Goal: Task Accomplishment & Management: Complete application form

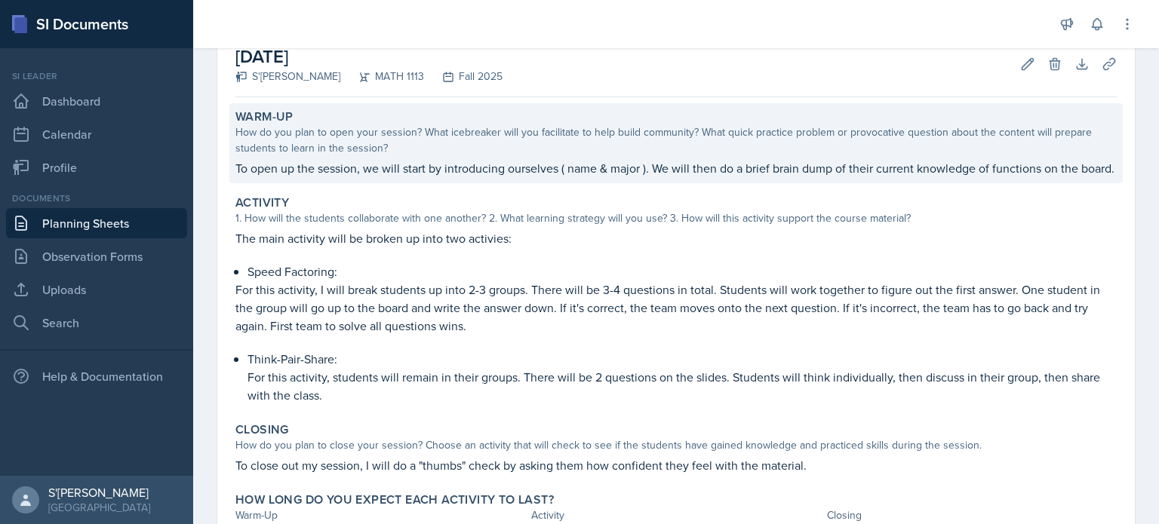
scroll to position [88, 0]
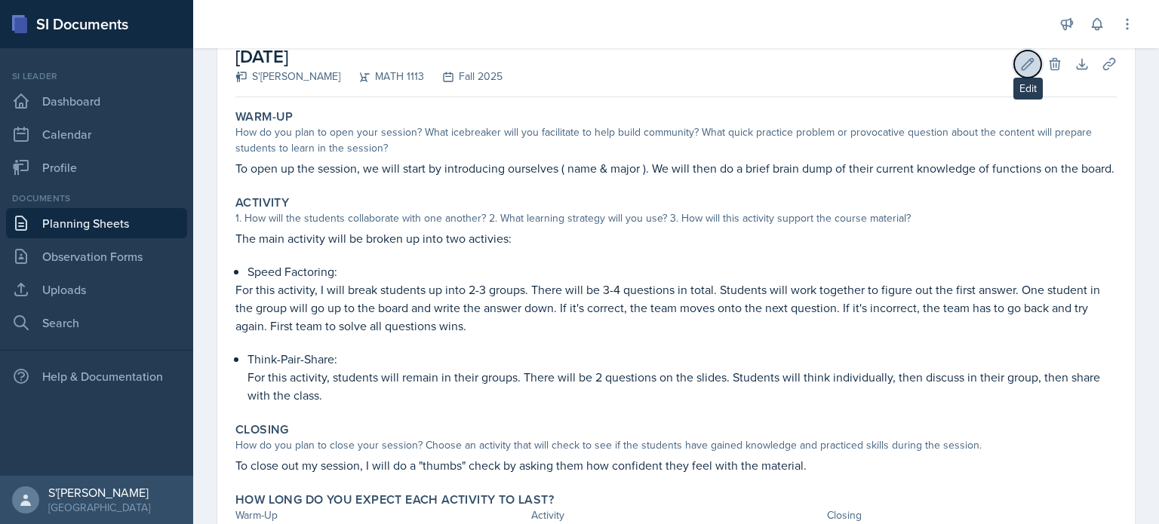
click at [579, 67] on icon at bounding box center [1027, 64] width 15 height 15
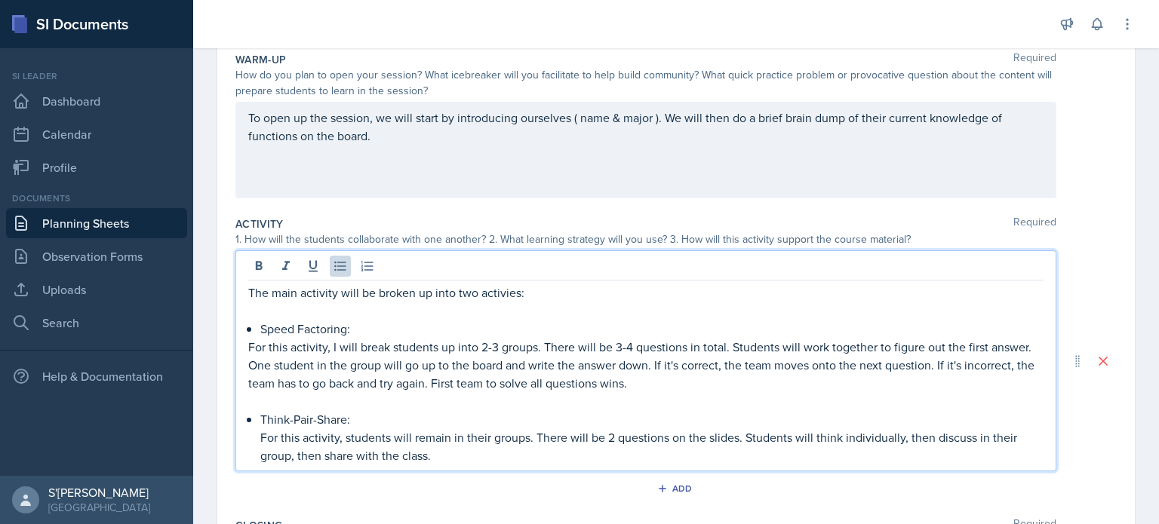
scroll to position [180, 0]
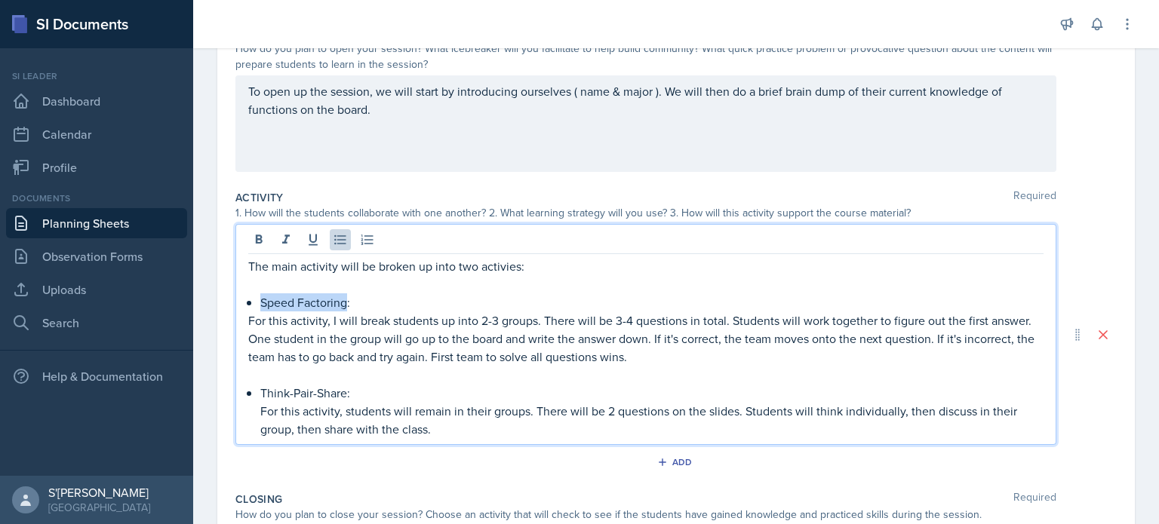
drag, startPoint x: 346, startPoint y: 302, endPoint x: 262, endPoint y: 302, distance: 84.5
click at [262, 302] on p "Speed Factoring:" at bounding box center [651, 302] width 783 height 18
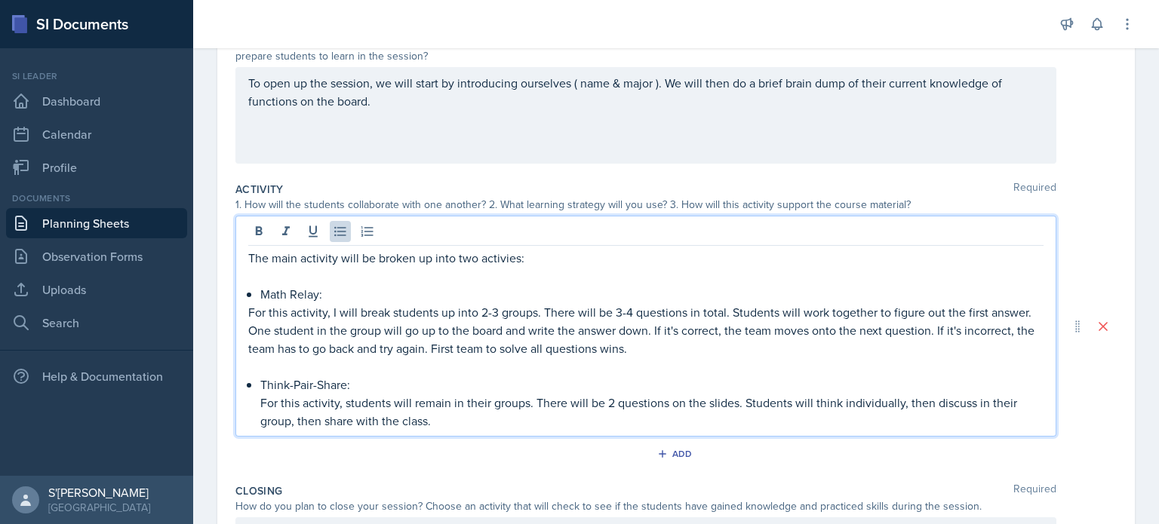
scroll to position [186, 0]
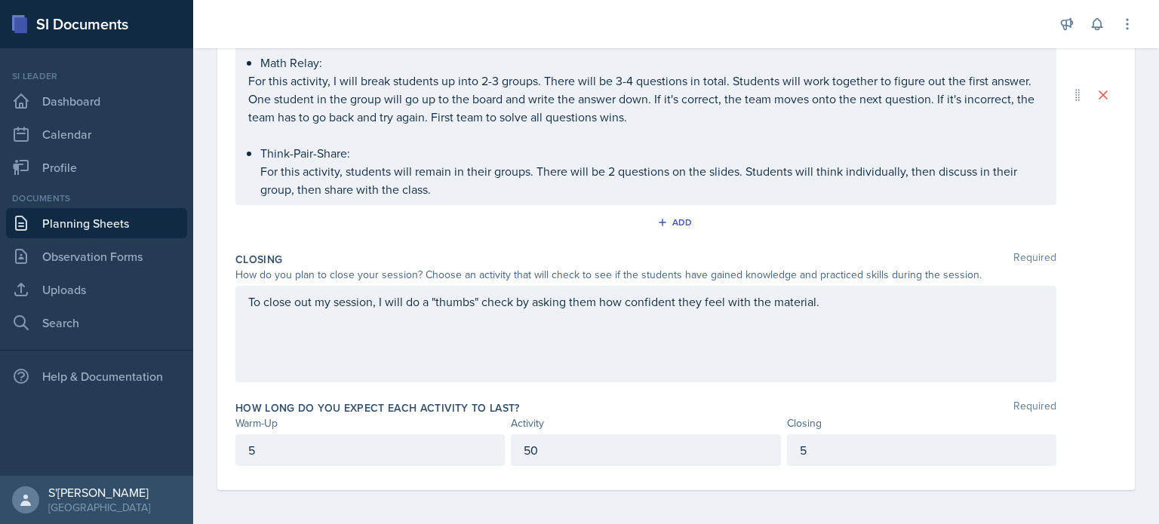
click at [579, 337] on div "To close out my session, I will do a "thumbs" check by asking them how confiden…" at bounding box center [675, 334] width 881 height 97
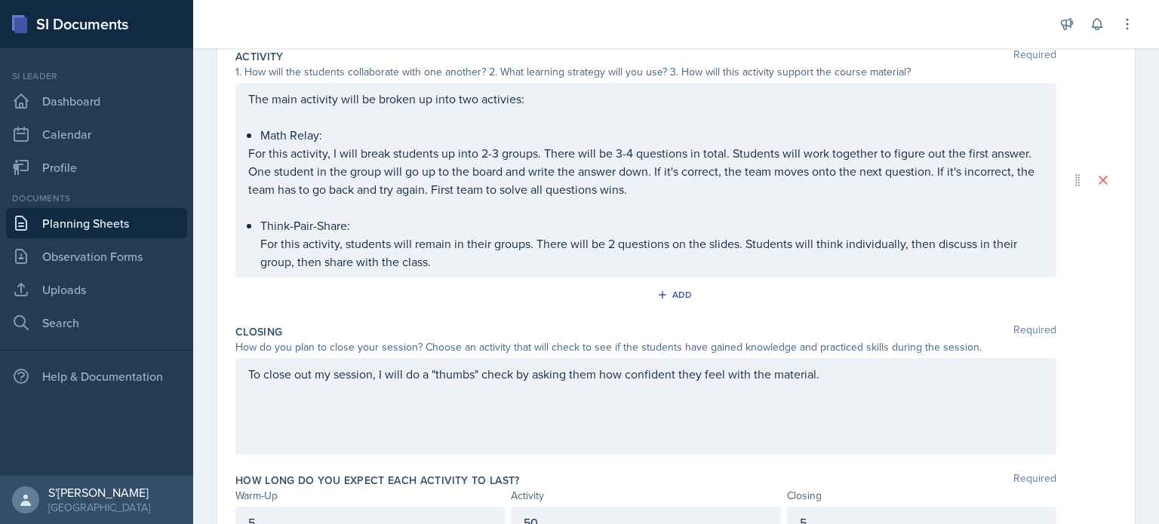
scroll to position [0, 0]
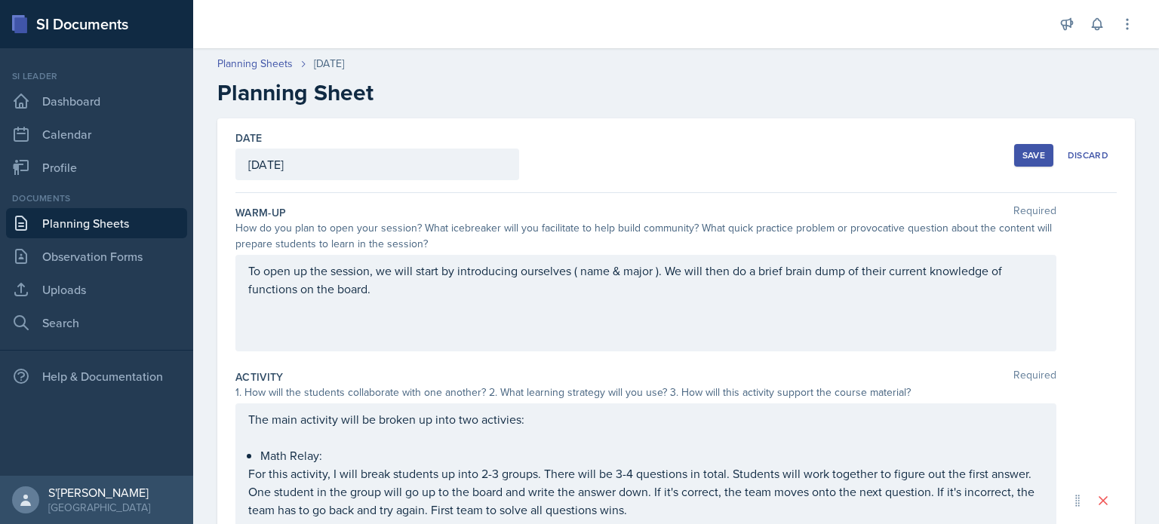
click at [579, 147] on button "Save" at bounding box center [1033, 155] width 39 height 23
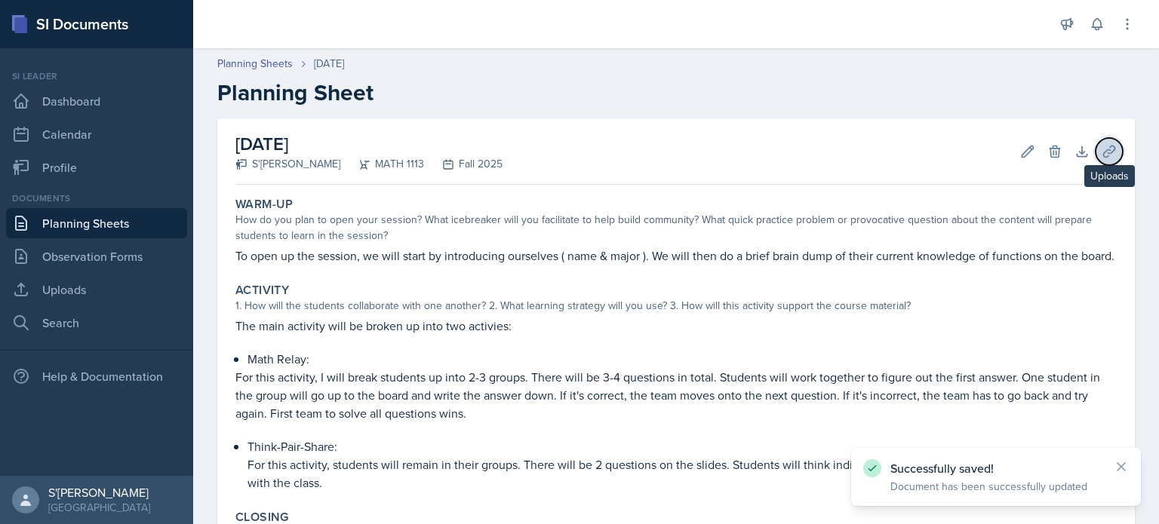
click at [579, 146] on icon at bounding box center [1108, 151] width 15 height 15
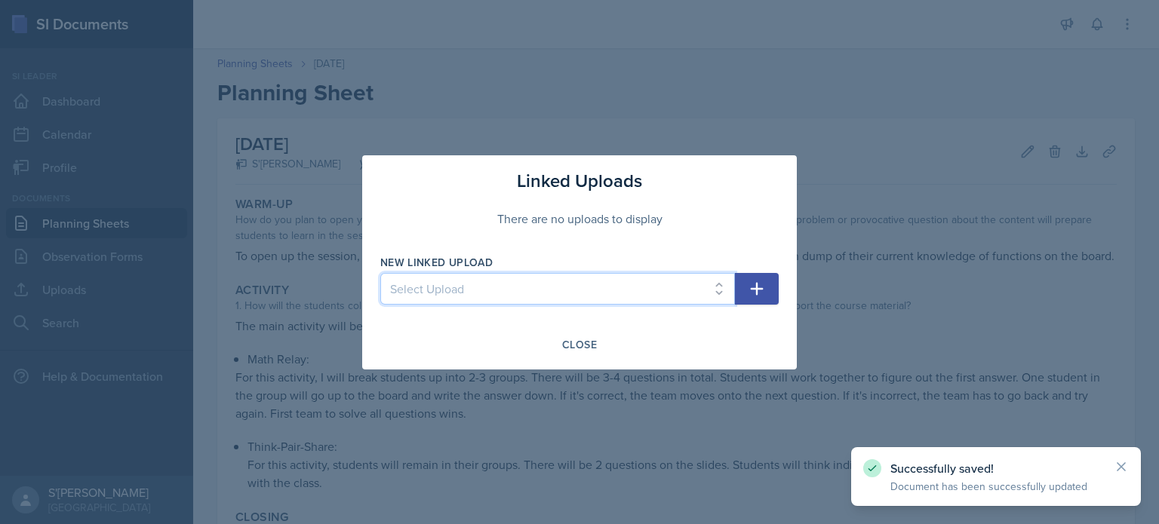
click at [579, 291] on select "Select Upload" at bounding box center [557, 289] width 355 height 32
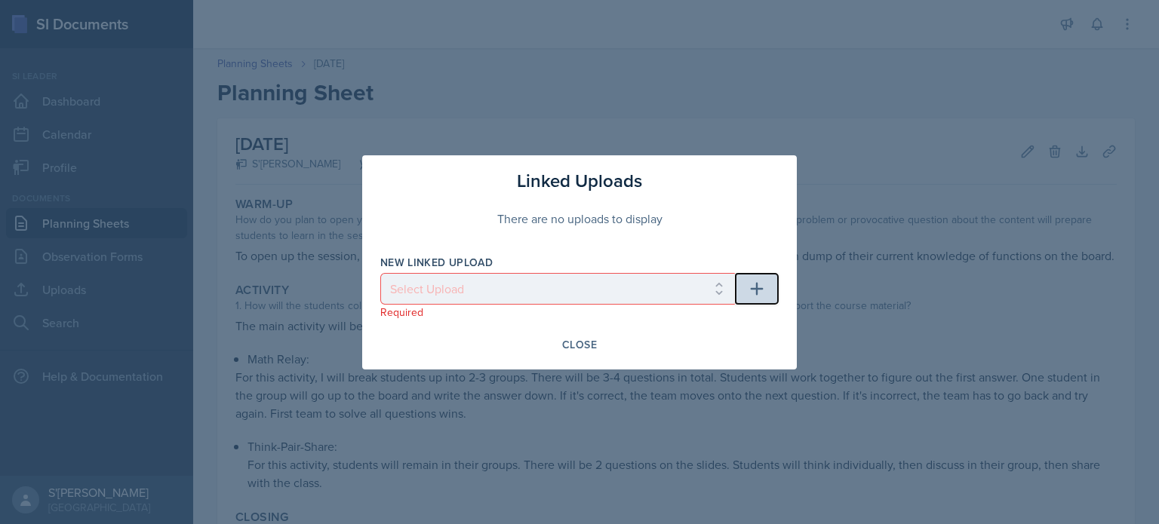
click at [579, 285] on icon "button" at bounding box center [757, 289] width 18 height 18
click at [579, 299] on button "button" at bounding box center [757, 289] width 44 height 32
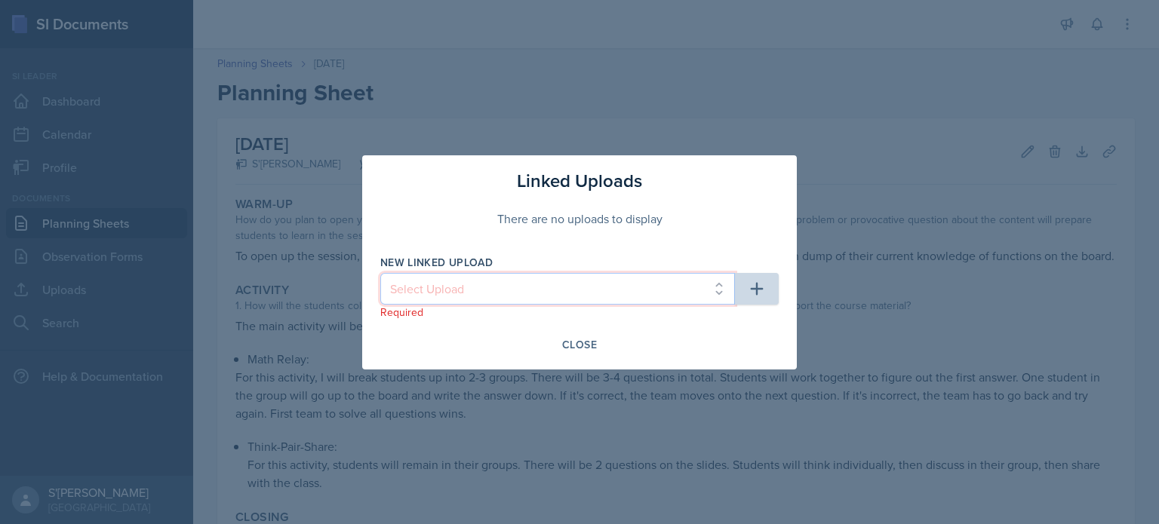
click at [579, 300] on select "Select Upload" at bounding box center [557, 289] width 355 height 32
click at [500, 292] on select "Select Upload" at bounding box center [557, 289] width 355 height 32
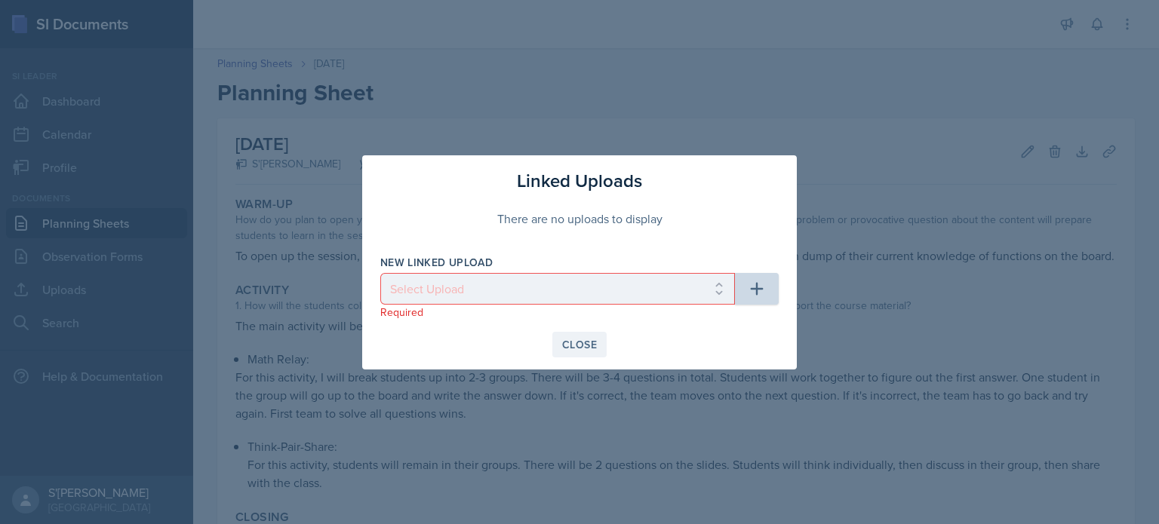
click at [570, 342] on div "Close" at bounding box center [579, 345] width 35 height 12
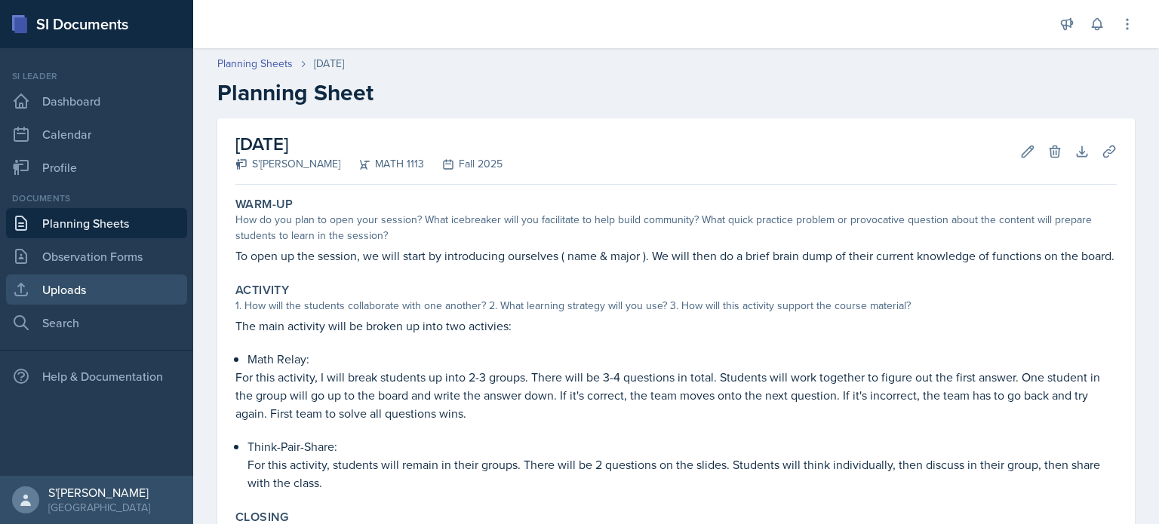
click at [153, 298] on link "Uploads" at bounding box center [96, 290] width 181 height 30
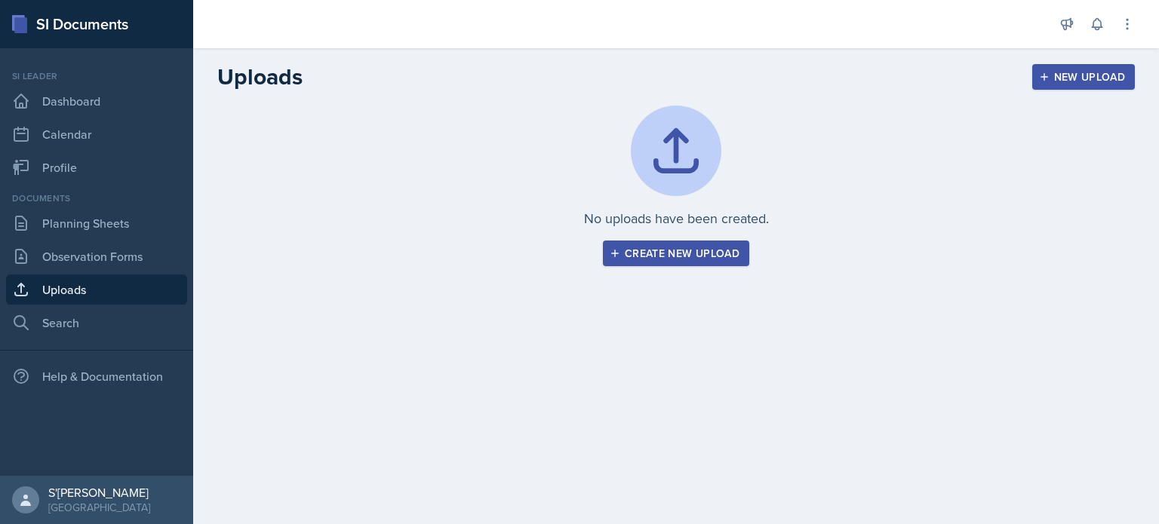
click at [579, 257] on div "Create new upload" at bounding box center [676, 253] width 127 height 12
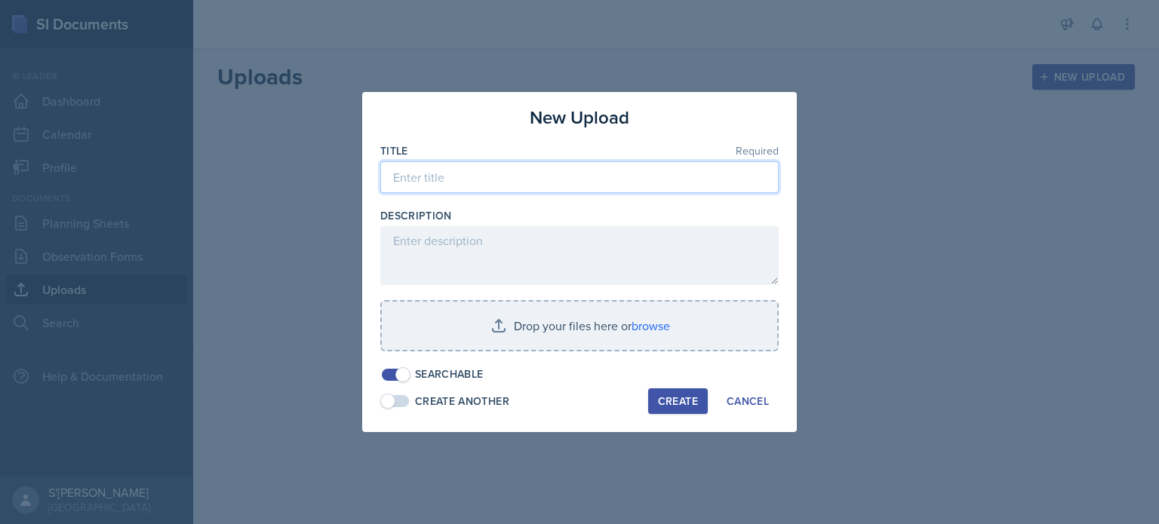
click at [495, 170] on input at bounding box center [579, 177] width 398 height 32
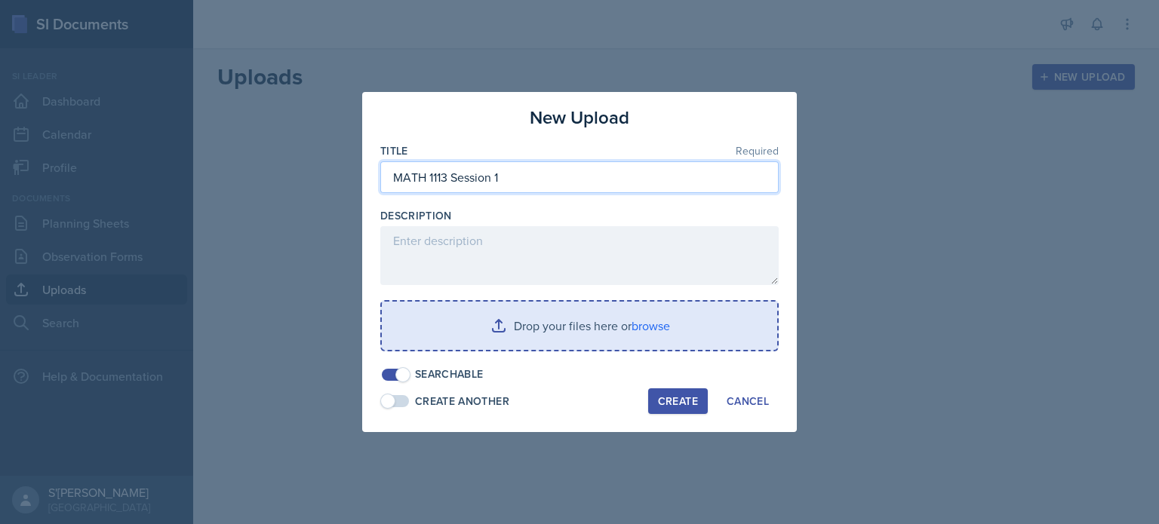
type input "MATH 1113 Session 1"
click at [558, 329] on input "file" at bounding box center [579, 326] width 395 height 48
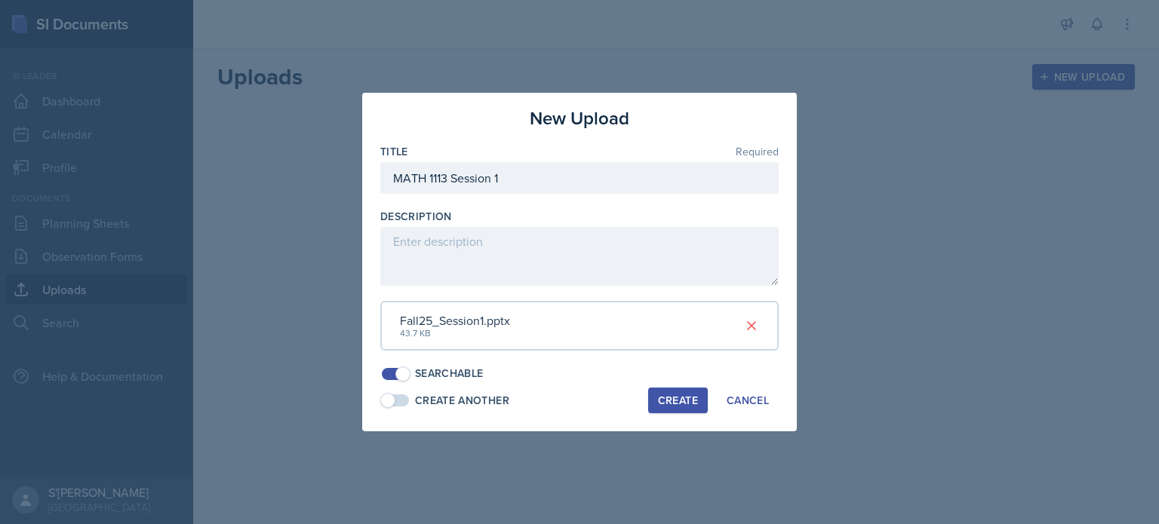
click at [579, 385] on div "New Upload Title Required MATH 1113 Session 1 Description Fall25_Session1.pptx …" at bounding box center [579, 262] width 434 height 339
click at [579, 404] on div "Create" at bounding box center [678, 401] width 40 height 12
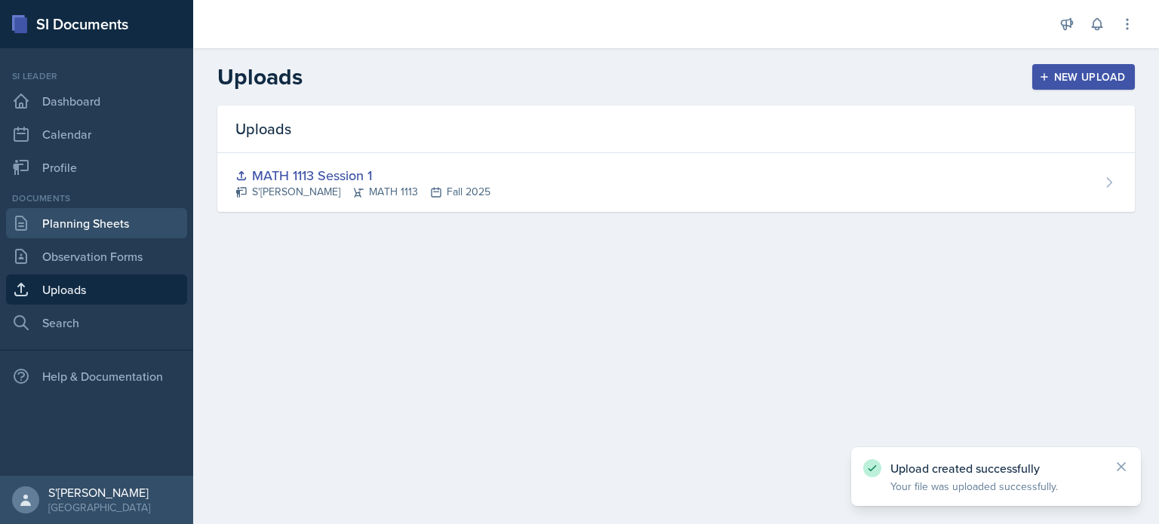
click at [117, 234] on link "Planning Sheets" at bounding box center [96, 223] width 181 height 30
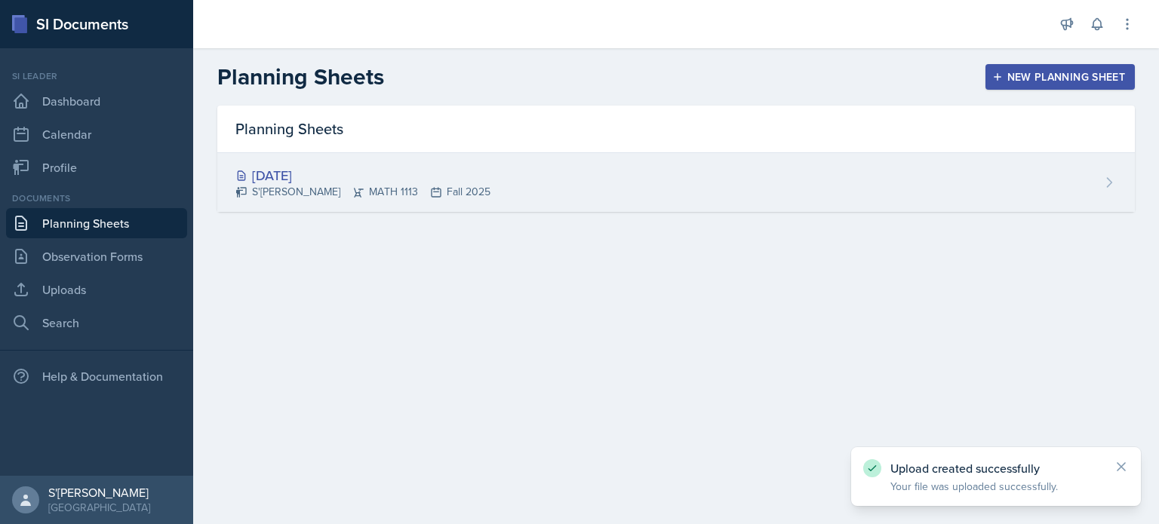
click at [379, 180] on div "[DATE]" at bounding box center [362, 175] width 255 height 20
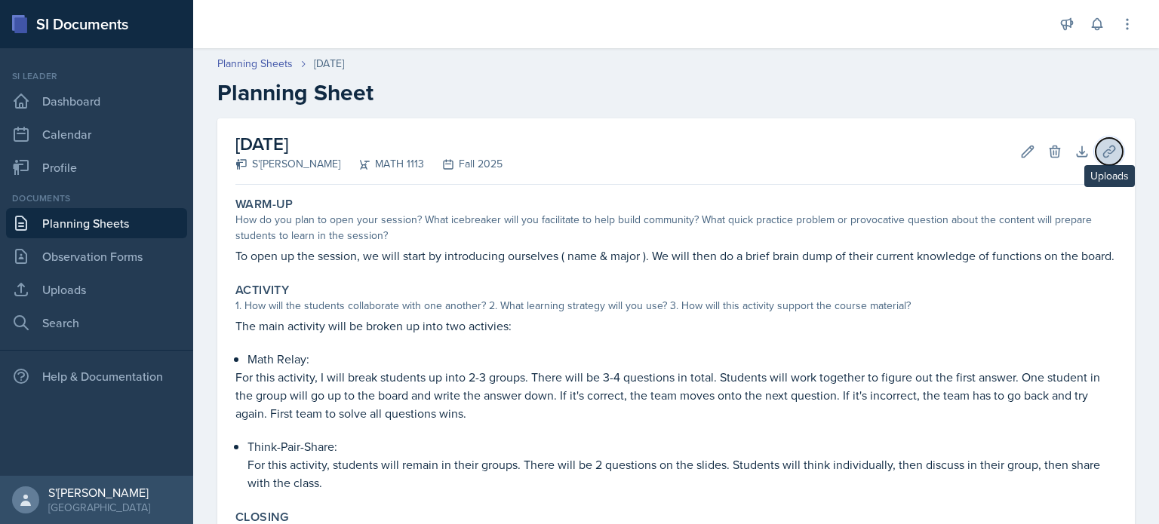
click at [579, 149] on icon at bounding box center [1108, 151] width 15 height 15
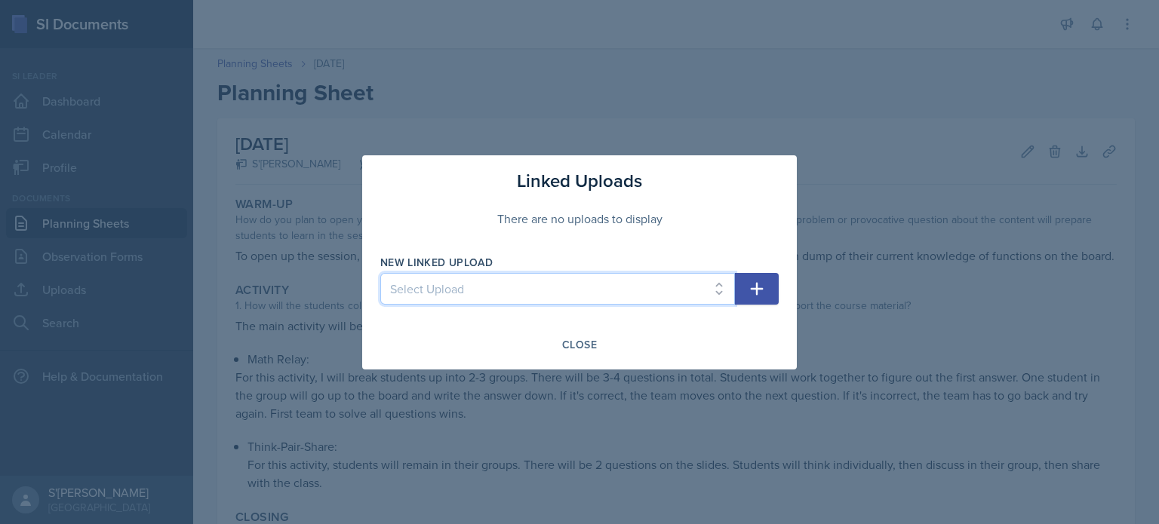
click at [579, 285] on select "Select Upload MATH 1113 Session 1" at bounding box center [557, 289] width 355 height 32
select select "5b002bc7-a6bb-4d43-a3ee-88bfca363878"
click at [380, 273] on select "Select Upload MATH 1113 Session 1" at bounding box center [557, 289] width 355 height 32
click at [579, 284] on button "button" at bounding box center [757, 289] width 44 height 32
select select
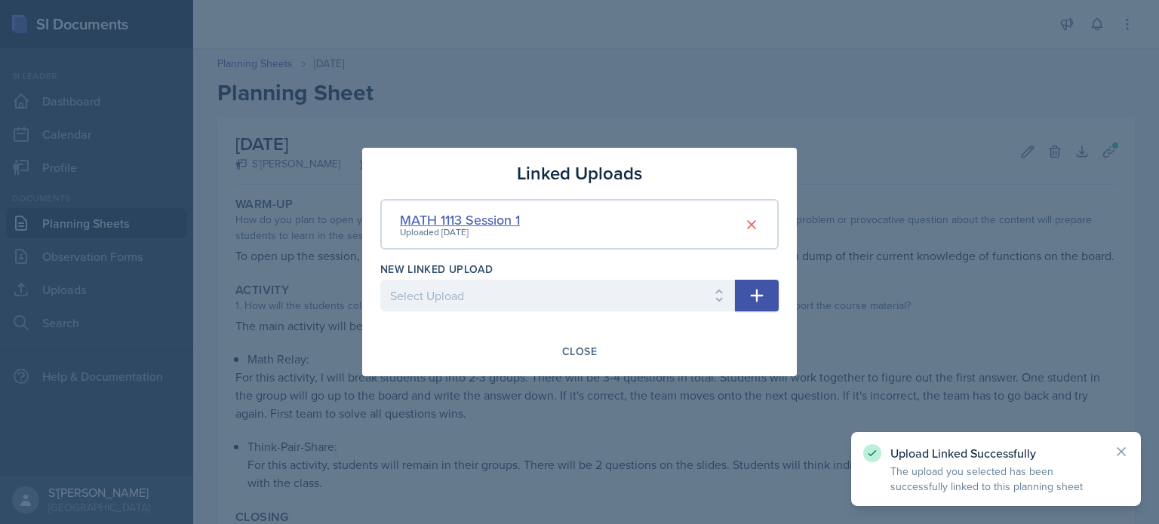
click at [500, 220] on div "MATH 1113 Session 1" at bounding box center [460, 220] width 120 height 20
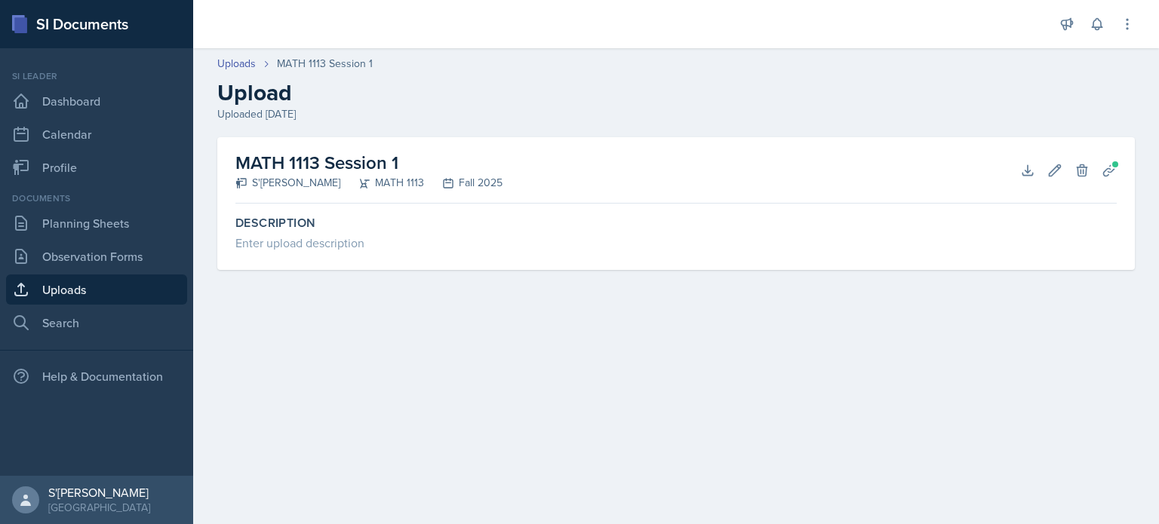
click at [138, 238] on div "Documents Planning Sheets Observation Forms Uploads Search" at bounding box center [96, 265] width 181 height 146
click at [125, 226] on link "Planning Sheets" at bounding box center [96, 223] width 181 height 30
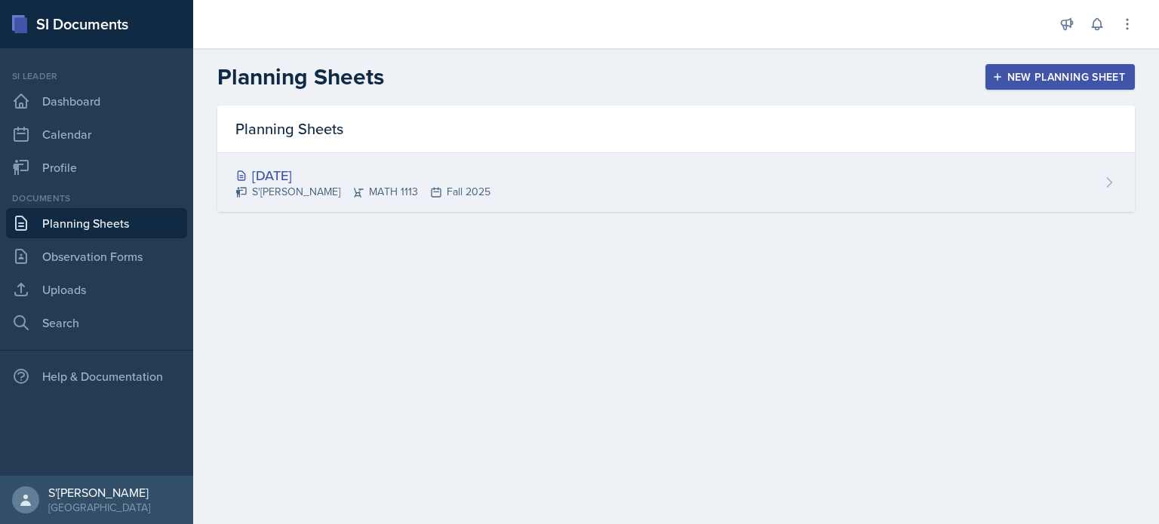
click at [579, 211] on div "[DATE] S'[PERSON_NAME] MATH 1113 Fall 2025" at bounding box center [675, 182] width 917 height 59
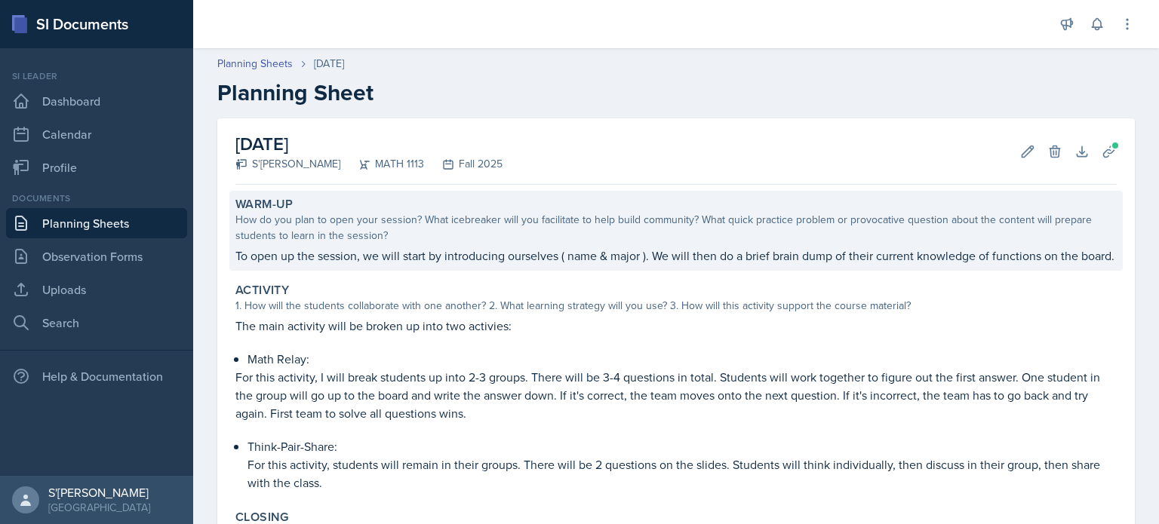
scroll to position [229, 0]
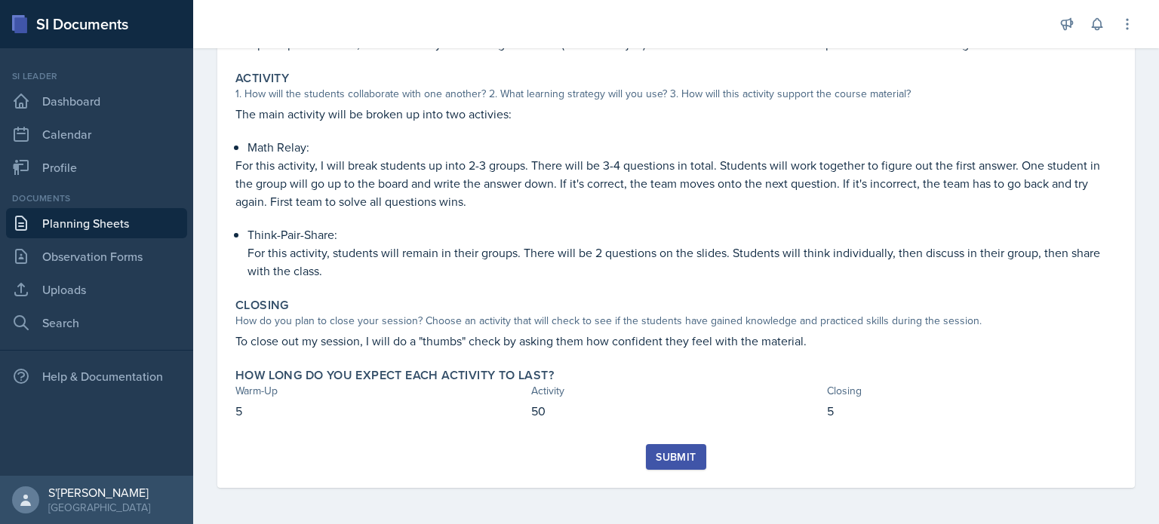
click at [579, 457] on div "Submit" at bounding box center [676, 457] width 40 height 12
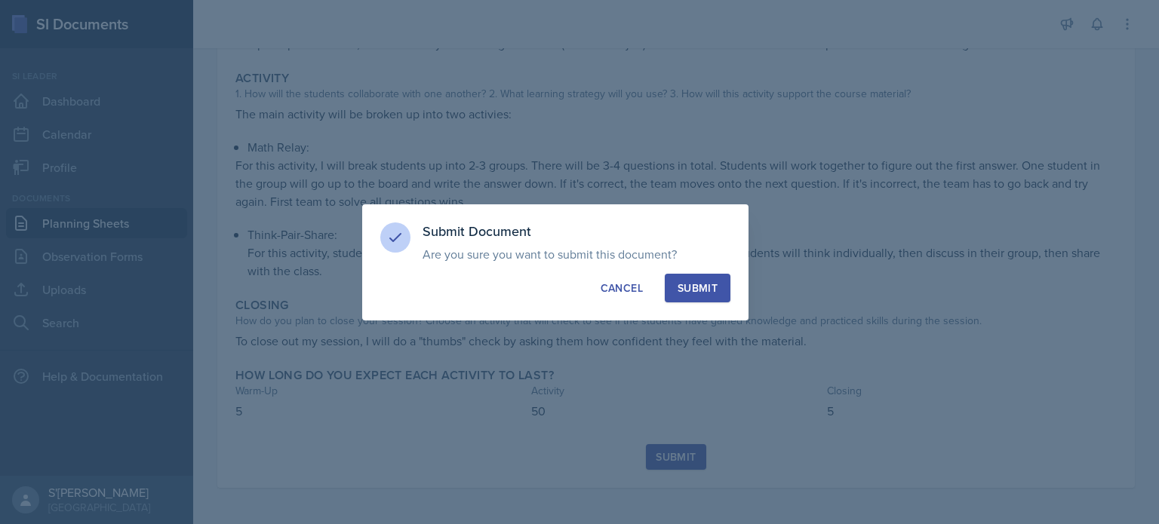
click at [579, 294] on div "Submit" at bounding box center [697, 288] width 40 height 15
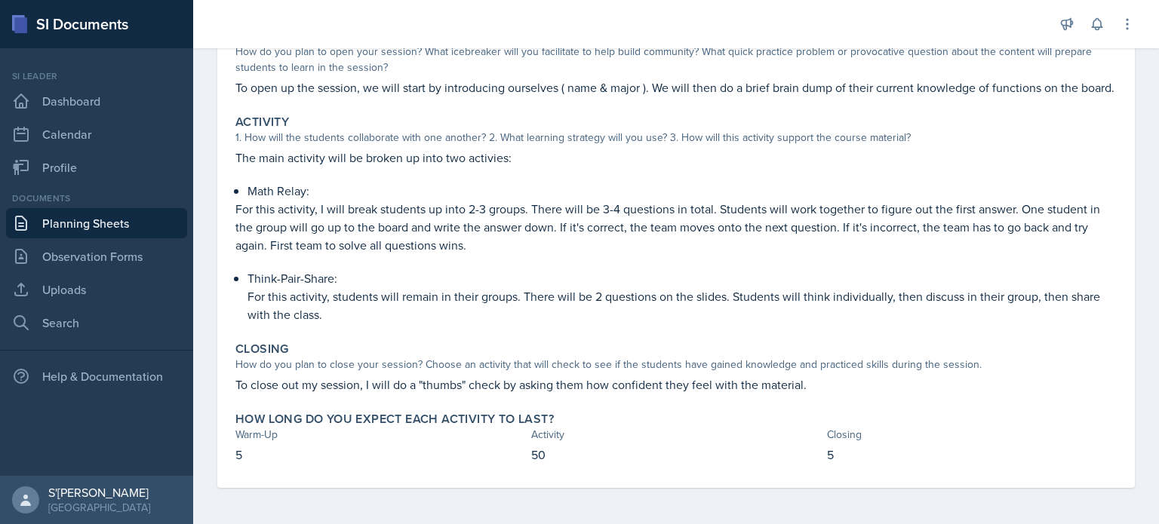
scroll to position [0, 0]
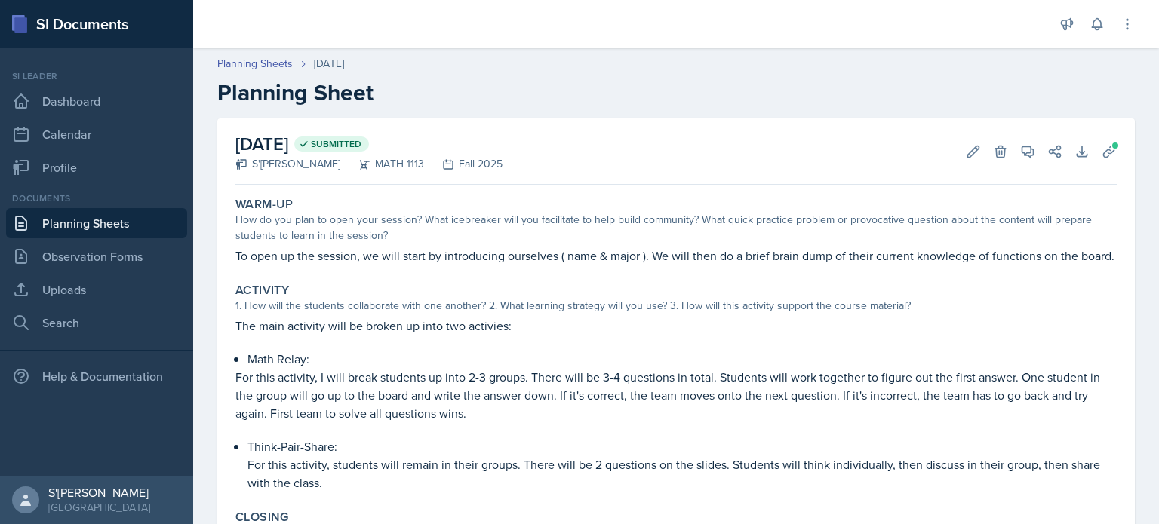
click at [115, 215] on link "Planning Sheets" at bounding box center [96, 223] width 181 height 30
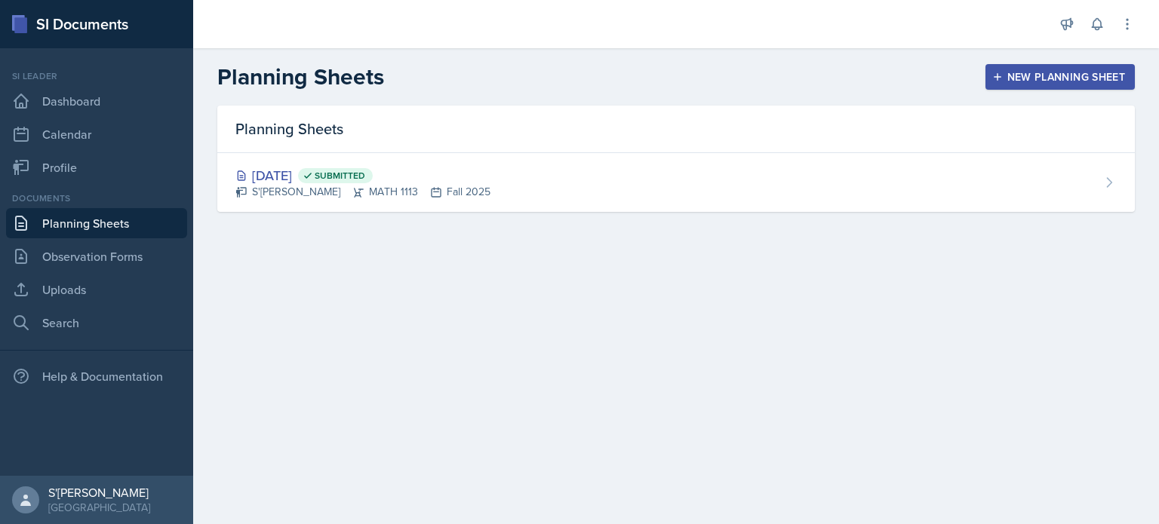
click at [579, 79] on div "New Planning Sheet" at bounding box center [1060, 77] width 130 height 12
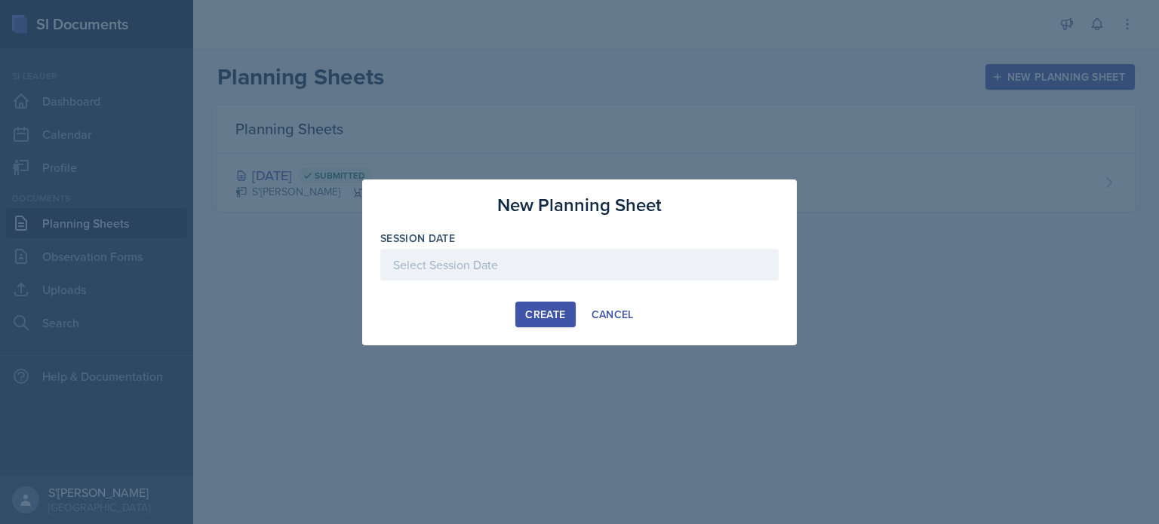
click at [520, 267] on div at bounding box center [579, 265] width 398 height 32
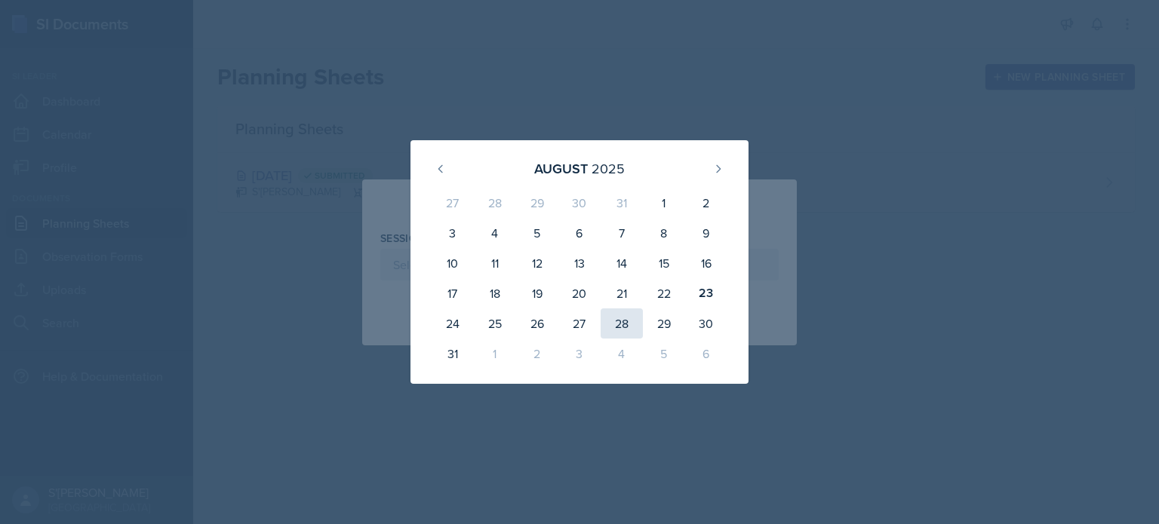
click at [579, 318] on div "28" at bounding box center [621, 324] width 42 height 30
type input "[DATE]"
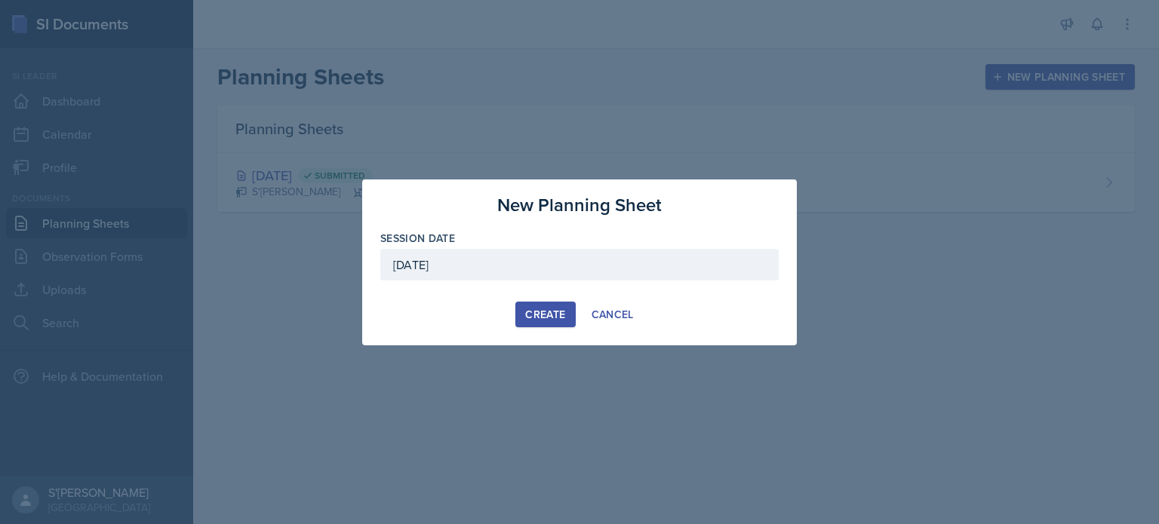
click at [557, 315] on div "Create" at bounding box center [545, 315] width 40 height 12
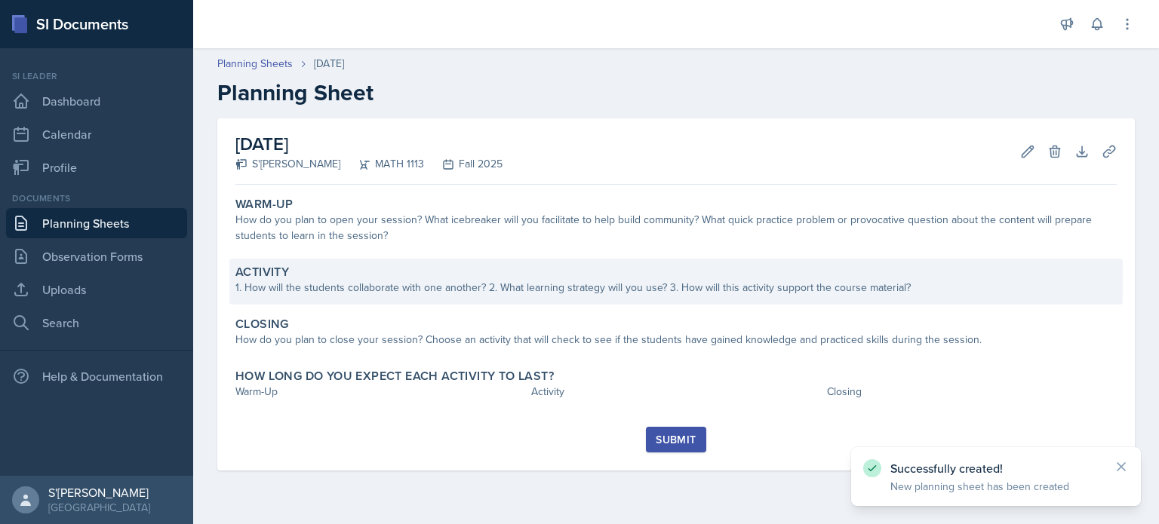
click at [422, 294] on div "1. How will the students collaborate with one another? 2. What learning strateg…" at bounding box center [675, 288] width 881 height 16
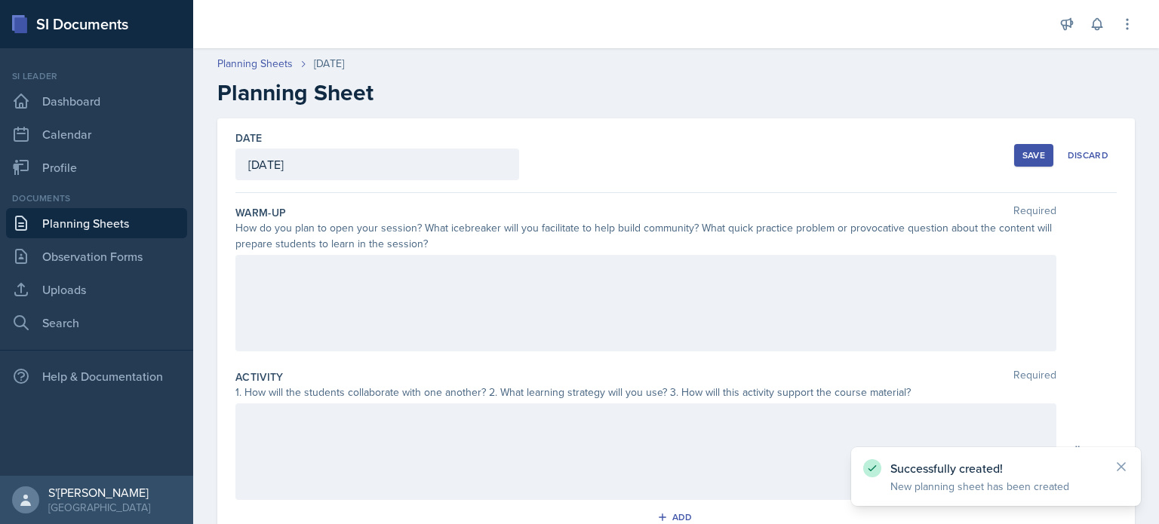
click at [422, 294] on div at bounding box center [645, 303] width 821 height 97
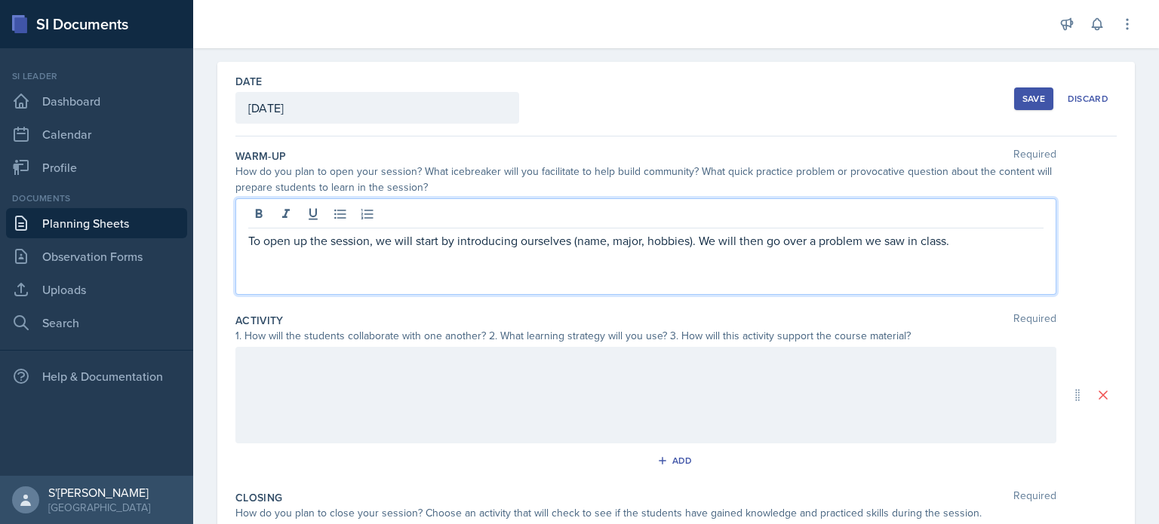
scroll to position [79, 0]
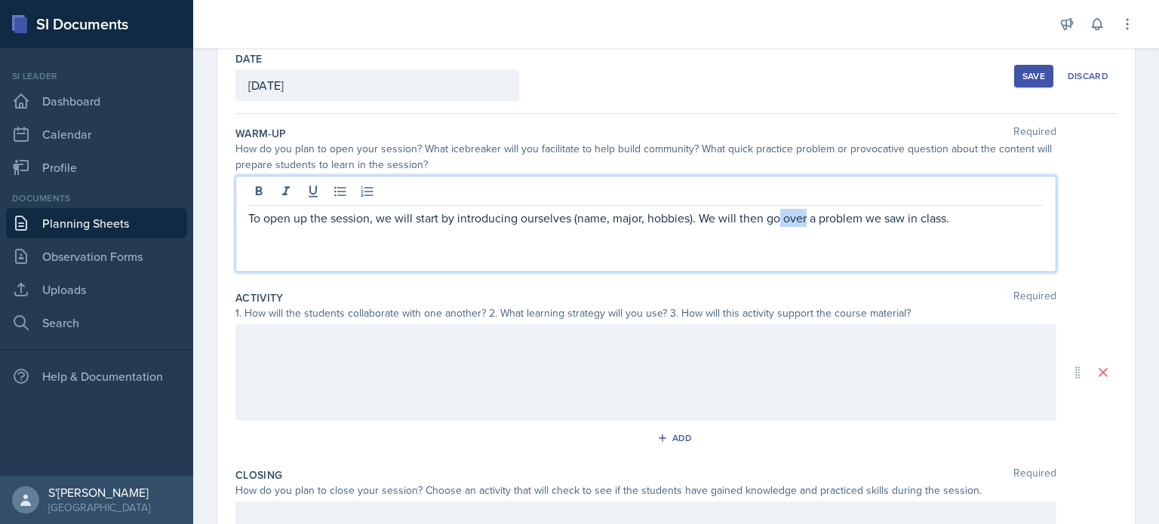
drag, startPoint x: 807, startPoint y: 217, endPoint x: 779, endPoint y: 217, distance: 27.9
click at [579, 217] on p "To open up the session, we will start by introducing ourselves (name, major, ho…" at bounding box center [645, 218] width 795 height 18
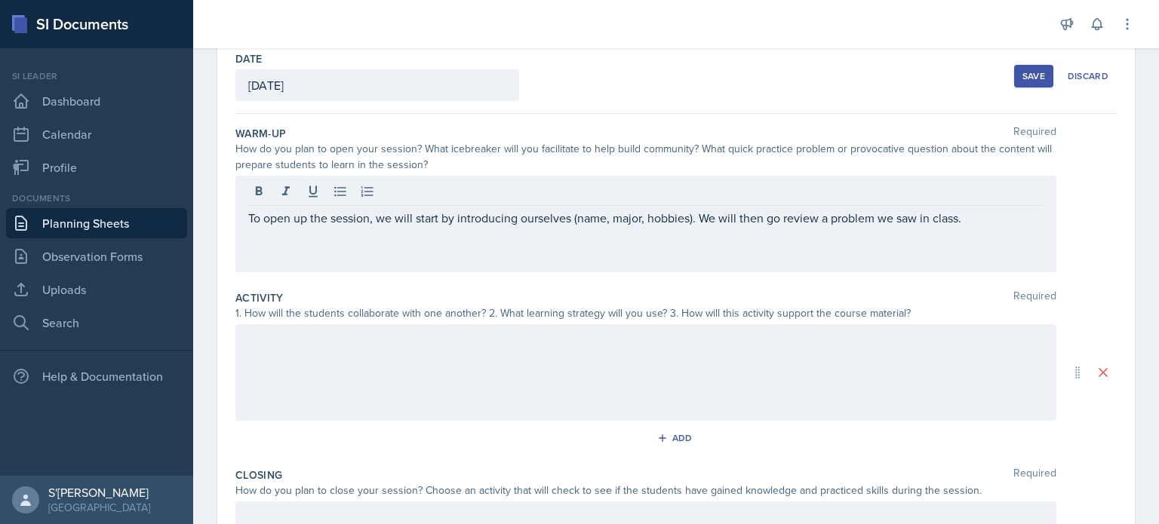
click at [579, 368] on div at bounding box center [645, 372] width 821 height 97
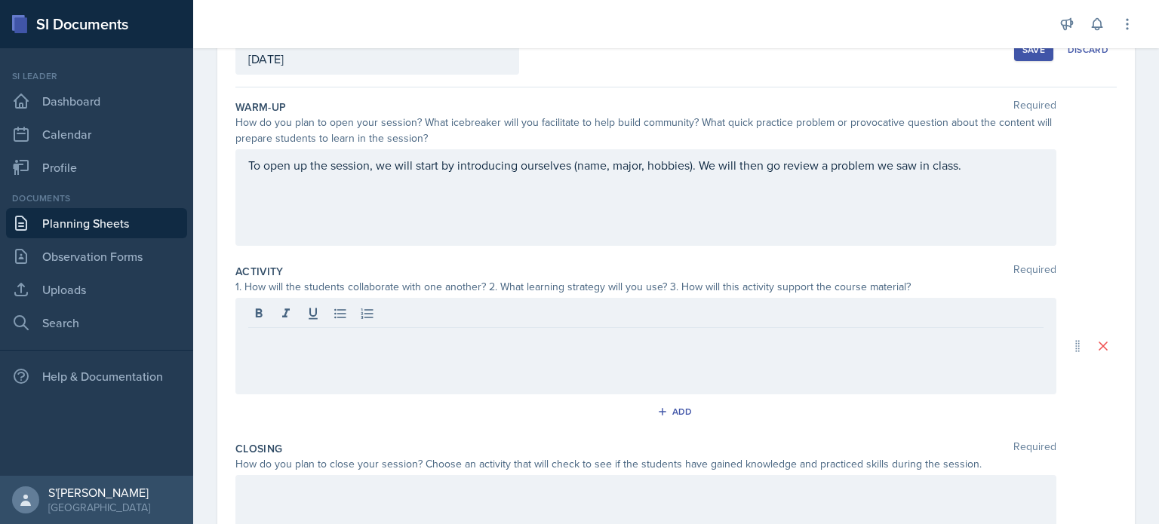
click at [406, 195] on div "To open up the session, we will start by introducing ourselves (name, major, ho…" at bounding box center [645, 197] width 821 height 97
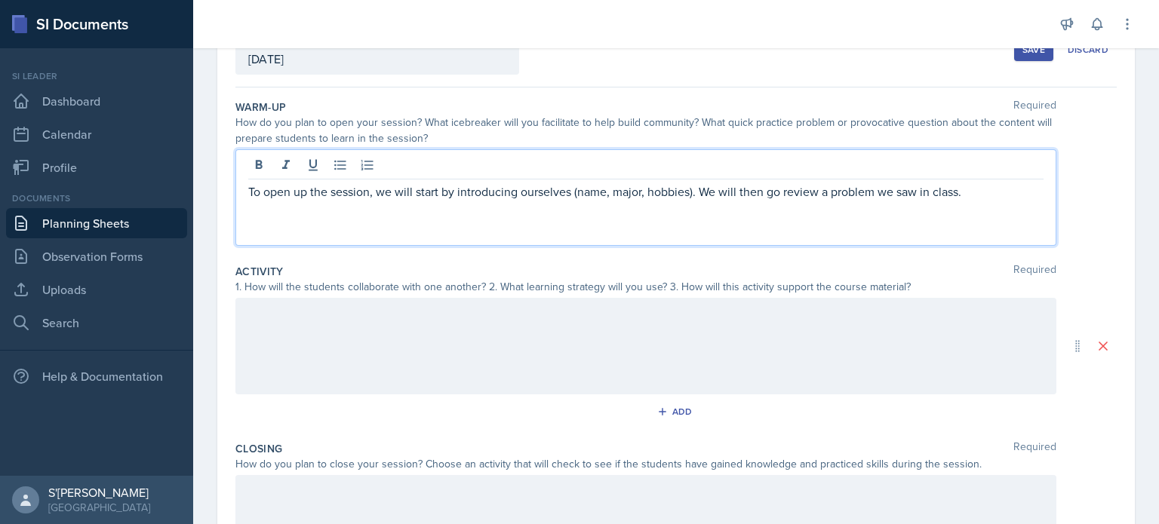
scroll to position [132, 0]
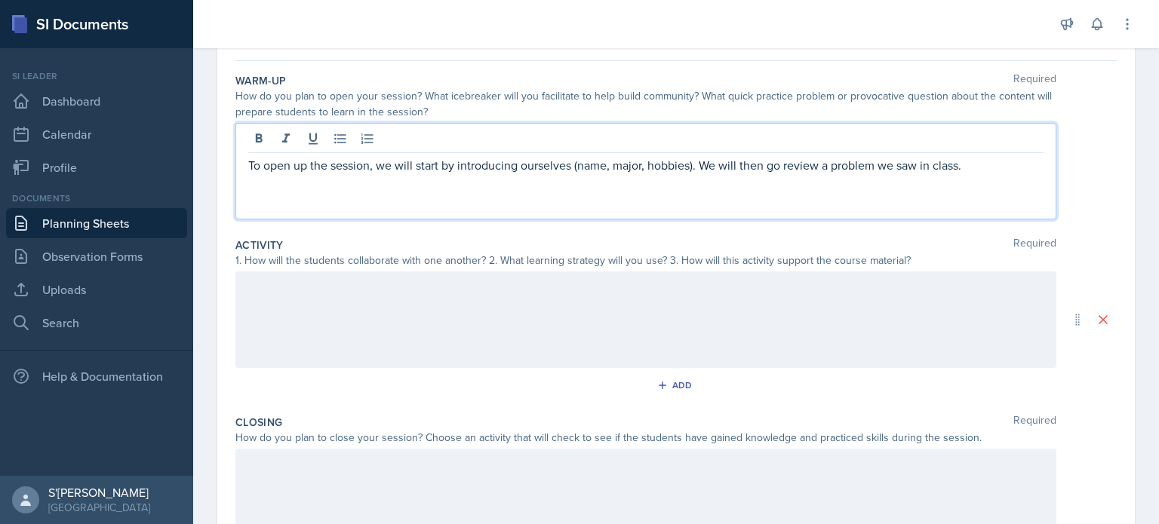
drag, startPoint x: 965, startPoint y: 164, endPoint x: 702, endPoint y: 153, distance: 262.7
click at [579, 153] on div "To open up the session, we will start by introducing ourselves (name, major, ho…" at bounding box center [645, 171] width 821 height 97
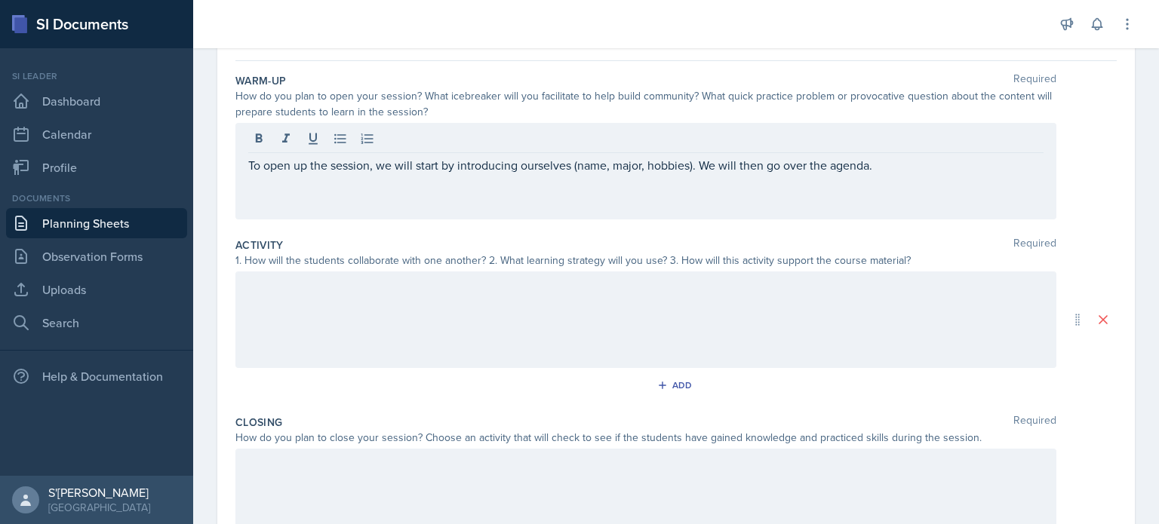
click at [461, 341] on div at bounding box center [645, 320] width 821 height 97
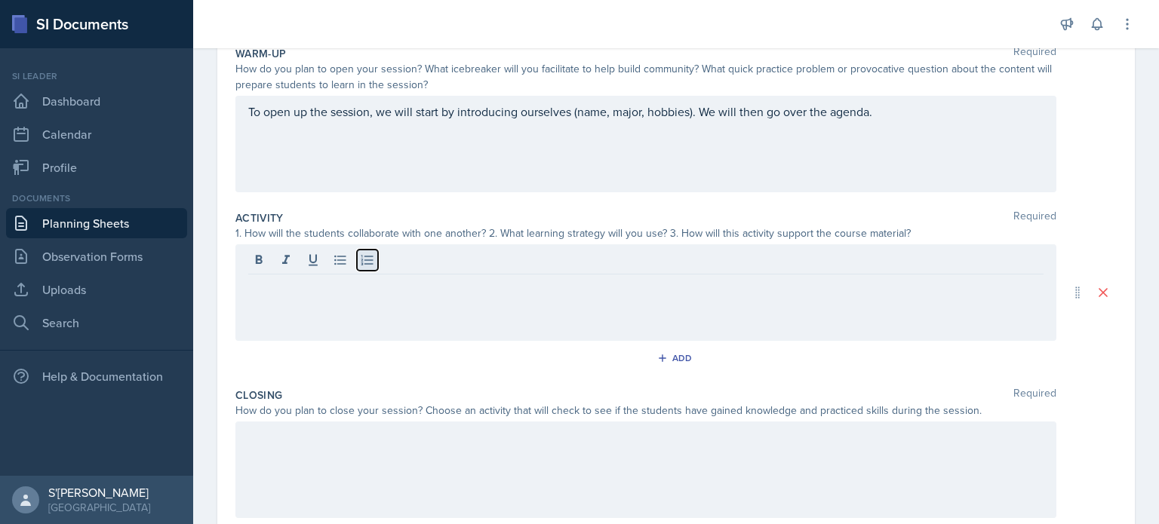
click at [361, 264] on icon at bounding box center [367, 260] width 15 height 15
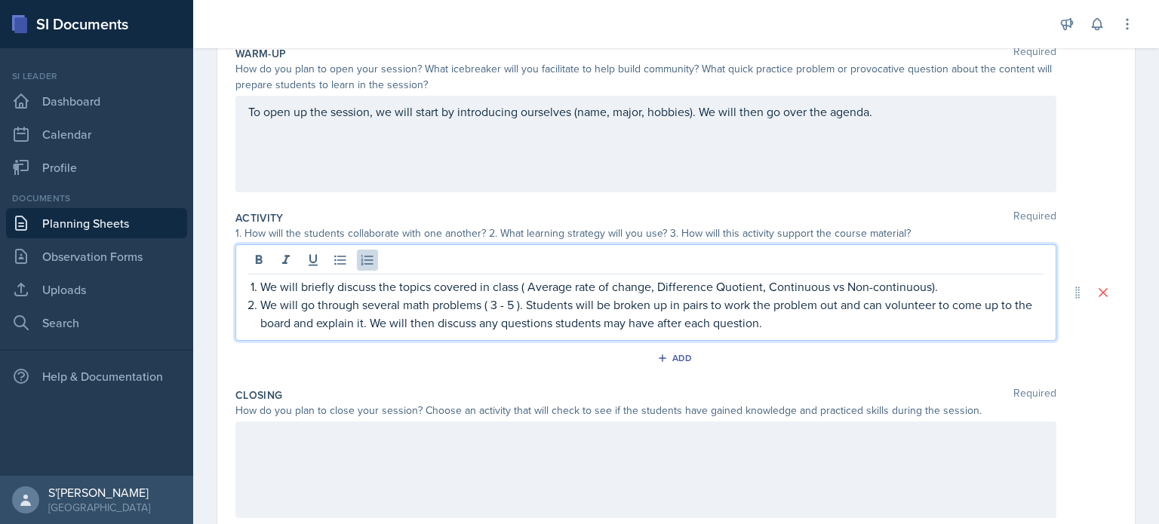
click at [316, 448] on div at bounding box center [645, 470] width 821 height 97
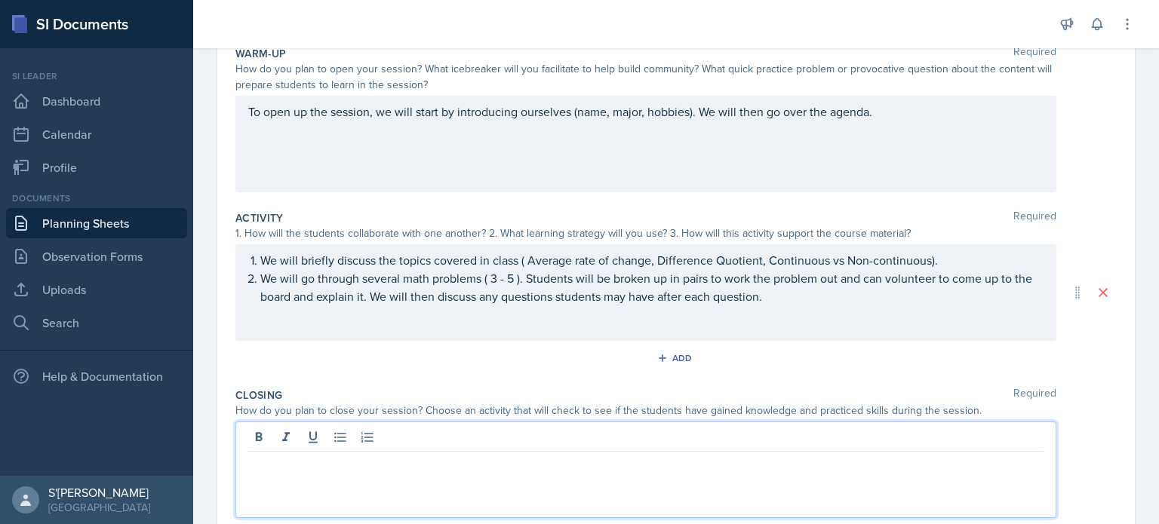
scroll to position [186, 0]
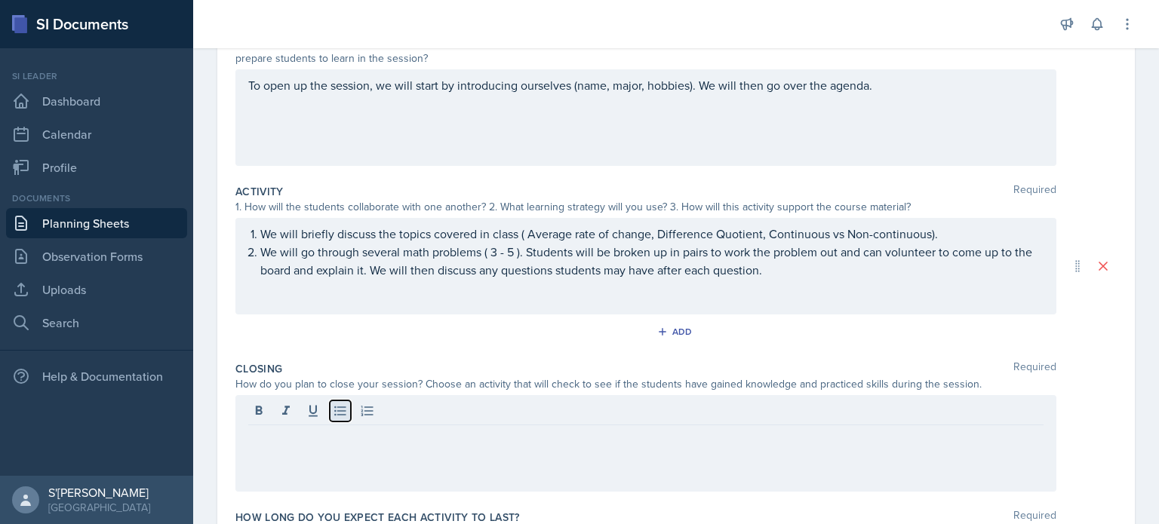
click at [336, 412] on icon at bounding box center [340, 411] width 15 height 15
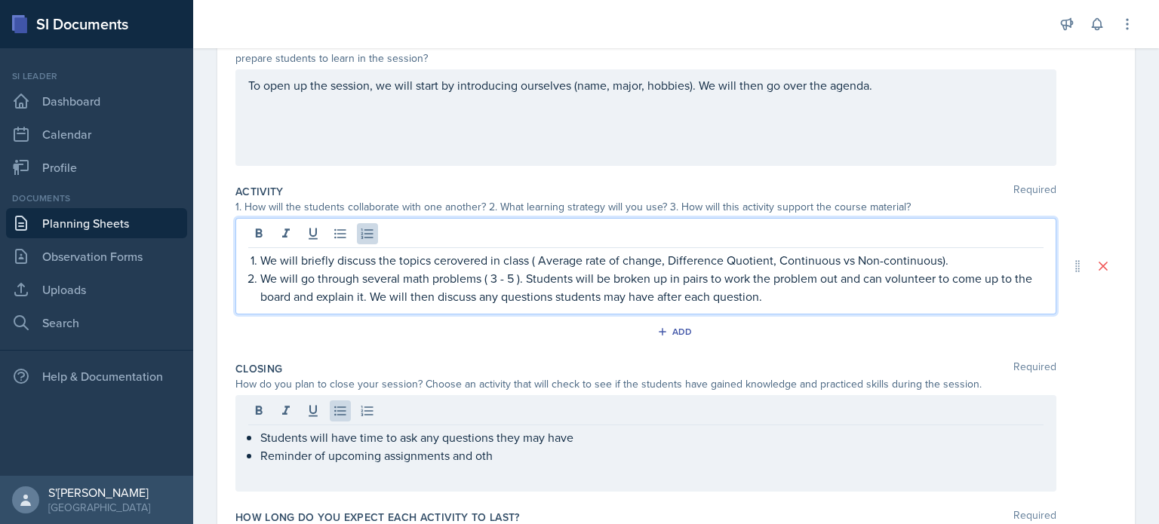
click at [439, 223] on div "We will briefly discuss the topics cerovered in class ( Average rate of change,…" at bounding box center [645, 266] width 821 height 97
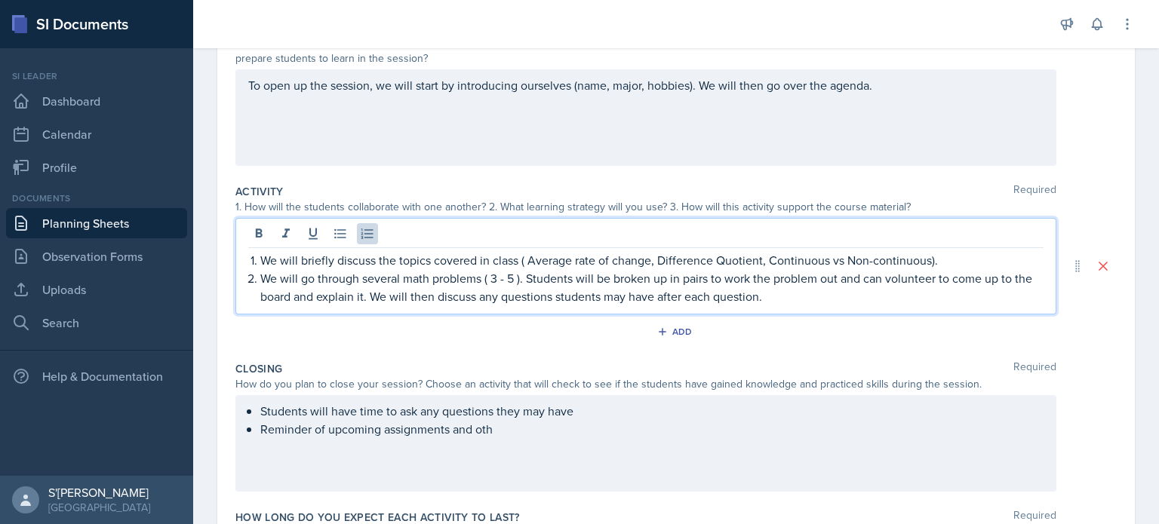
click at [522, 444] on div "Students will have time to ask any questions they may have Reminder of upcoming…" at bounding box center [645, 443] width 821 height 97
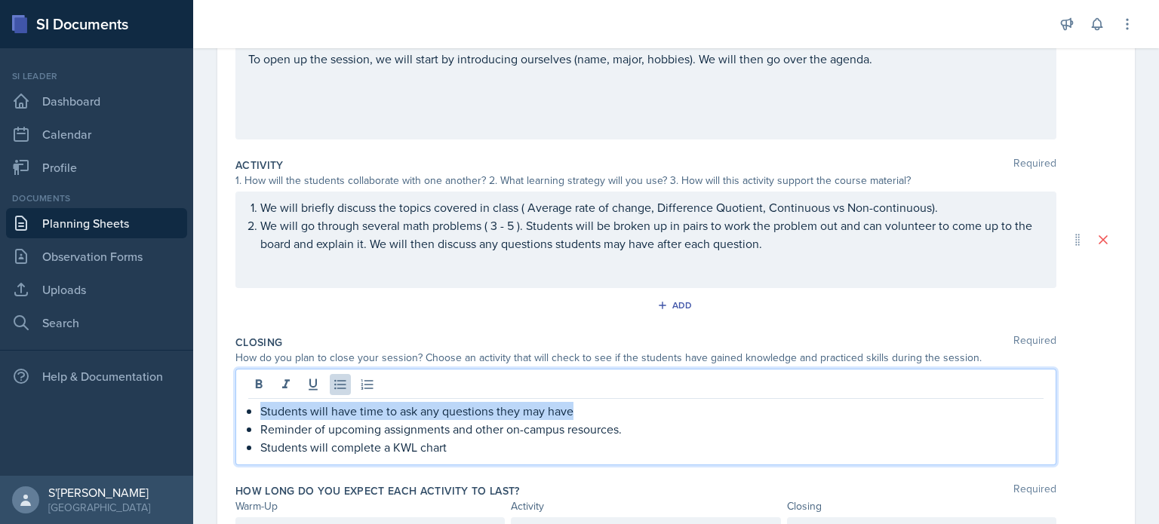
drag, startPoint x: 573, startPoint y: 405, endPoint x: 258, endPoint y: 401, distance: 314.6
click at [258, 402] on div "Students will have time to ask any questions they may have Reminder of upcoming…" at bounding box center [645, 429] width 795 height 54
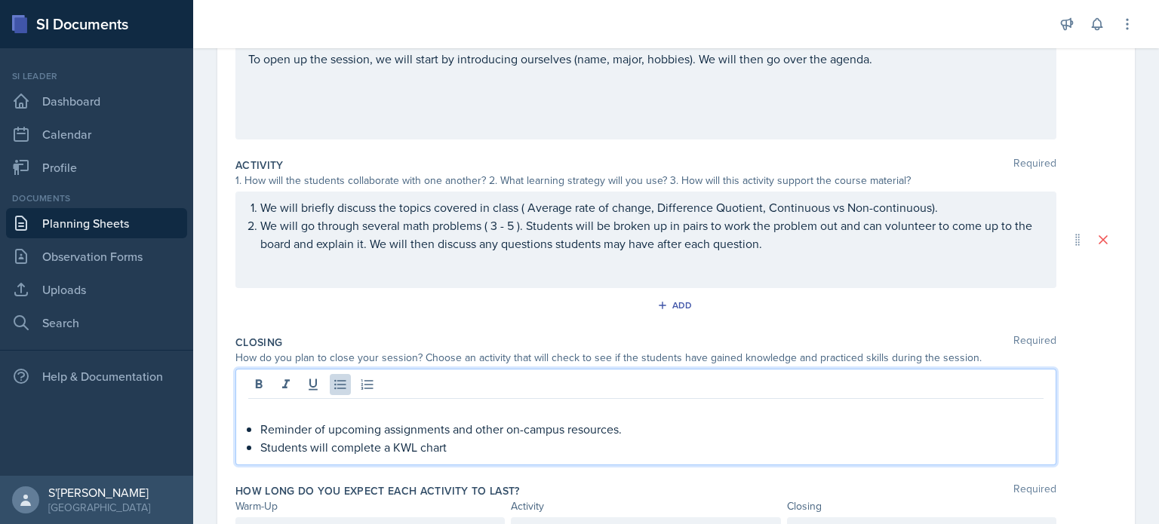
drag, startPoint x: 455, startPoint y: 448, endPoint x: 256, endPoint y: 447, distance: 198.4
click at [256, 447] on div "Reminder of upcoming assignments and other on-campus resources. Students will c…" at bounding box center [645, 429] width 795 height 54
copy p "Students will complete a KWL chart"
click at [251, 412] on p at bounding box center [645, 411] width 795 height 18
click at [333, 383] on icon at bounding box center [340, 384] width 15 height 15
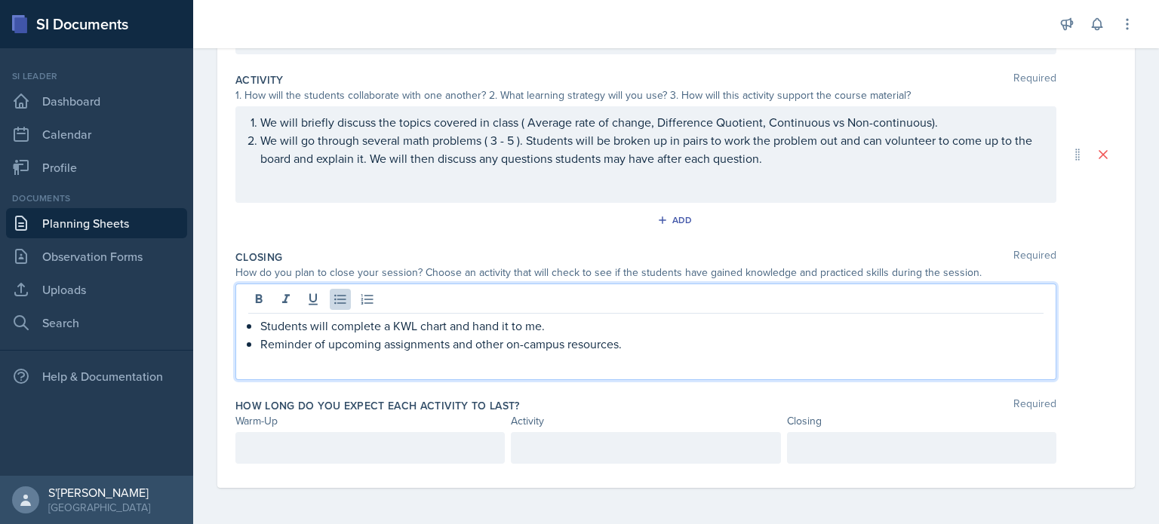
click at [431, 453] on p at bounding box center [370, 448] width 244 height 18
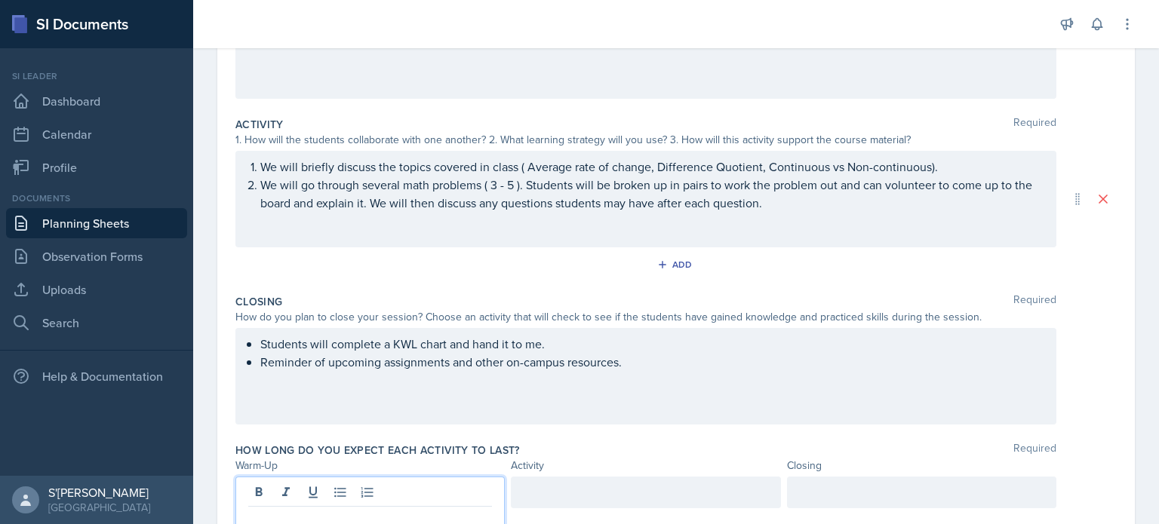
scroll to position [302, 0]
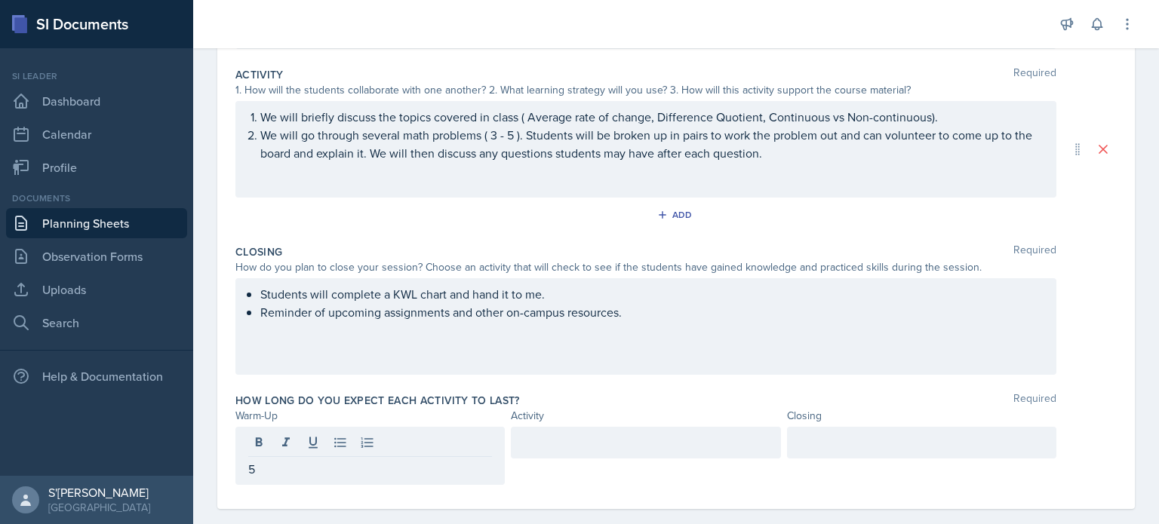
click at [393, 234] on div "Activity Required 1. How will the students collaborate with one another? 2. Wha…" at bounding box center [675, 149] width 881 height 177
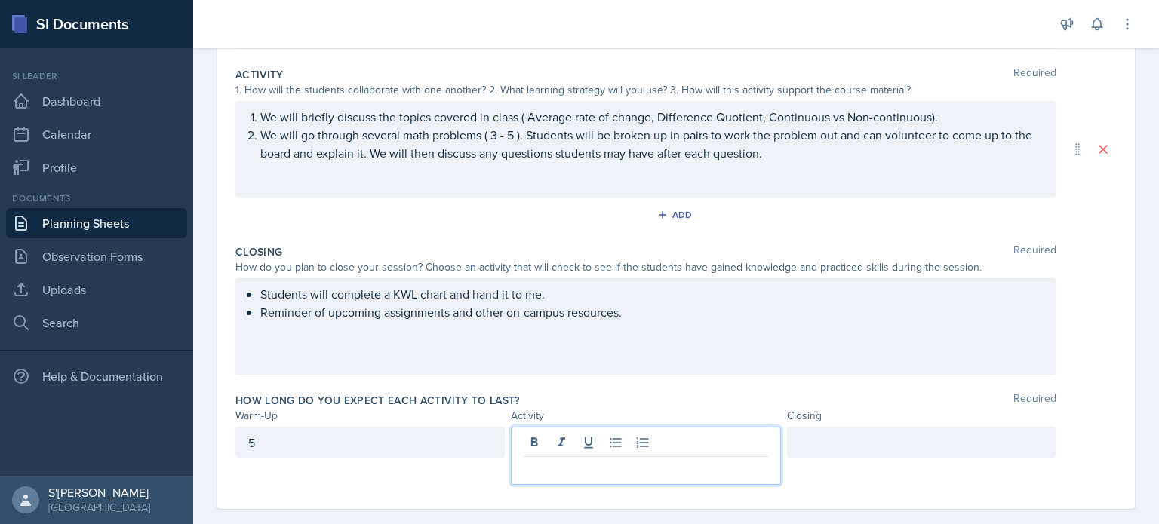
click at [549, 452] on div at bounding box center [645, 456] width 269 height 58
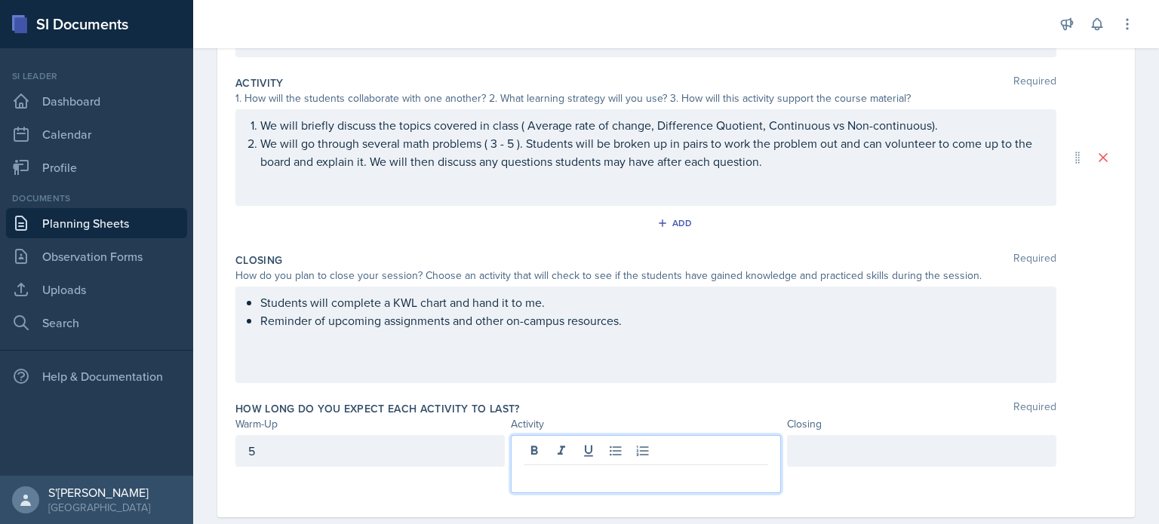
scroll to position [293, 0]
click at [496, 140] on div "We will briefly discuss the topics covered in class ( Average rate of change, D…" at bounding box center [645, 158] width 821 height 97
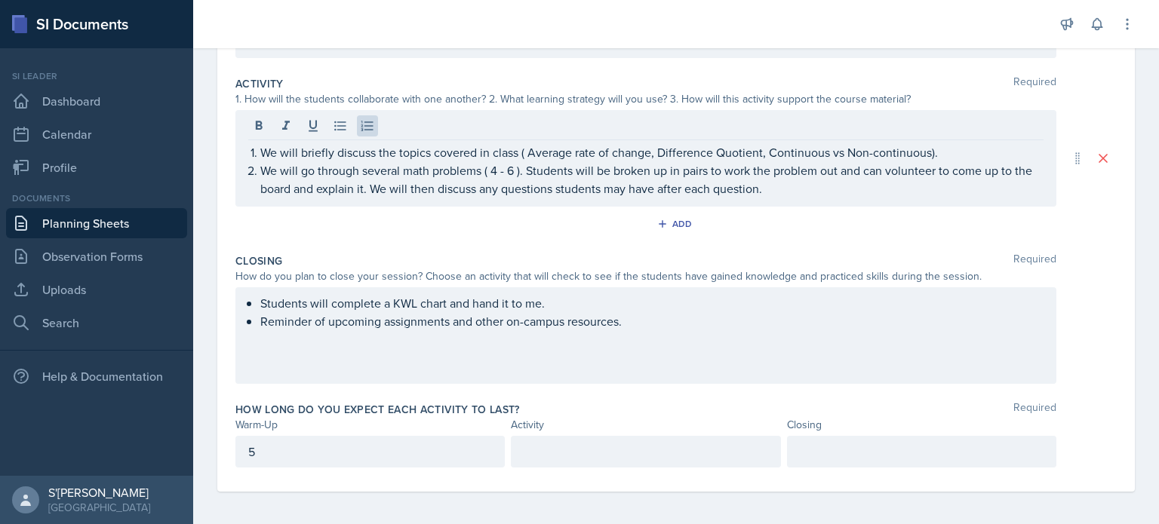
click at [515, 234] on div "Add" at bounding box center [675, 227] width 881 height 29
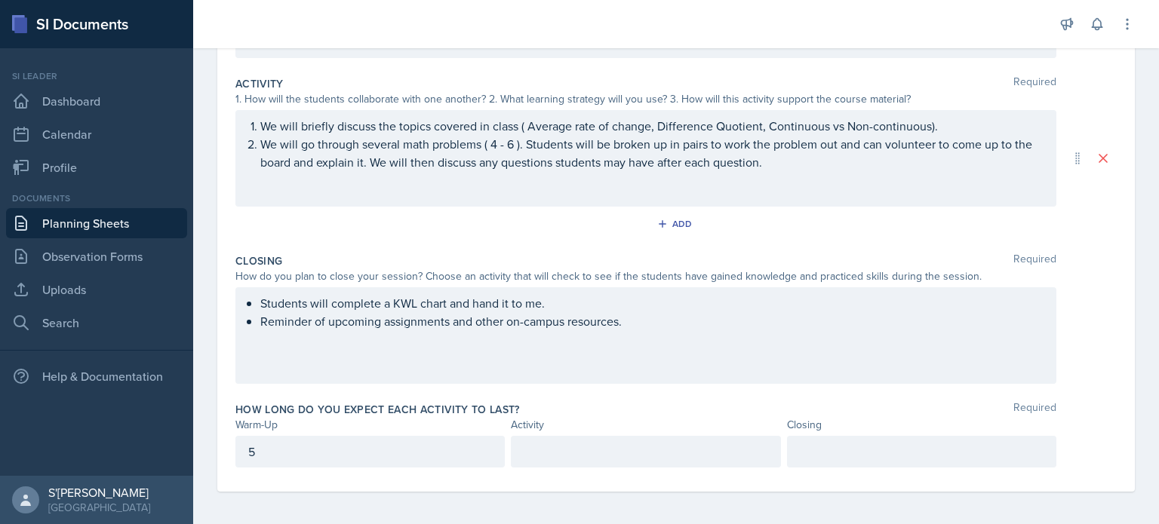
click at [579, 467] on div "How long do you expect each activity to last? Required Warm-Up Activity Closing…" at bounding box center [675, 438] width 881 height 84
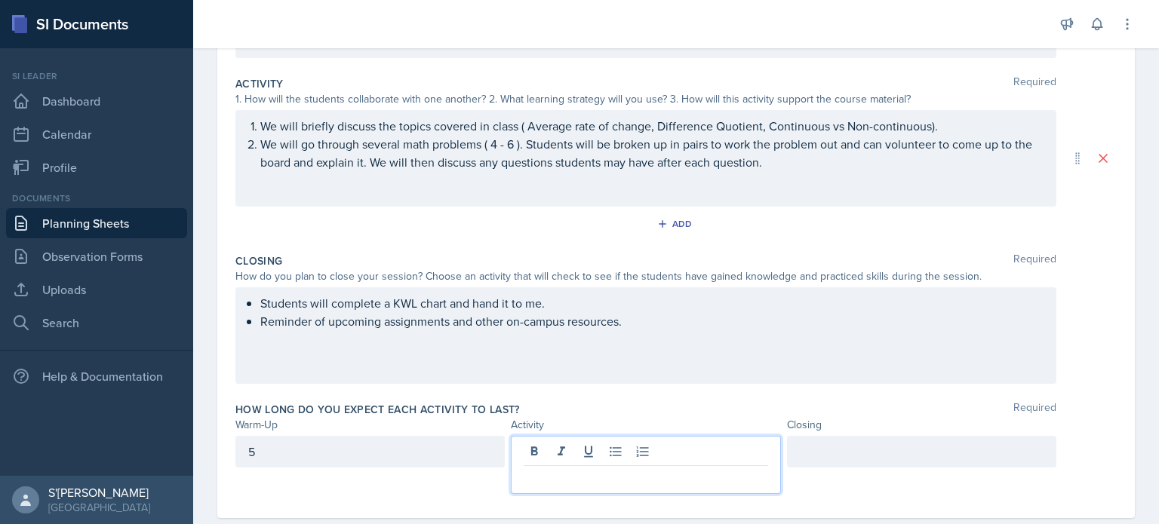
click at [578, 441] on div at bounding box center [645, 465] width 269 height 58
click at [579, 402] on div "How long do you expect each activity to last? Required" at bounding box center [675, 409] width 881 height 15
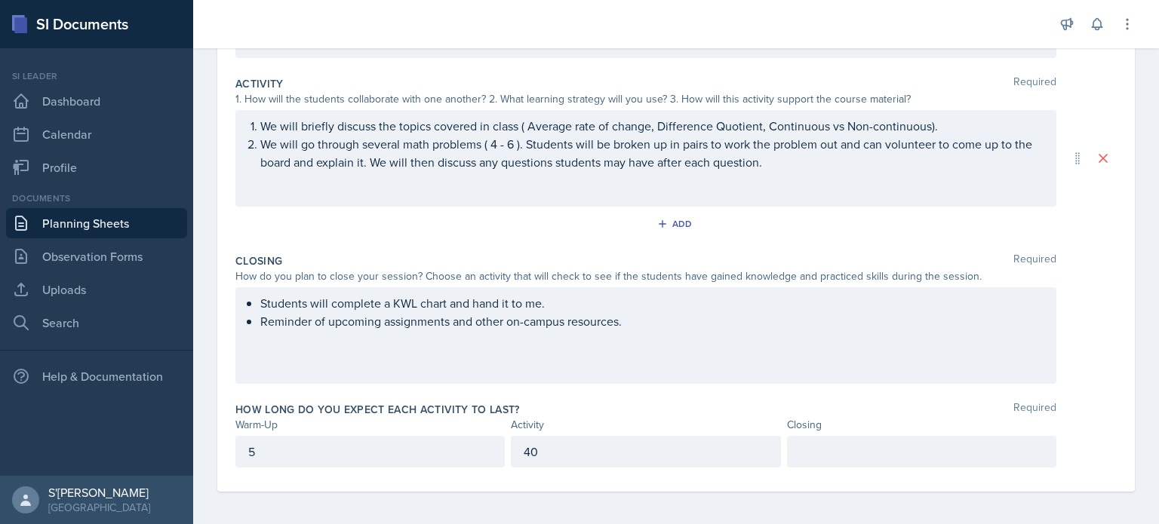
click at [570, 459] on div "40" at bounding box center [645, 452] width 269 height 32
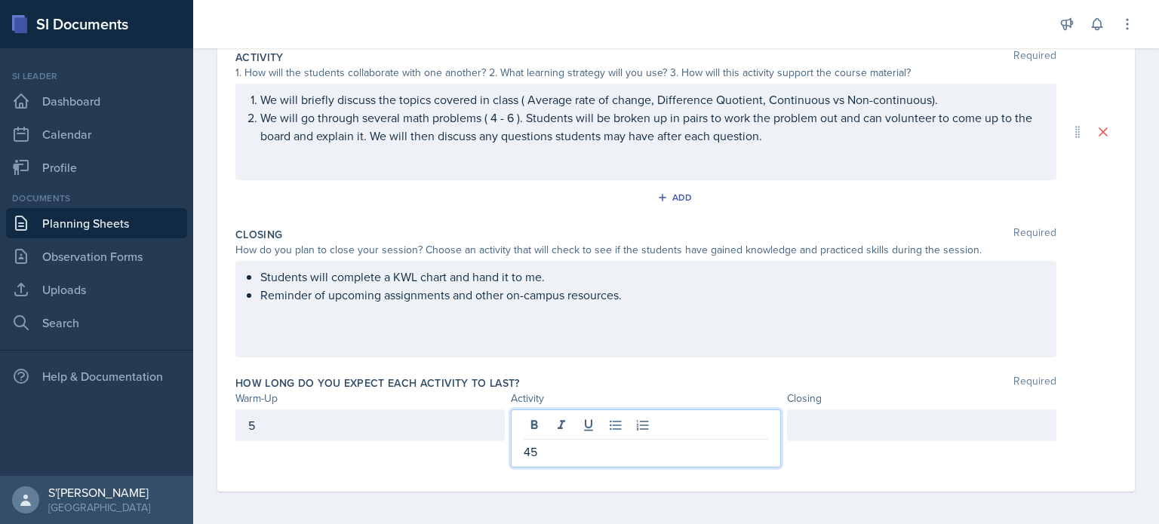
click at [579, 370] on div "How long do you expect each activity to last? Required Warm-Up Activity Closing…" at bounding box center [675, 425] width 881 height 110
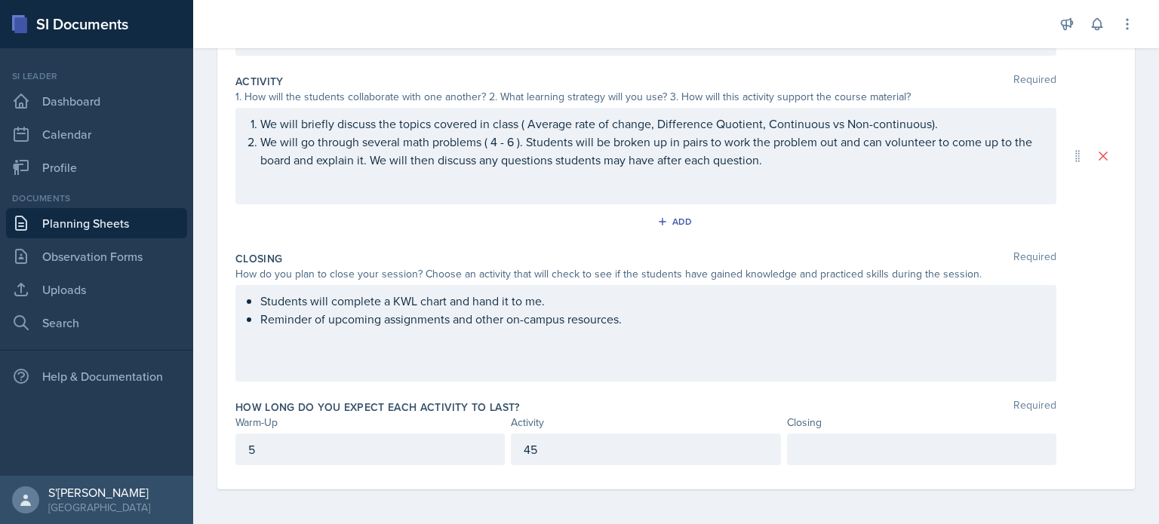
click at [579, 444] on p at bounding box center [922, 450] width 244 height 18
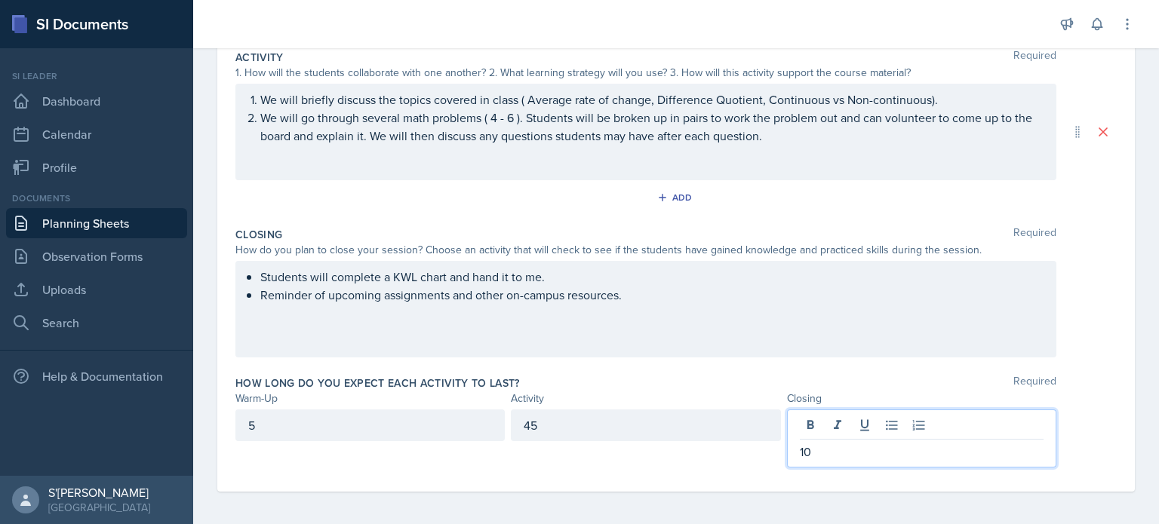
click at [579, 376] on div "How long do you expect each activity to last? Required" at bounding box center [675, 383] width 881 height 15
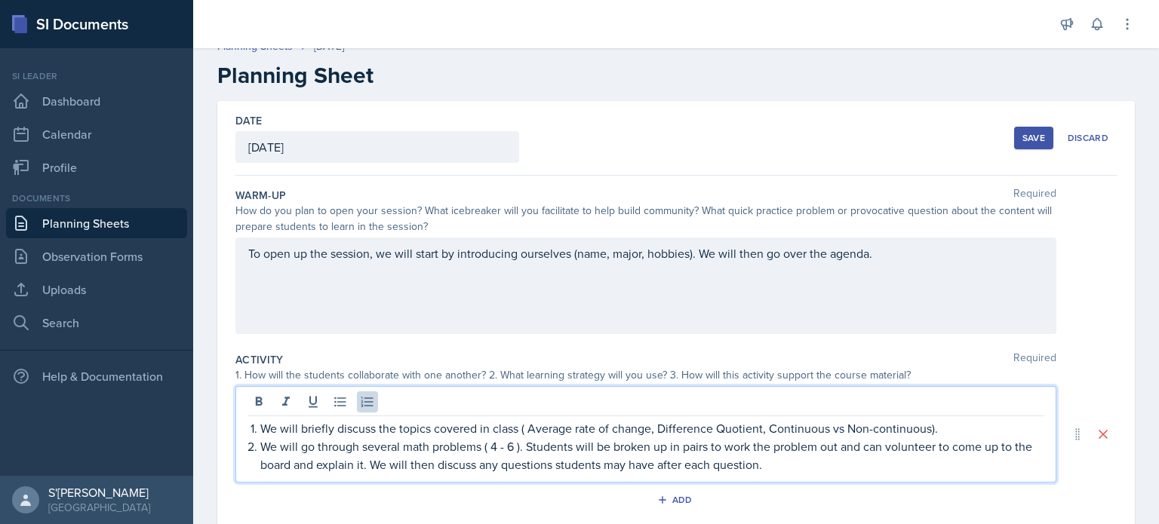
scroll to position [44, 0]
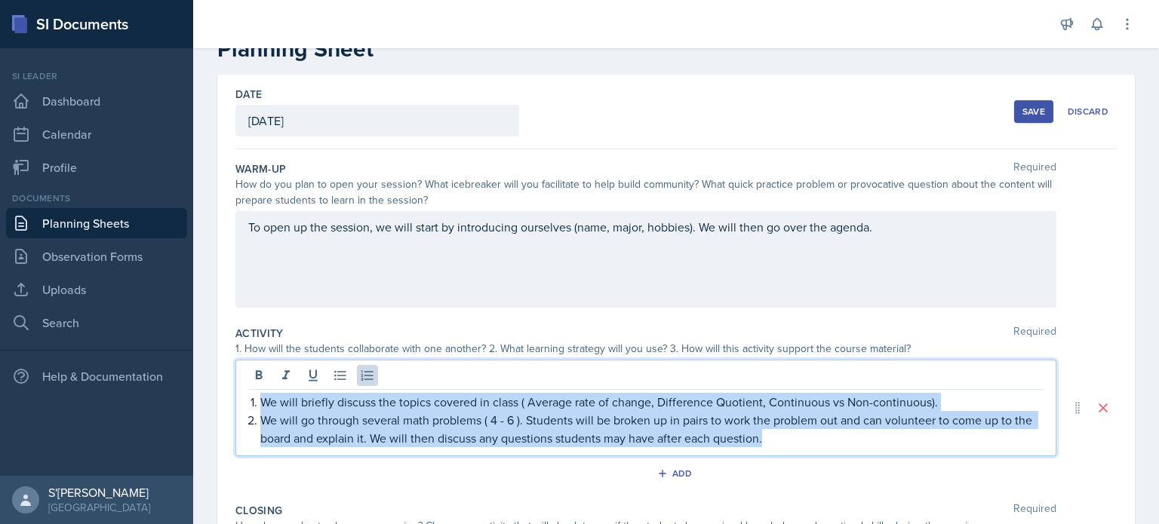
drag, startPoint x: 803, startPoint y: 443, endPoint x: 229, endPoint y: 405, distance: 575.3
click at [229, 405] on div "Date [DATE] [DATE] 27 28 29 30 31 1 2 3 4 5 6 7 8 9 10 11 12 13 14 15 16 17 18 …" at bounding box center [675, 408] width 917 height 667
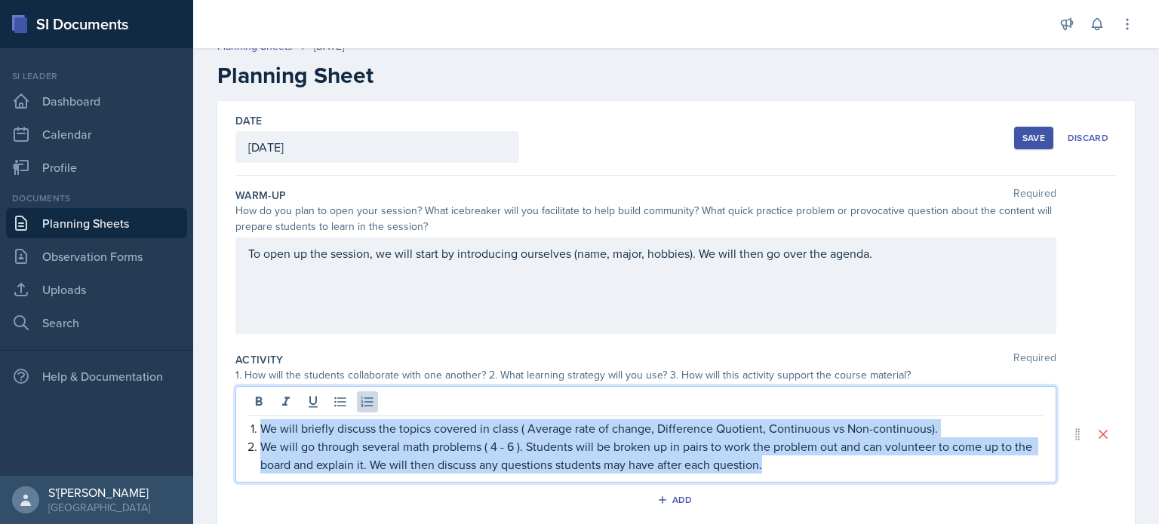
copy ol "We will briefly discuss the topics covered in class ( Average rate of change, D…"
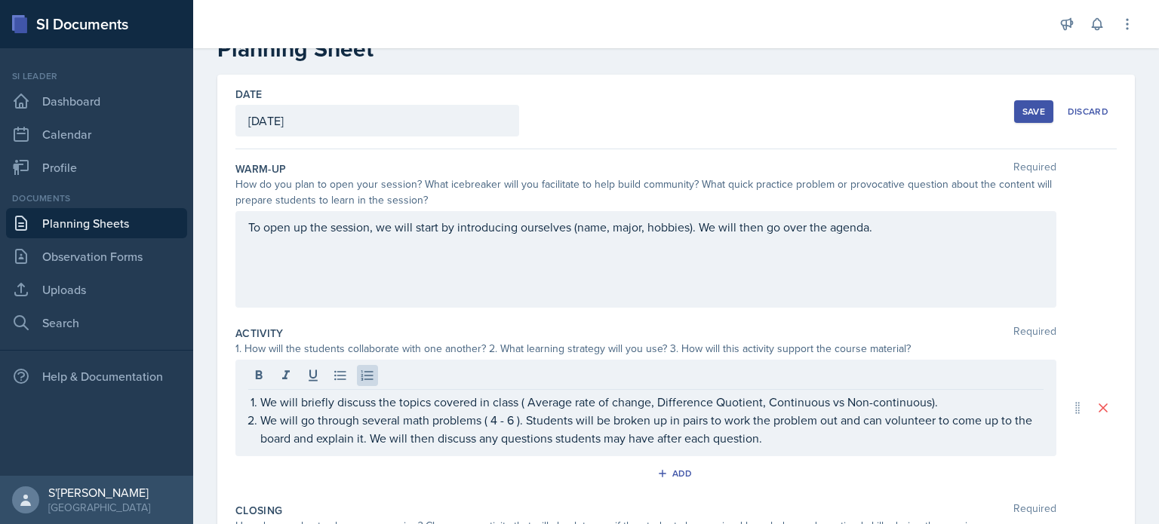
click at [552, 235] on div "To open up the session, we will start by introducing ourselves (name, major, ho…" at bounding box center [645, 259] width 821 height 97
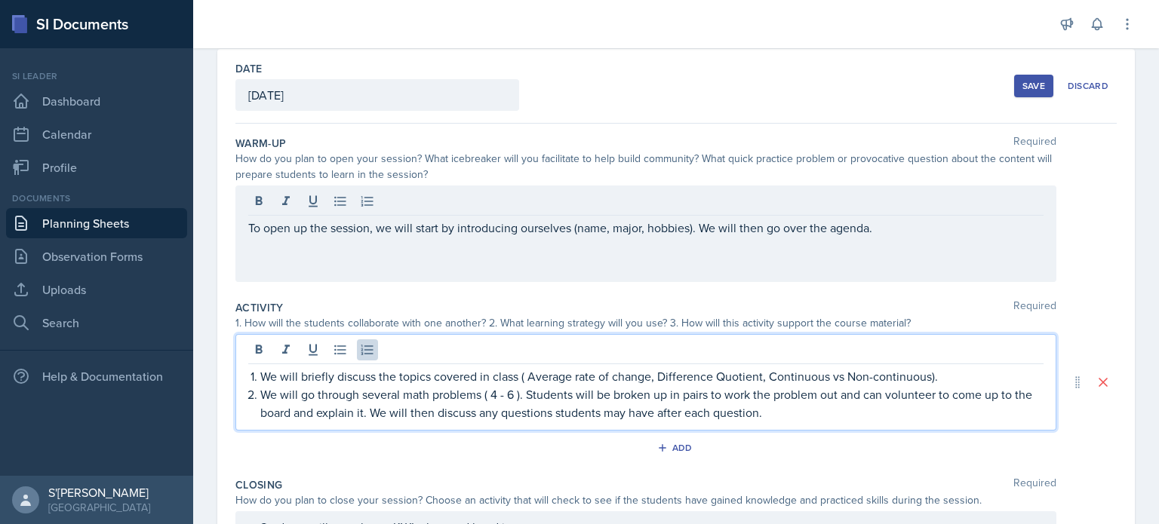
click at [579, 342] on div "We will briefly discuss the topics covered in class ( Average rate of change, D…" at bounding box center [645, 382] width 821 height 97
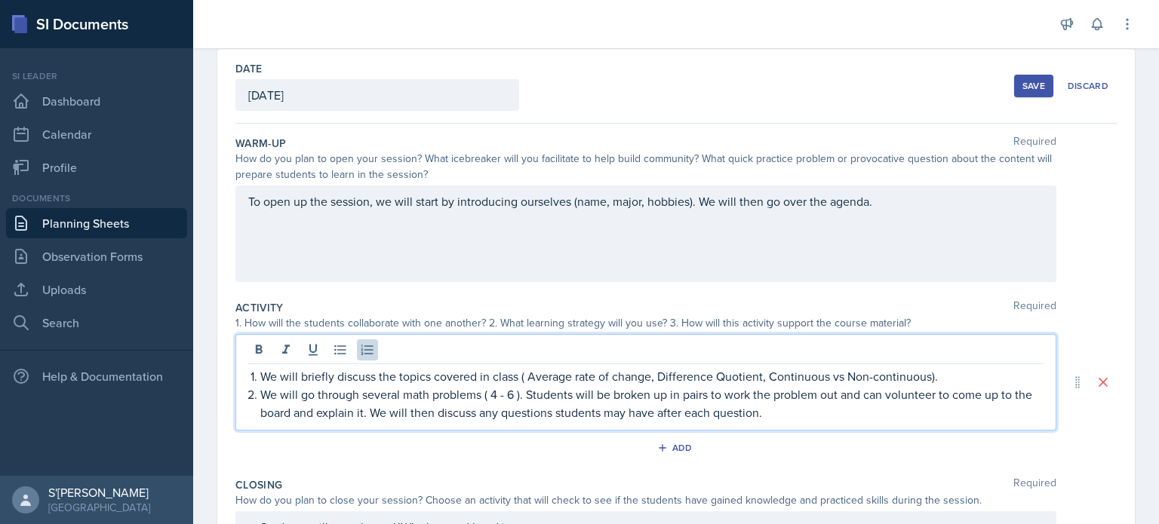
click at [579, 376] on p "We will briefly discuss the topics covered in class ( Average rate of change, D…" at bounding box center [651, 376] width 783 height 18
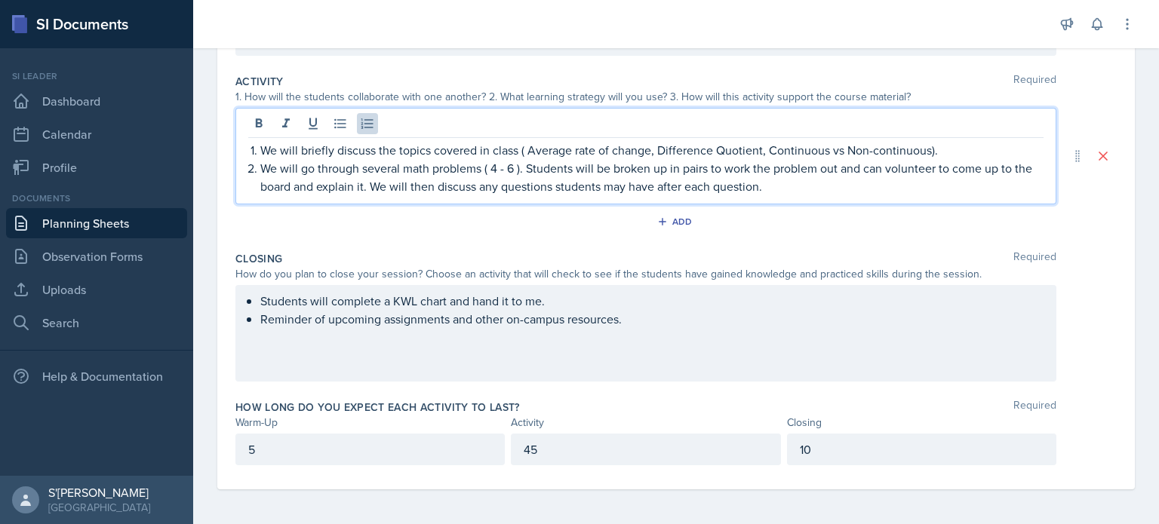
scroll to position [296, 0]
drag, startPoint x: 505, startPoint y: 164, endPoint x: 494, endPoint y: 169, distance: 12.2
click at [494, 169] on p "We will go through several math problems ( 4 - 6 ). Students will be broken up …" at bounding box center [651, 177] width 783 height 36
drag, startPoint x: 519, startPoint y: 168, endPoint x: 486, endPoint y: 168, distance: 33.2
click at [486, 168] on p "We will go through several math problems ( 4 - 6 ). Students will be broken up …" at bounding box center [651, 177] width 783 height 36
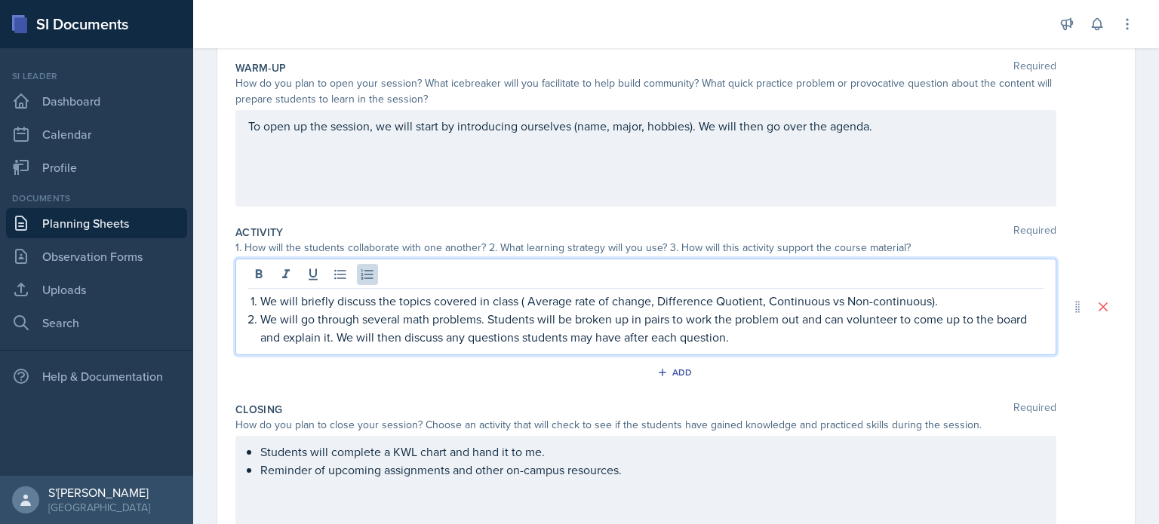
scroll to position [0, 0]
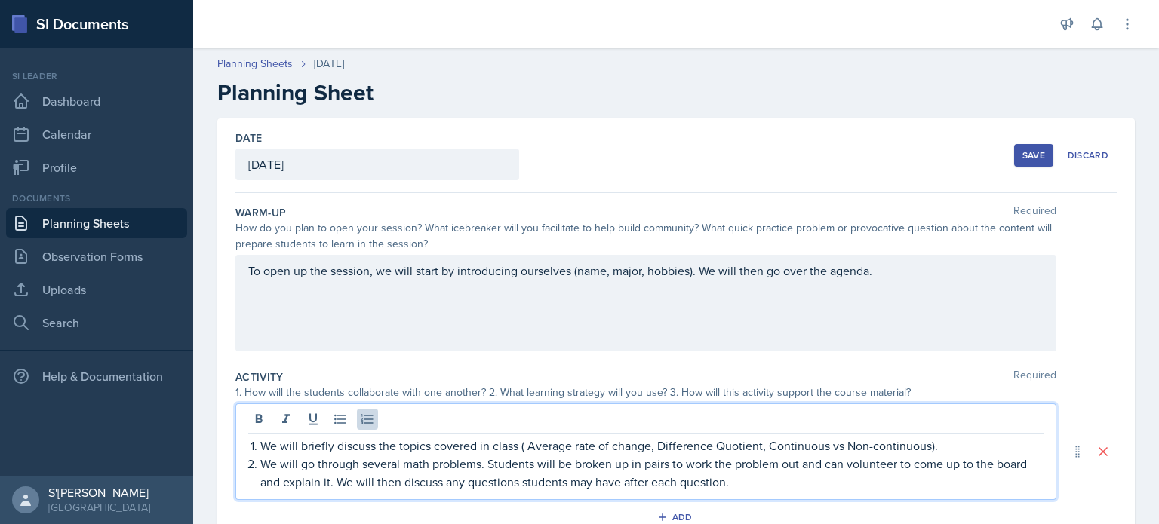
click at [579, 160] on div "Save" at bounding box center [1033, 155] width 23 height 12
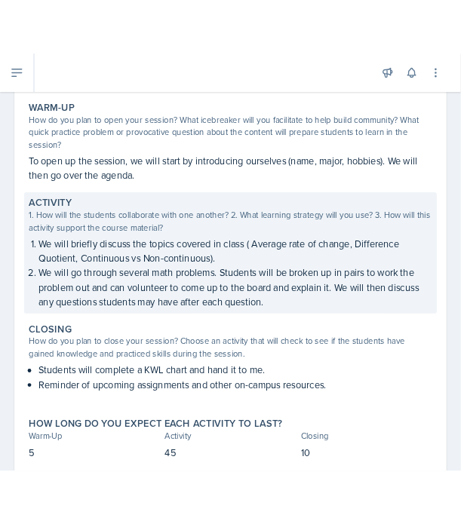
scroll to position [135, 0]
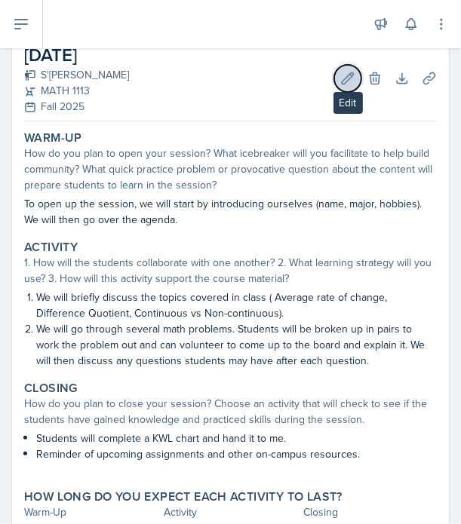
click at [337, 69] on button "Edit" at bounding box center [347, 78] width 27 height 27
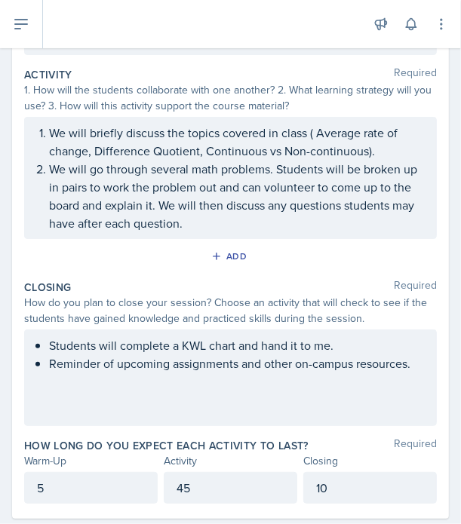
scroll to position [303, 0]
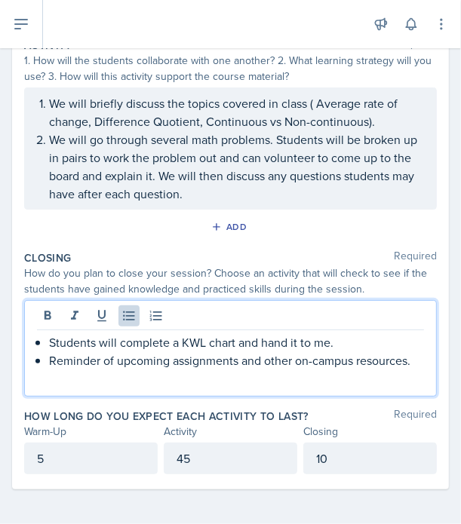
drag, startPoint x: 353, startPoint y: 312, endPoint x: 48, endPoint y: 333, distance: 305.5
click at [49, 333] on p "Students will complete a KWL chart and hand it to me." at bounding box center [236, 342] width 375 height 18
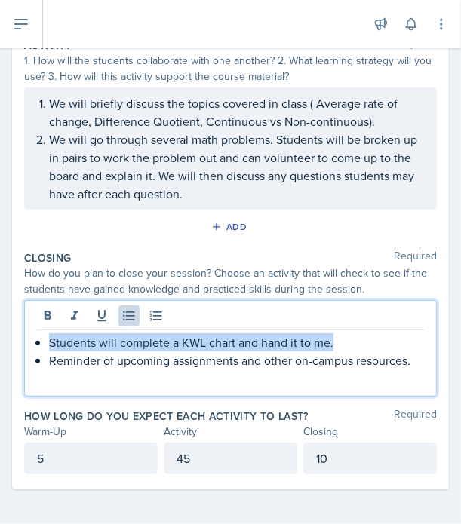
drag, startPoint x: 346, startPoint y: 347, endPoint x: 51, endPoint y: 345, distance: 294.9
click at [51, 345] on p "Students will complete a KWL chart and hand it to me." at bounding box center [236, 342] width 375 height 18
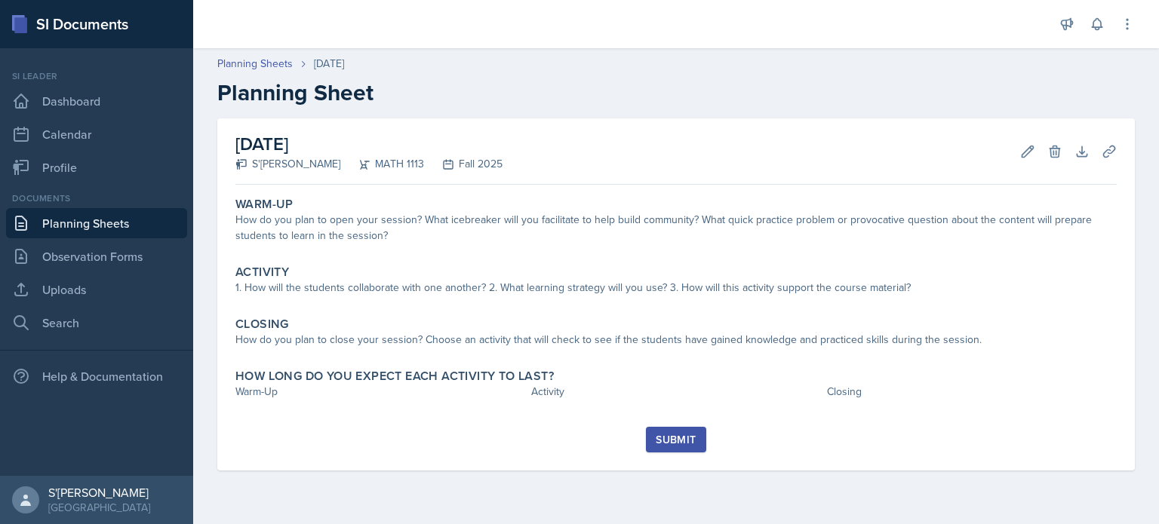
click at [143, 226] on link "Planning Sheets" at bounding box center [96, 223] width 181 height 30
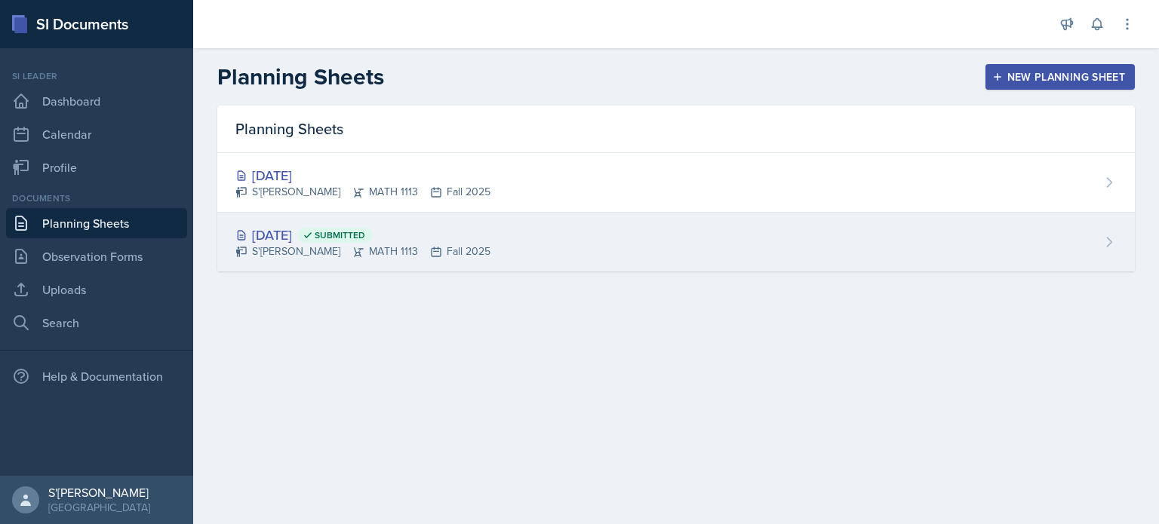
click at [310, 231] on div "Aug 26th, 2025 Submitted" at bounding box center [362, 235] width 255 height 20
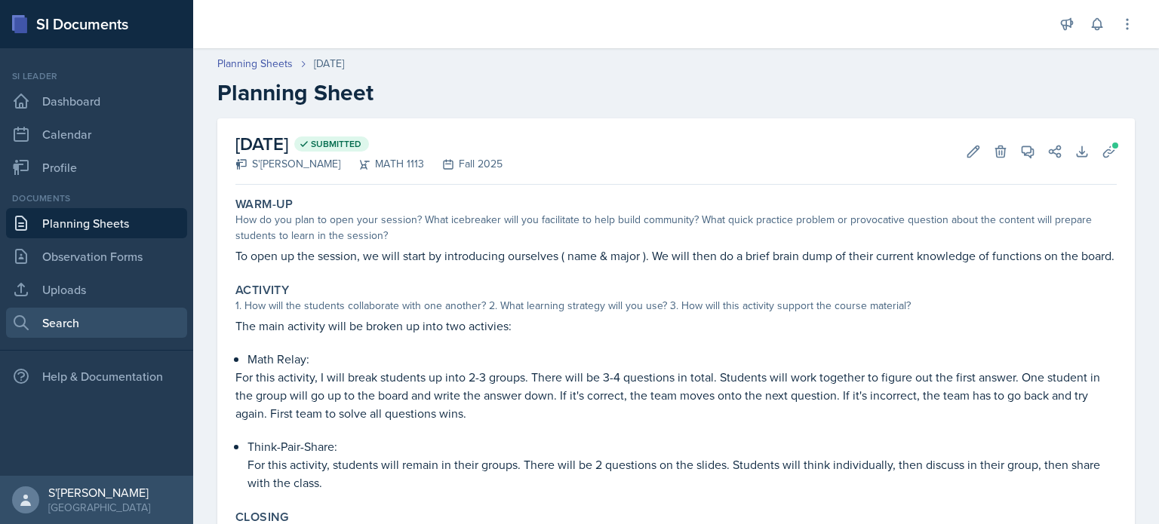
click at [103, 328] on link "Search" at bounding box center [96, 323] width 181 height 30
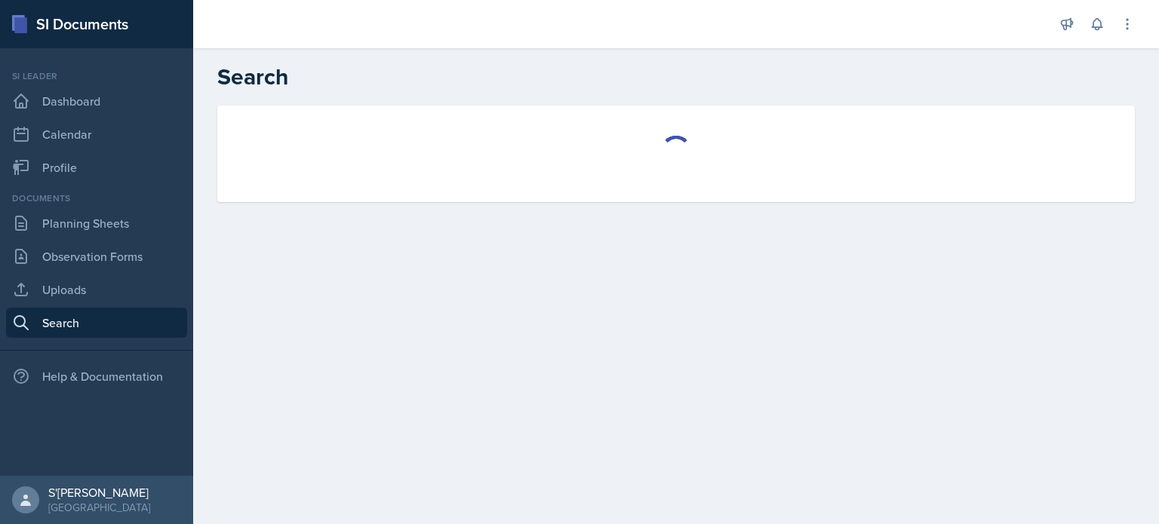
select select "all"
select select "1"
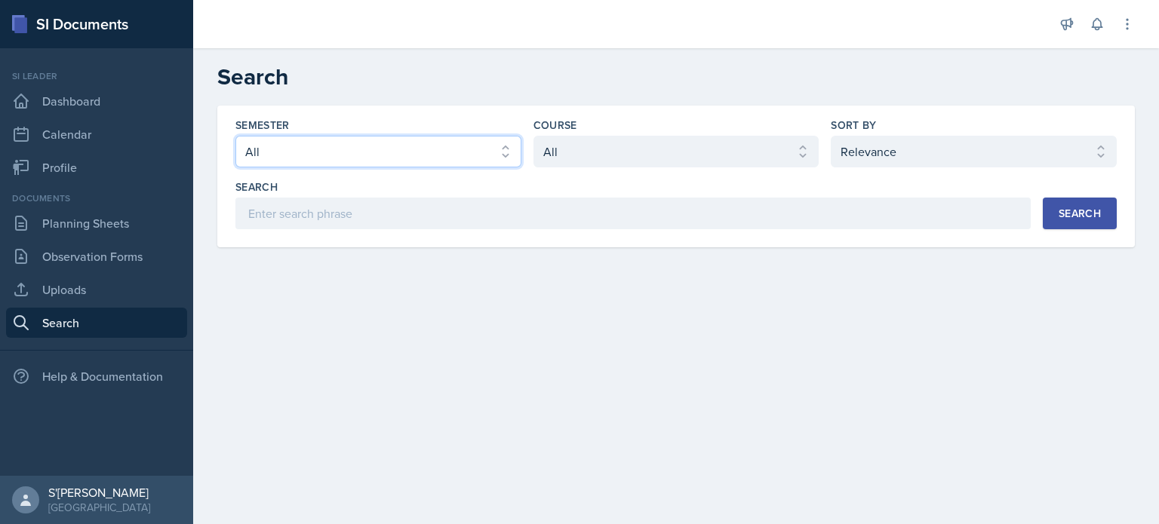
click at [359, 154] on select "Select semester All Fall 2025 Summer 2025 Spring 2025 Fall 2024 Summer 2024 Spr…" at bounding box center [378, 152] width 286 height 32
select select "e2039551-f485-4c1b-a525-5b9893bb04c4"
click at [235, 136] on select "Select semester All Fall 2025 Summer 2025 Spring 2025 Fall 2024 Summer 2024 Spr…" at bounding box center [378, 152] width 286 height 32
click at [613, 159] on select "Select course All ACCT 2101 ACCT 2102 ACCT 4050 ANTH 1102 ANTH 3301 ARCH 1000 A…" at bounding box center [676, 152] width 286 height 32
select select "3c4b3565-585b-46e2-bb66-4719410f632f"
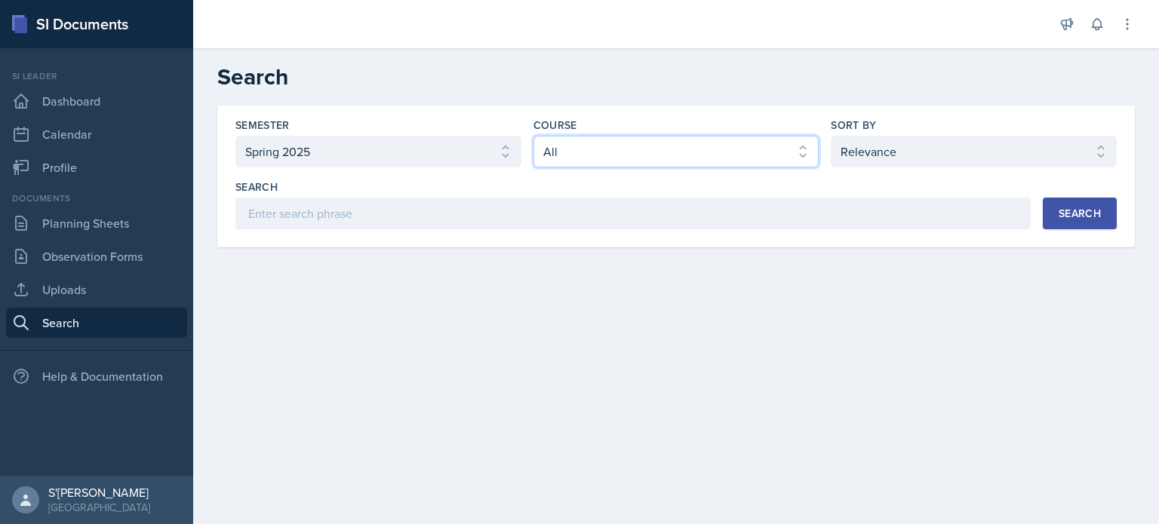
click at [533, 136] on select "Select course All ACCT 2101 ACCT 2102 ACCT 4050 ANTH 1102 ANTH 3301 ARCH 1000 A…" at bounding box center [676, 152] width 286 height 32
click at [876, 140] on select "Select sort by Relevance Document Date (Asc) Document Date (Desc)" at bounding box center [974, 152] width 286 height 32
select select "2"
click at [831, 136] on select "Select sort by Relevance Document Date (Asc) Document Date (Desc)" at bounding box center [974, 152] width 286 height 32
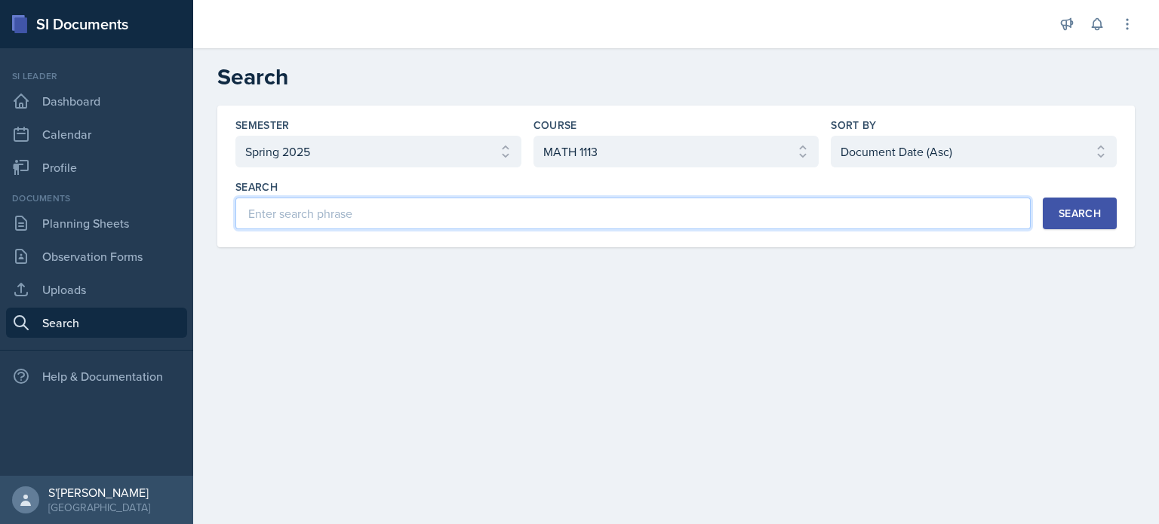
click at [953, 220] on input at bounding box center [632, 214] width 795 height 32
type input "difference quotient"
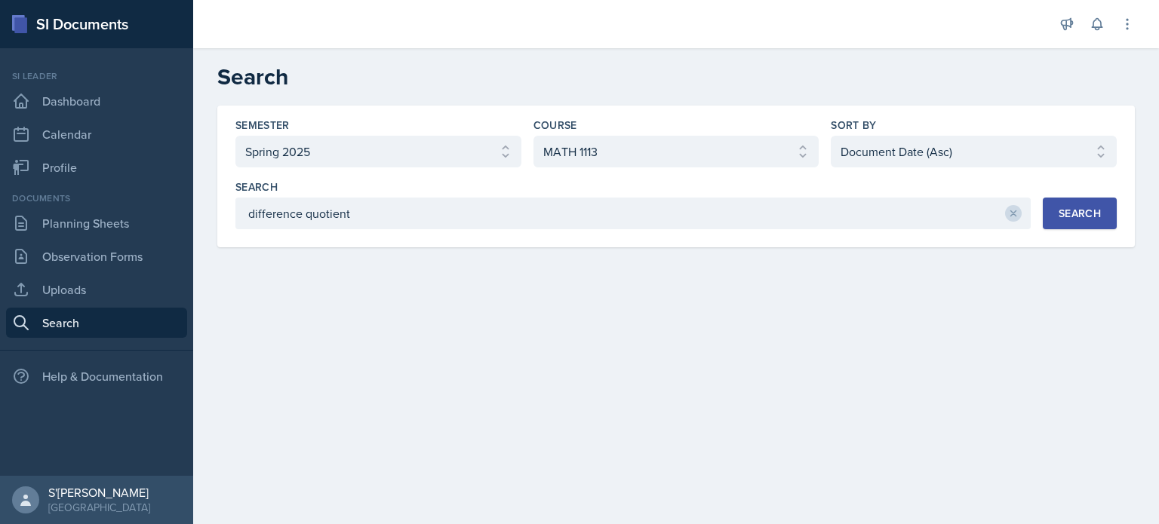
click at [1079, 223] on button "Search" at bounding box center [1079, 214] width 74 height 32
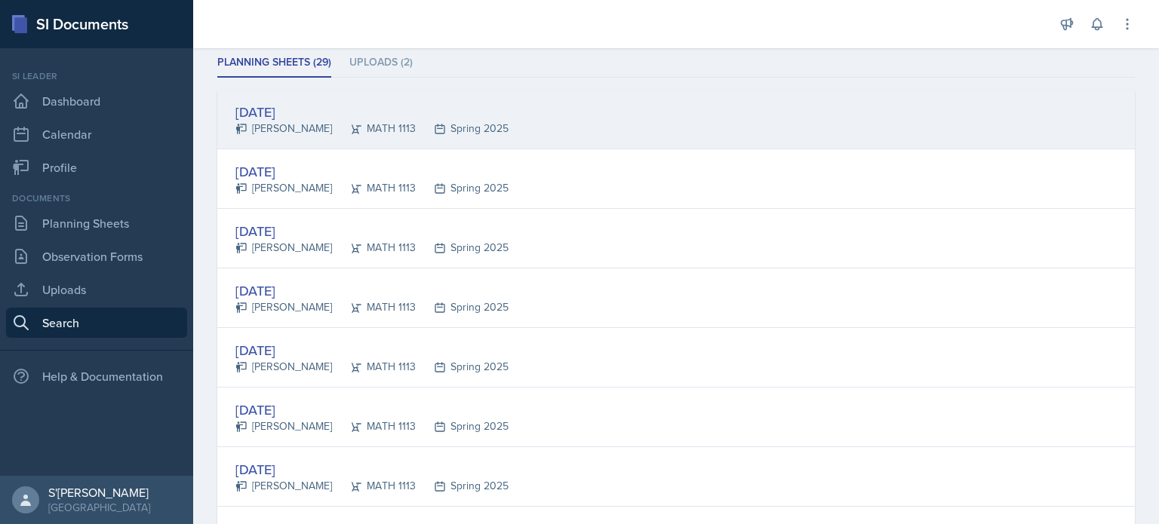
scroll to position [212, 0]
click at [735, 98] on div "Jan 3rd, 2025 Anais Gjergji MATH 1113 Spring 2025" at bounding box center [675, 119] width 917 height 60
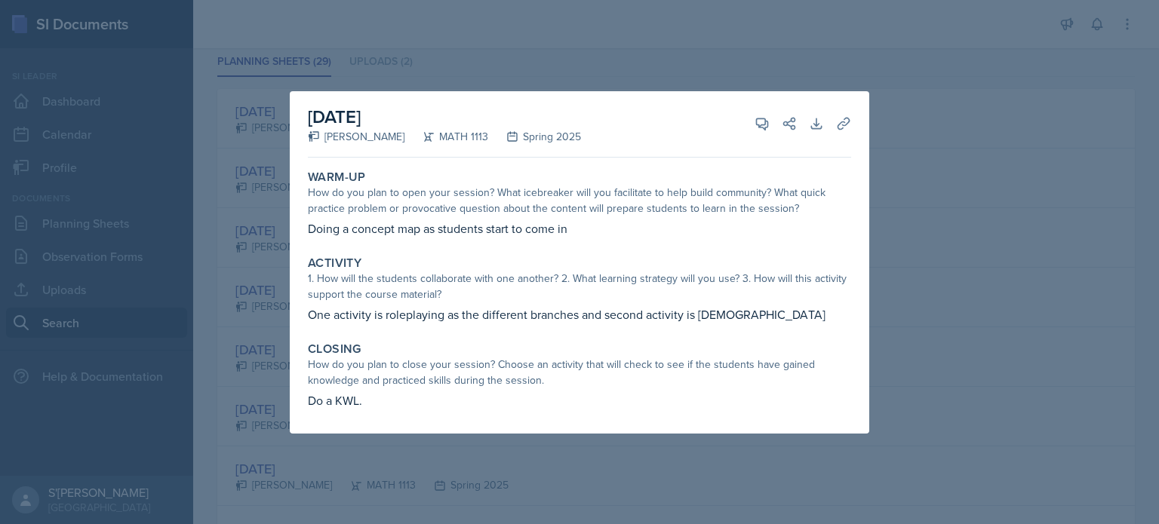
click at [899, 167] on div at bounding box center [579, 262] width 1159 height 524
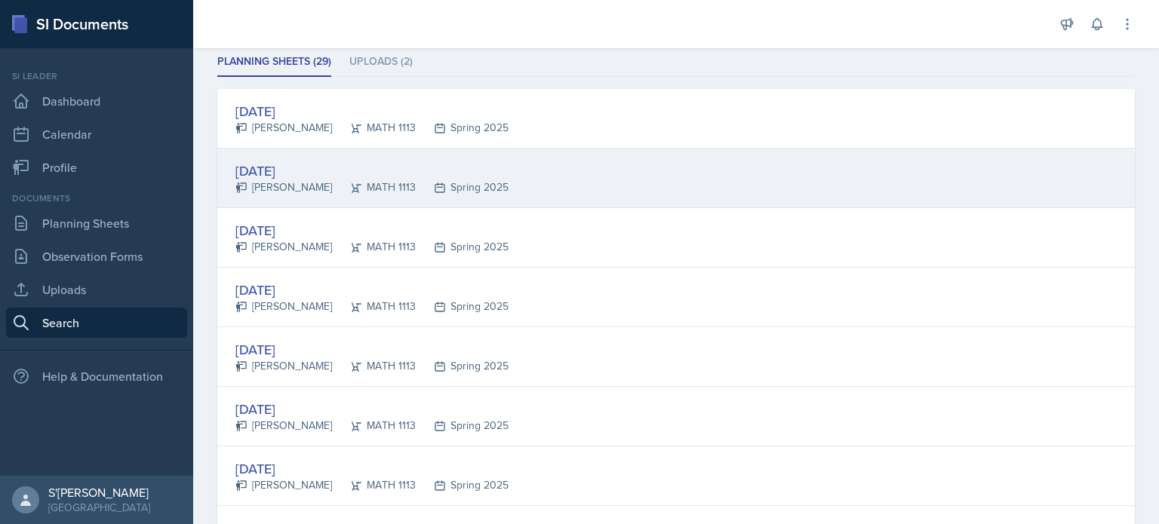
click at [538, 167] on div "Jan 13th, 2025 Ariana Mitchell MATH 1113 Spring 2025" at bounding box center [675, 179] width 917 height 60
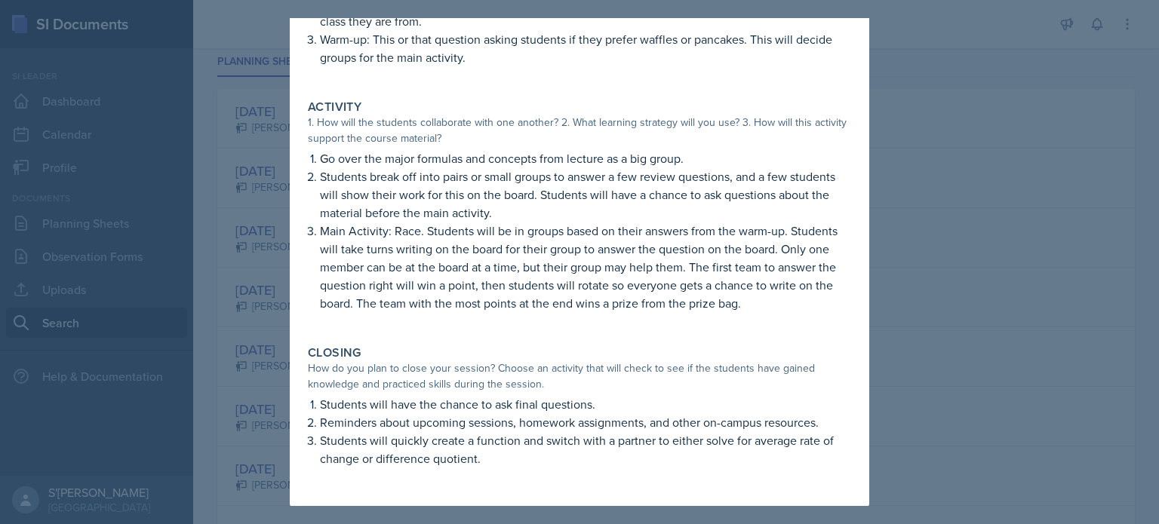
scroll to position [170, 0]
click at [937, 354] on div at bounding box center [579, 262] width 1159 height 524
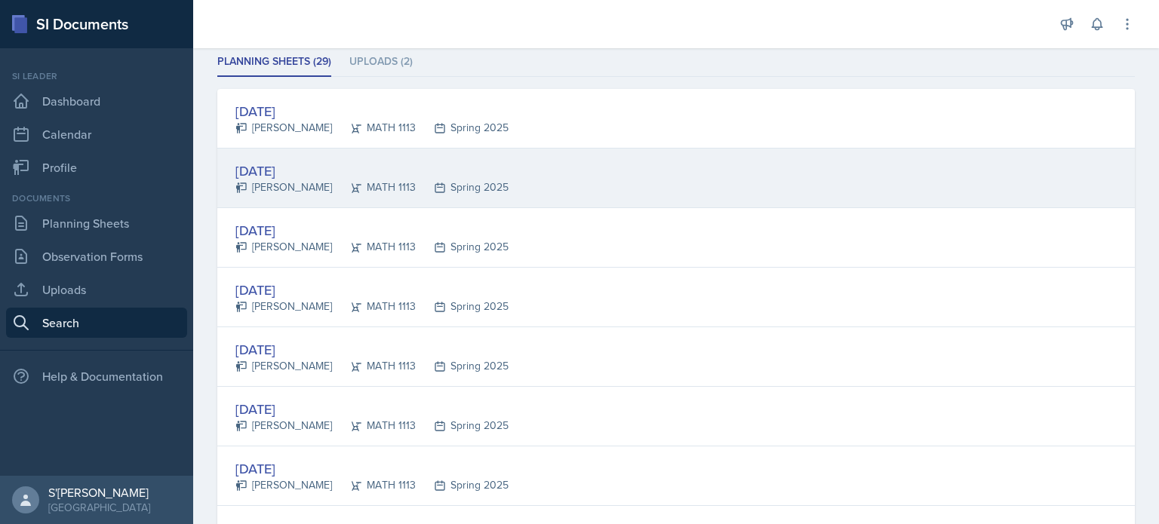
click at [506, 201] on div "Jan 13th, 2025 Ariana Mitchell MATH 1113 Spring 2025" at bounding box center [675, 179] width 917 height 60
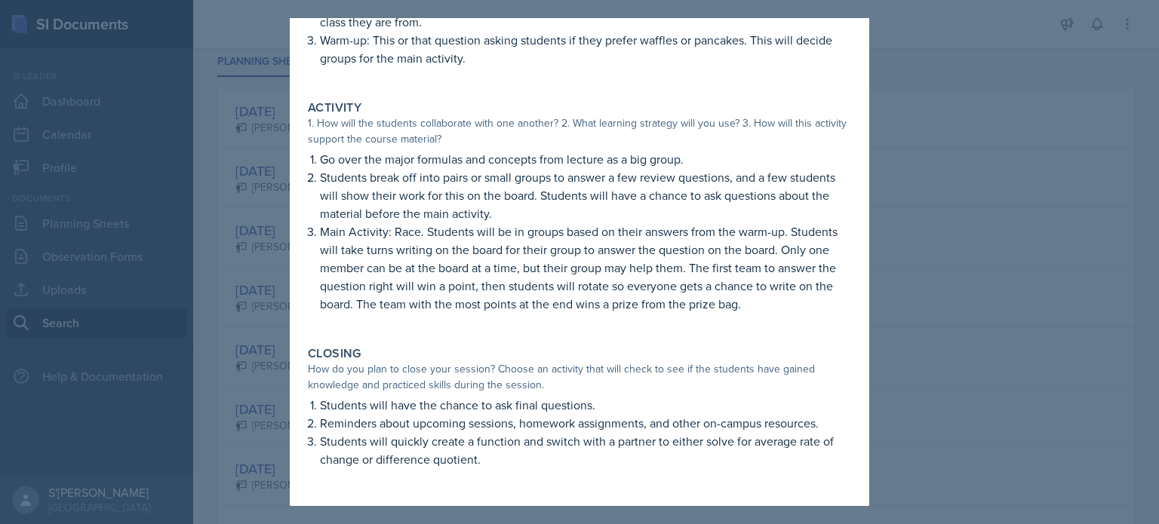
click at [798, 266] on p "Main Activity: Race. Students will be in groups based on their answers from the…" at bounding box center [585, 268] width 531 height 91
click at [916, 170] on div at bounding box center [579, 262] width 1159 height 524
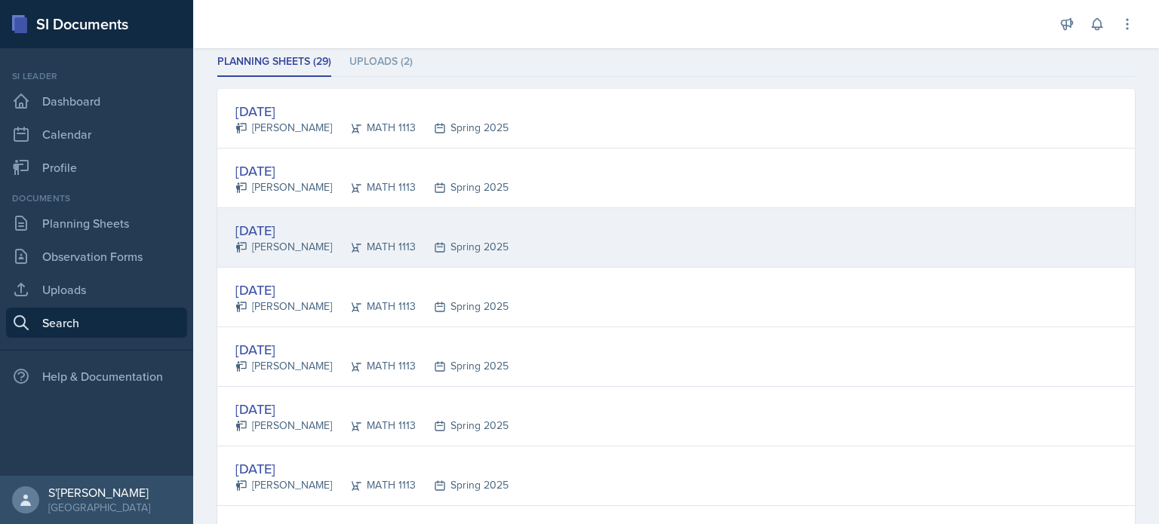
click at [659, 234] on div "Jan 16th, 2025 Mirlyn Salcedo Maldonado MATH 1113 Spring 2025" at bounding box center [675, 238] width 917 height 60
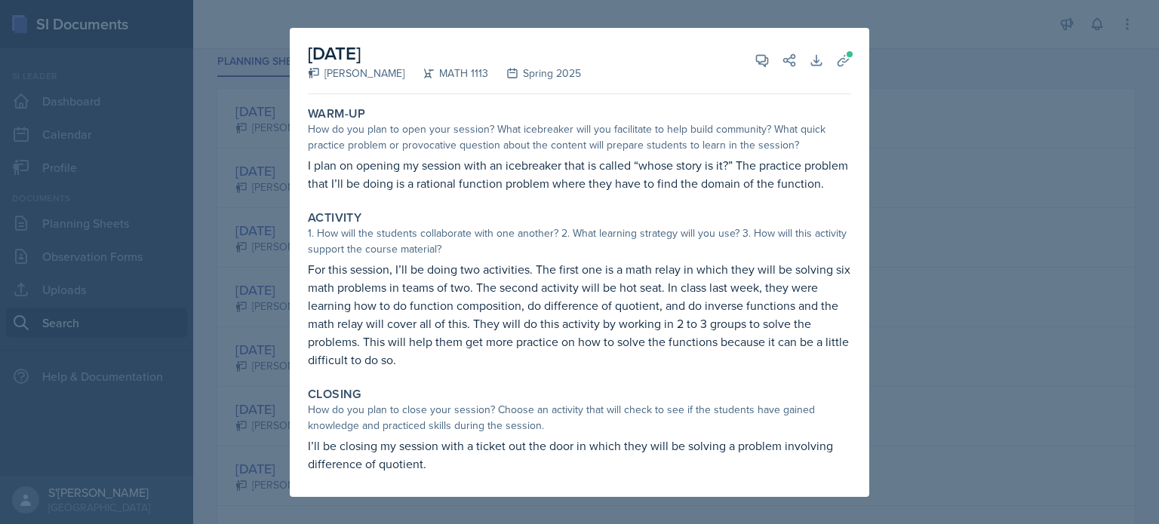
click at [887, 312] on div at bounding box center [579, 262] width 1159 height 524
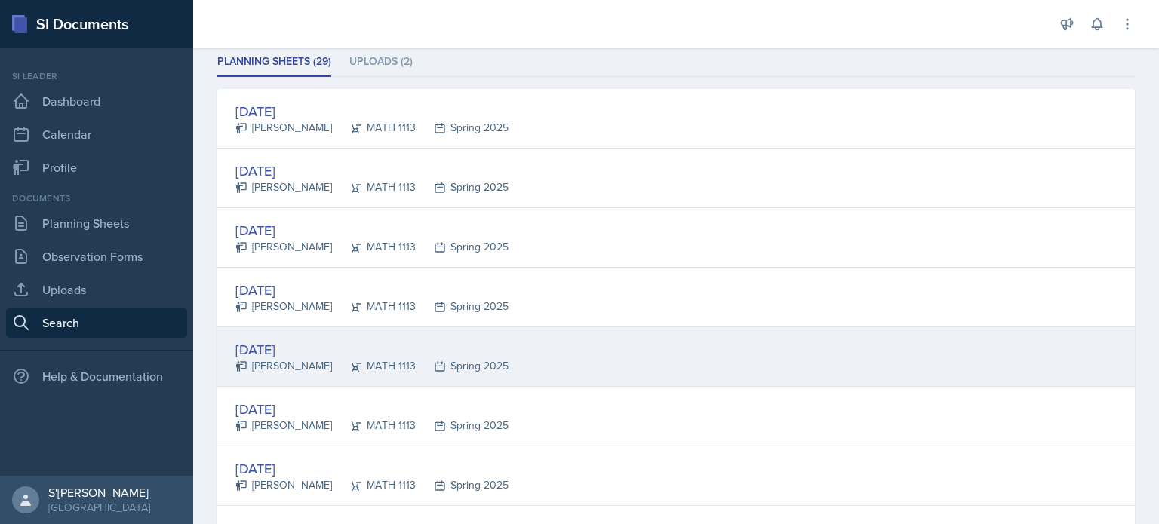
click at [479, 368] on div "Spring 2025" at bounding box center [462, 366] width 93 height 16
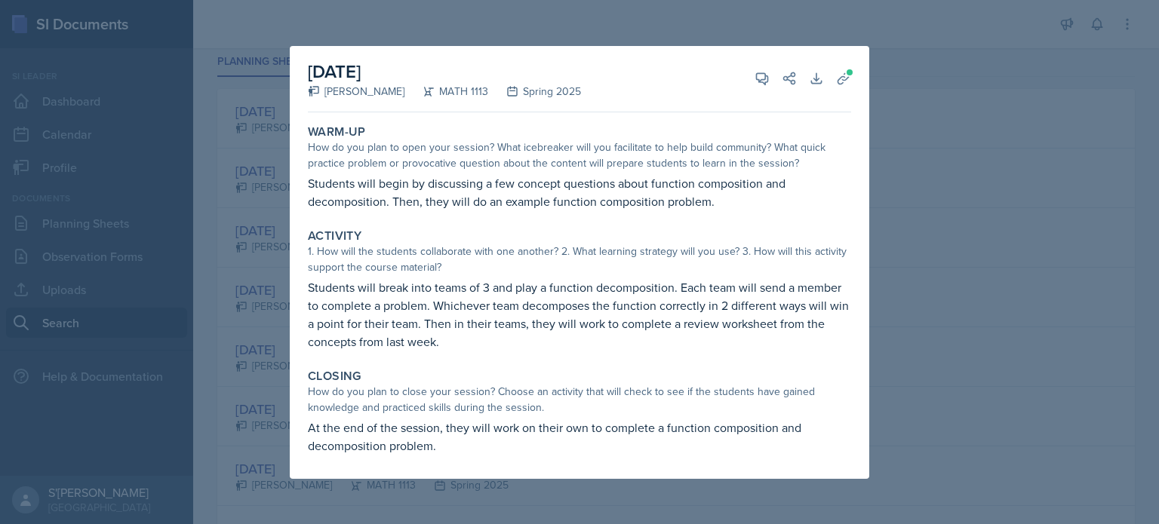
click at [885, 324] on div at bounding box center [579, 262] width 1159 height 524
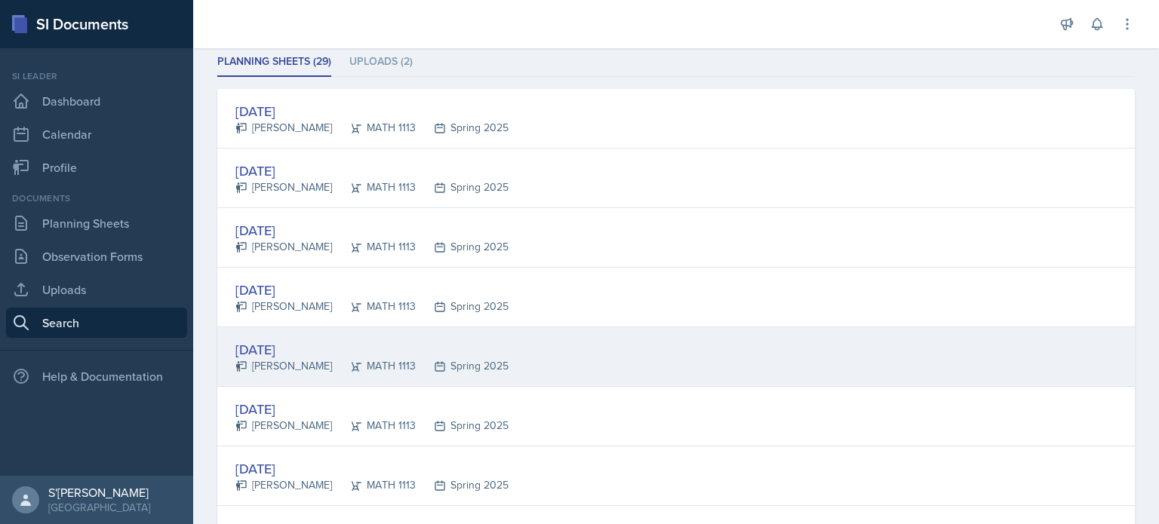
click at [463, 369] on div "Spring 2025" at bounding box center [462, 366] width 93 height 16
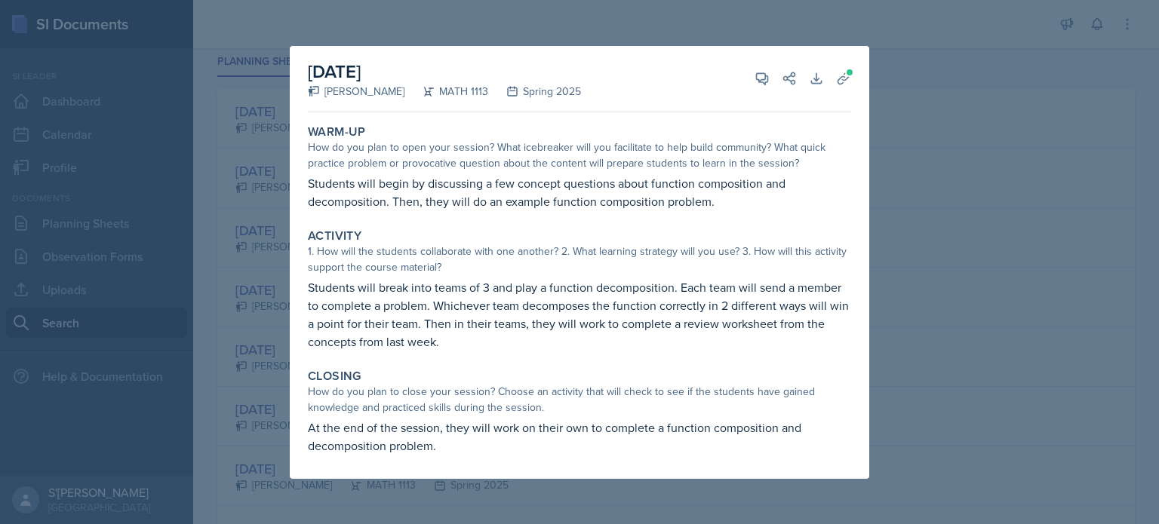
click at [929, 322] on div at bounding box center [579, 262] width 1159 height 524
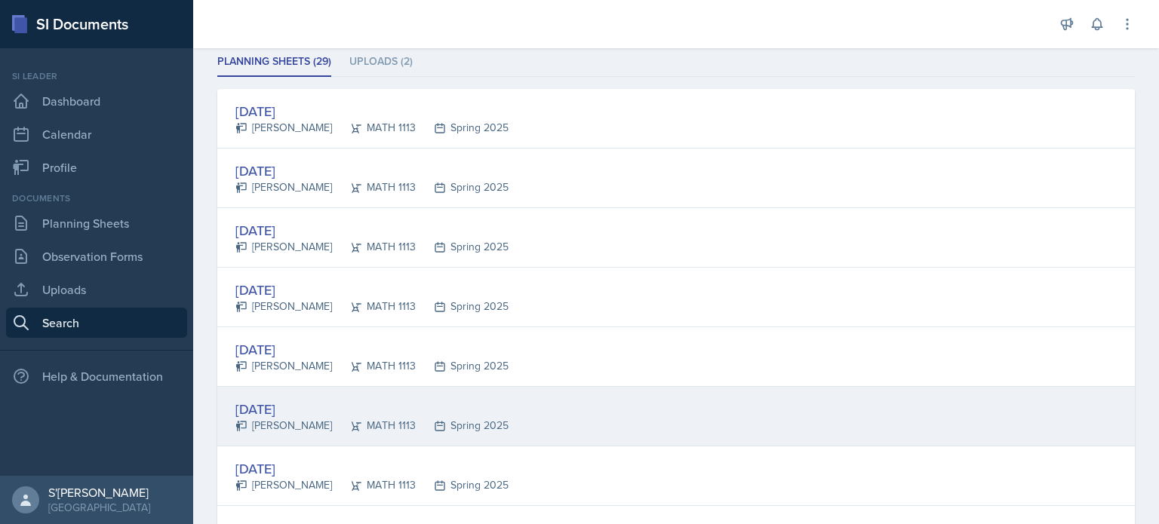
click at [473, 434] on div "Jan 23rd, 2025 Mirlyn Salcedo Maldonado MATH 1113 Spring 2025" at bounding box center [675, 417] width 917 height 60
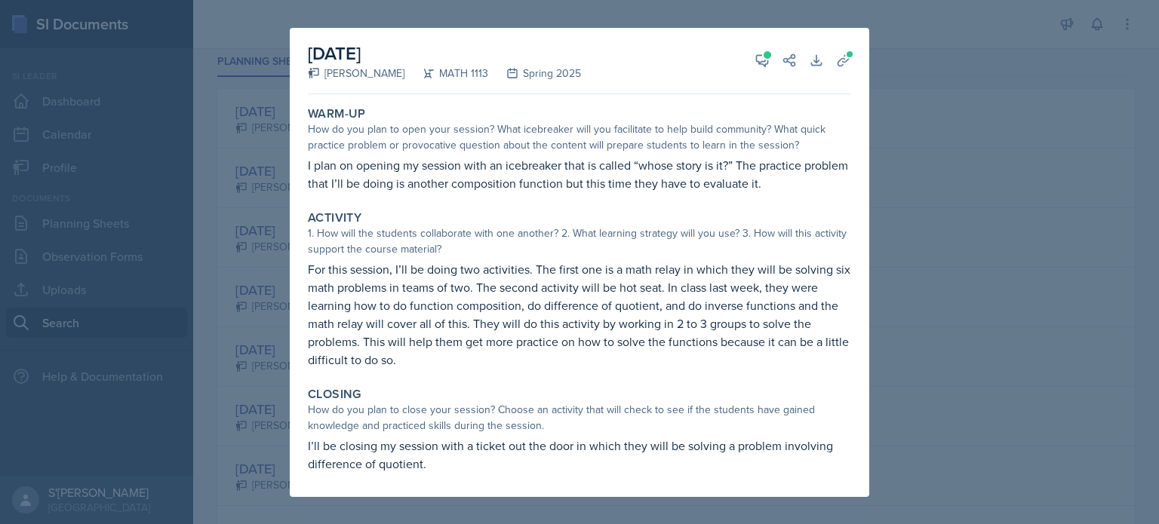
click at [905, 336] on div at bounding box center [579, 262] width 1159 height 524
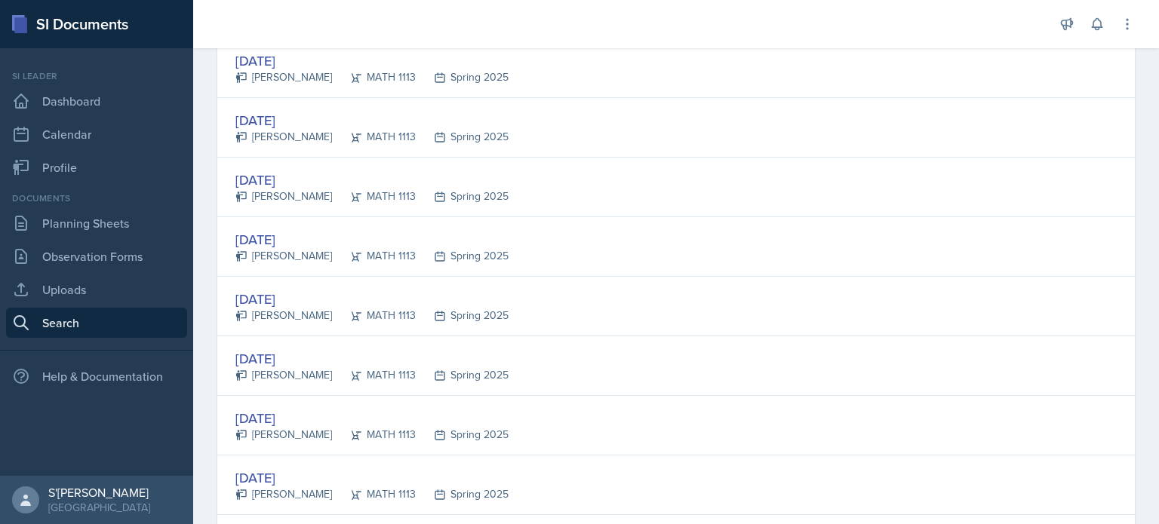
scroll to position [452, 0]
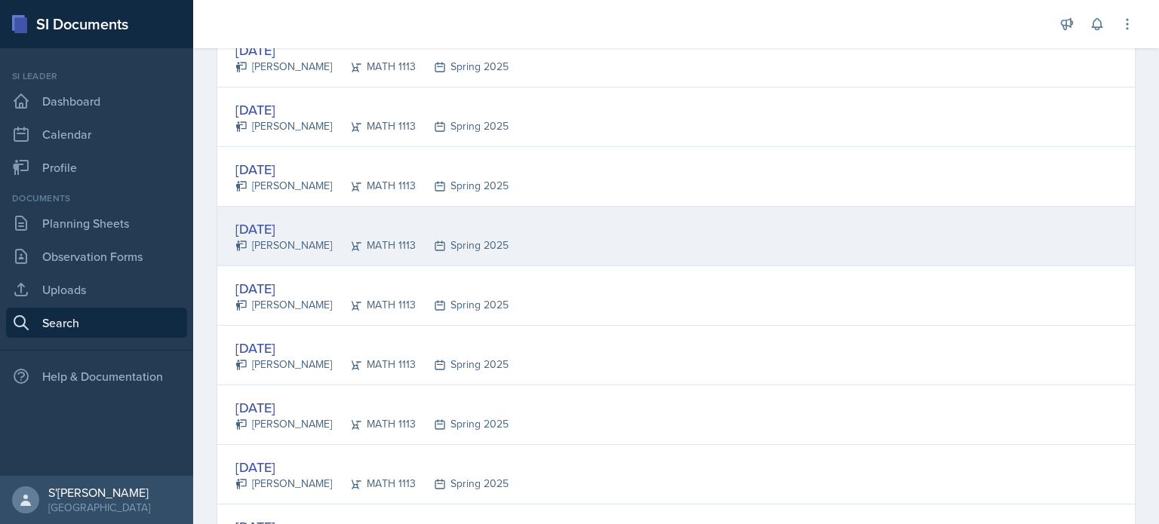
click at [615, 229] on div "Jan 23rd, 2025 Ariana Mitchell MATH 1113 Spring 2025" at bounding box center [675, 237] width 917 height 60
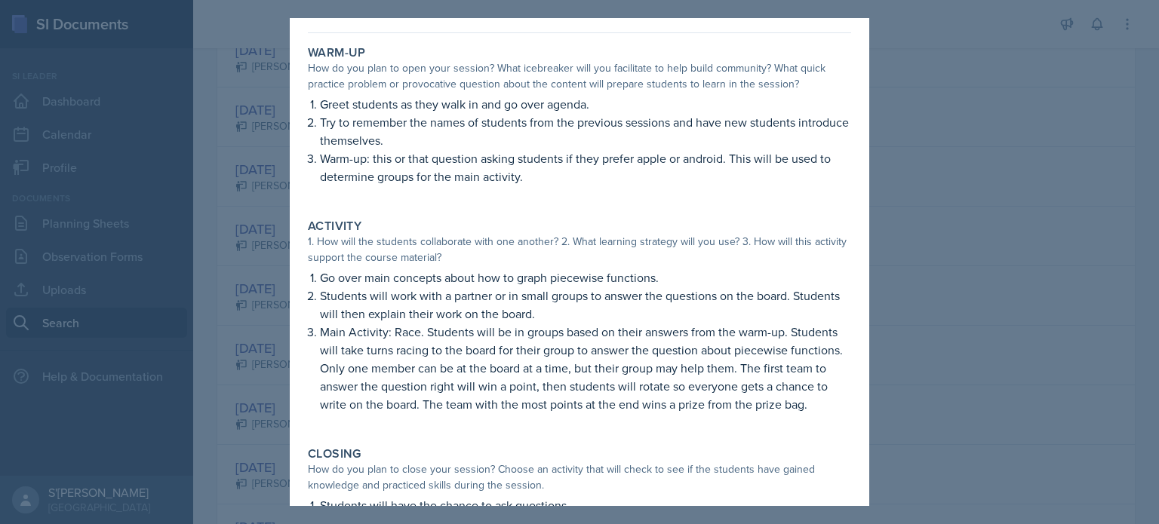
scroll to position [51, 0]
click at [932, 152] on div at bounding box center [579, 262] width 1159 height 524
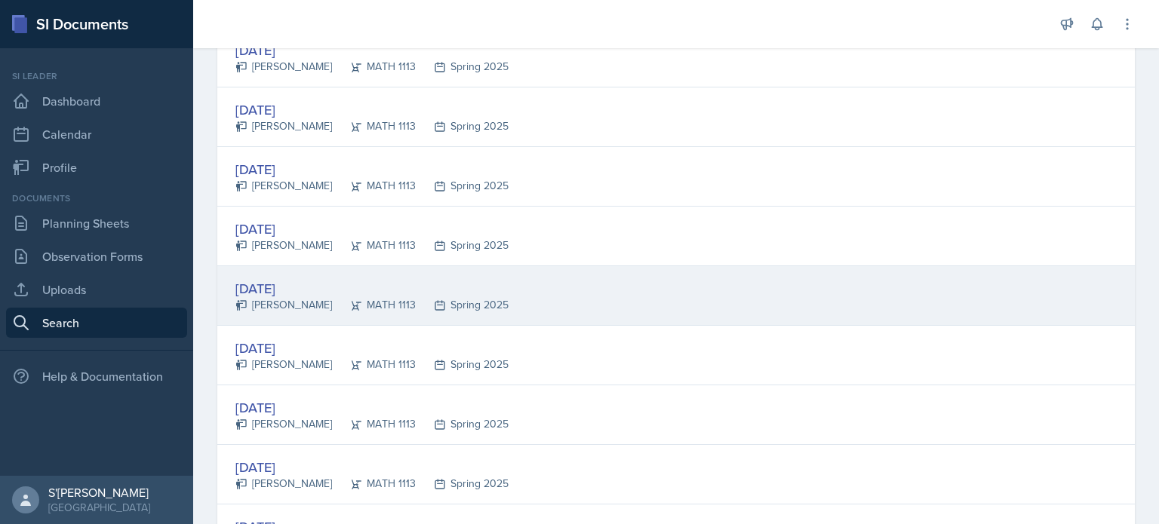
click at [530, 266] on div "Jan 28th, 2025 Ariana Mitchell MATH 1113 Spring 2025" at bounding box center [675, 296] width 917 height 60
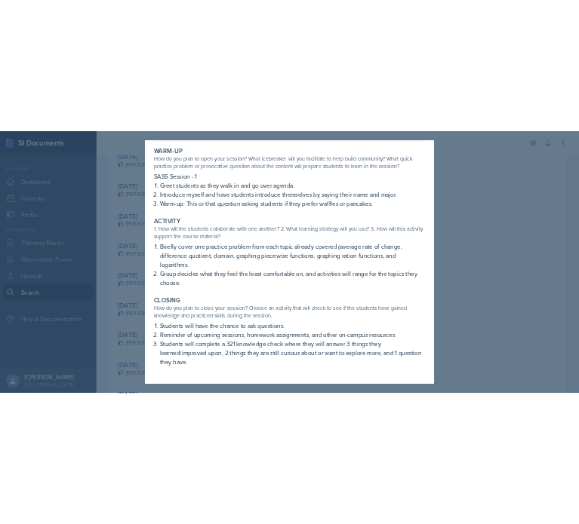
scroll to position [65, 0]
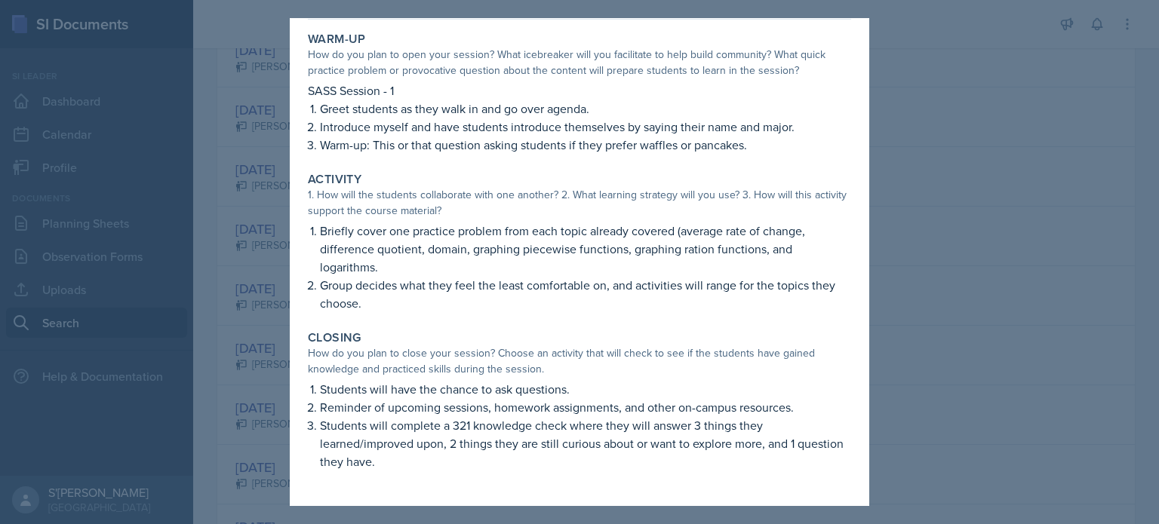
click at [278, 302] on div at bounding box center [579, 262] width 1159 height 524
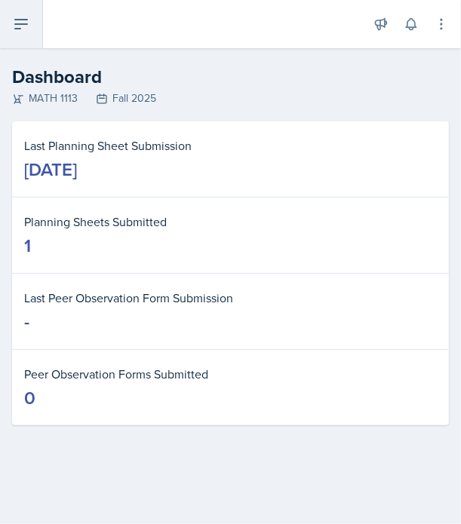
click at [19, 22] on icon at bounding box center [21, 24] width 18 height 18
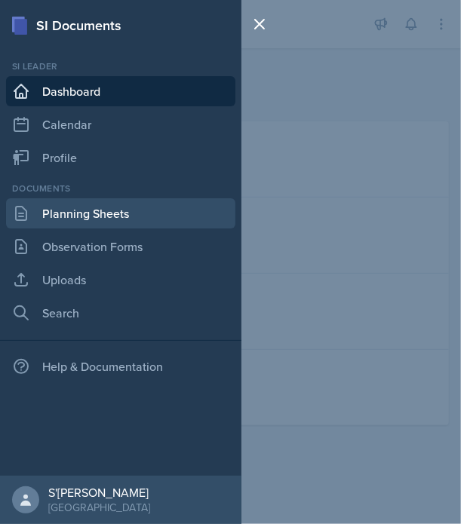
click at [95, 220] on link "Planning Sheets" at bounding box center [120, 213] width 229 height 30
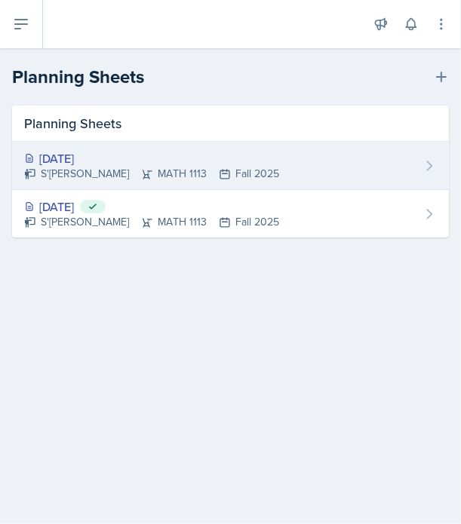
click at [222, 170] on div "S'dhari Hardy MATH 1113 Fall 2025" at bounding box center [151, 174] width 255 height 16
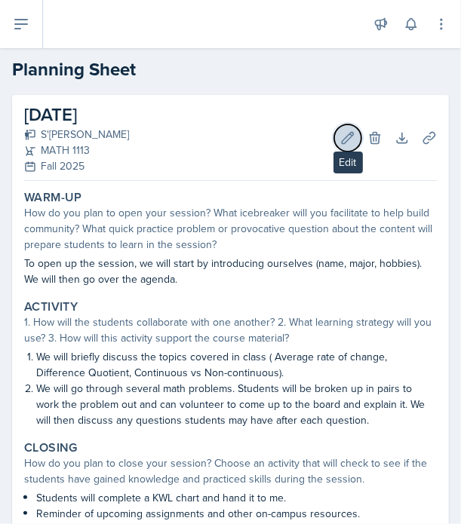
click at [334, 141] on button "Edit" at bounding box center [347, 137] width 27 height 27
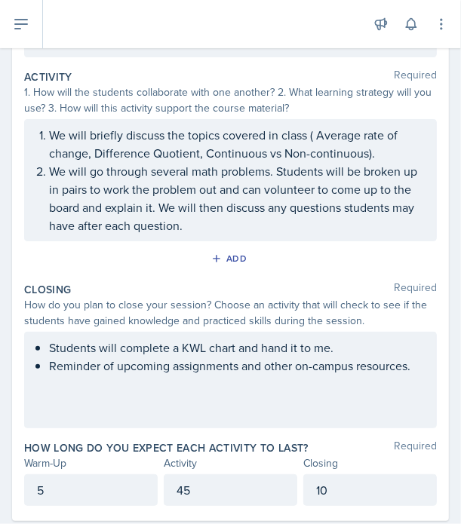
scroll to position [303, 0]
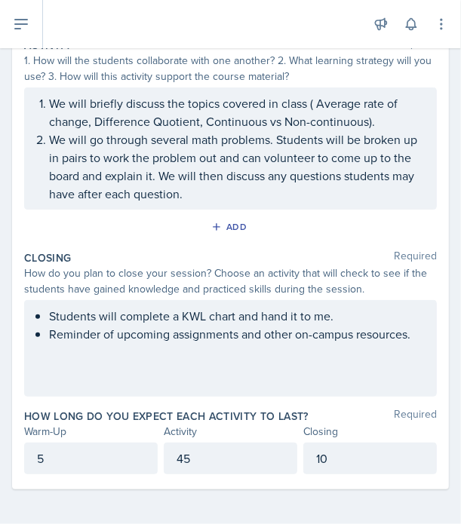
click at [196, 340] on div "Students will complete a KWL chart and hand it to me. Reminder of upcoming assi…" at bounding box center [230, 334] width 387 height 54
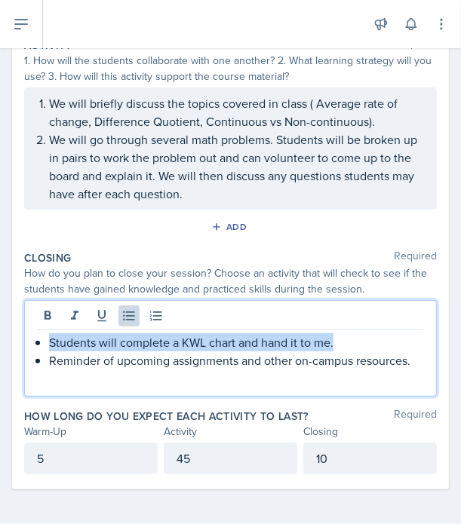
drag, startPoint x: 336, startPoint y: 333, endPoint x: 51, endPoint y: 343, distance: 284.6
click at [51, 343] on p "Students will complete a KWL chart and hand it to me." at bounding box center [236, 342] width 375 height 18
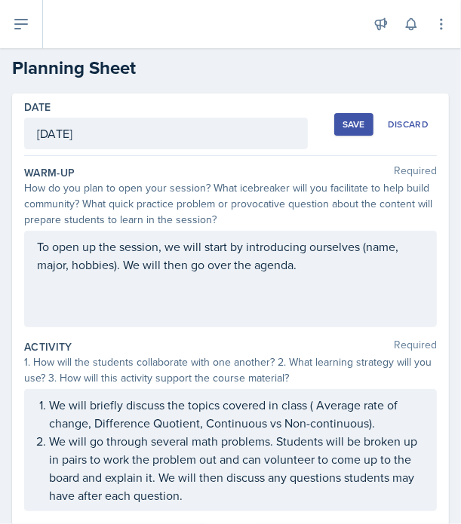
scroll to position [0, 0]
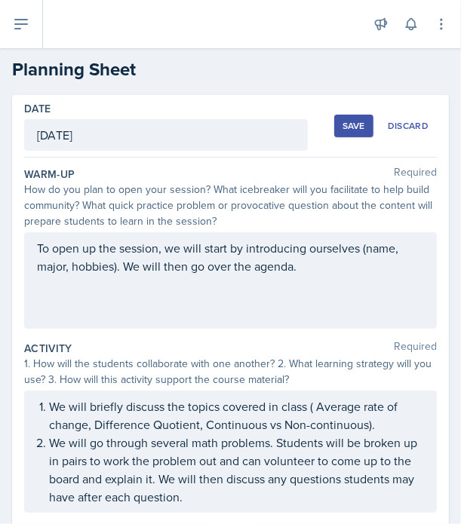
click at [345, 128] on div "Save" at bounding box center [353, 126] width 23 height 12
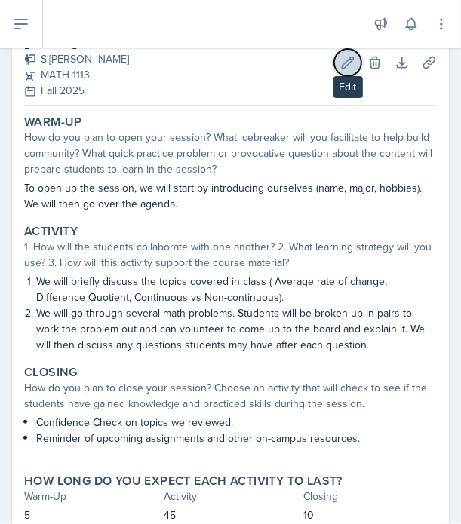
click at [340, 64] on icon at bounding box center [347, 62] width 15 height 15
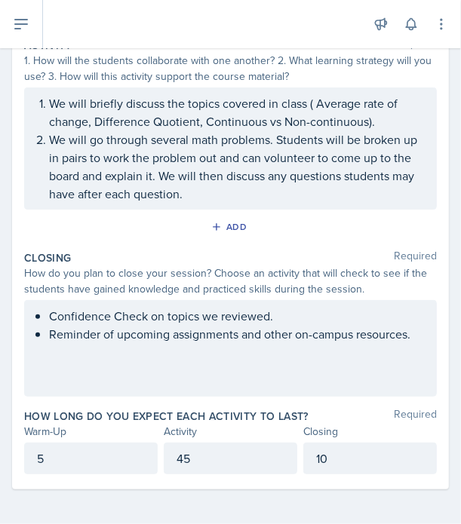
scroll to position [329, 0]
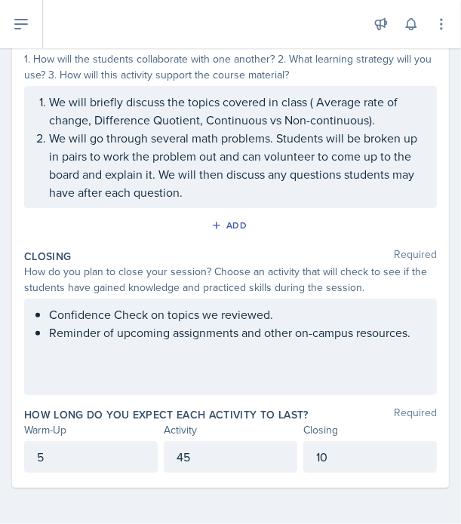
click at [192, 455] on p "45" at bounding box center [231, 457] width 108 height 18
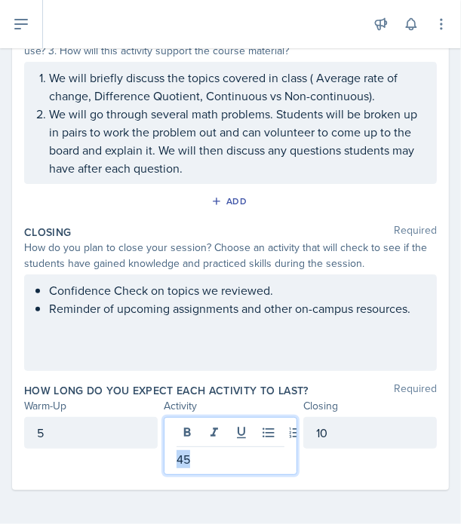
drag, startPoint x: 181, startPoint y: 455, endPoint x: 151, endPoint y: 452, distance: 30.3
click at [164, 456] on div "45" at bounding box center [231, 446] width 134 height 58
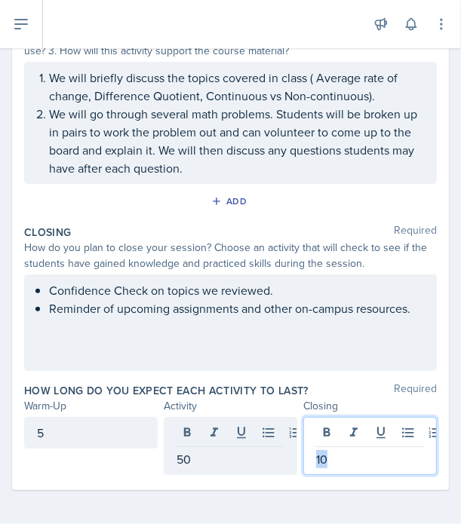
drag, startPoint x: 367, startPoint y: 426, endPoint x: 229, endPoint y: 416, distance: 138.4
click at [238, 419] on div "5 50 10" at bounding box center [230, 446] width 413 height 58
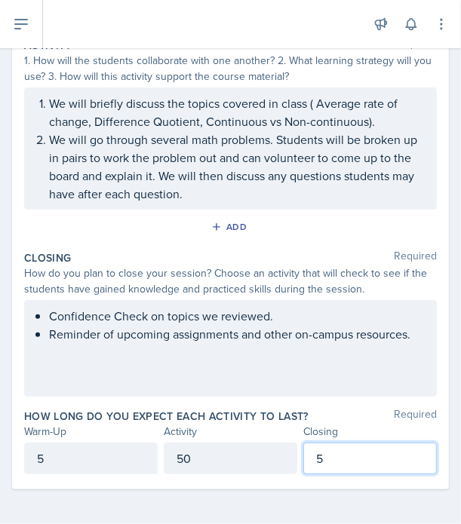
click at [335, 224] on div "Add" at bounding box center [230, 230] width 413 height 29
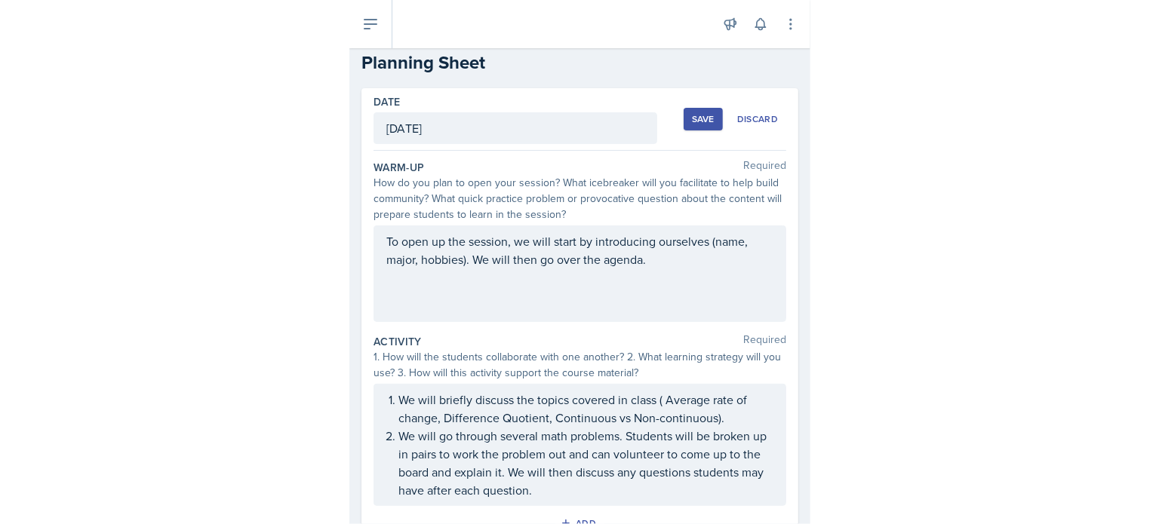
scroll to position [0, 0]
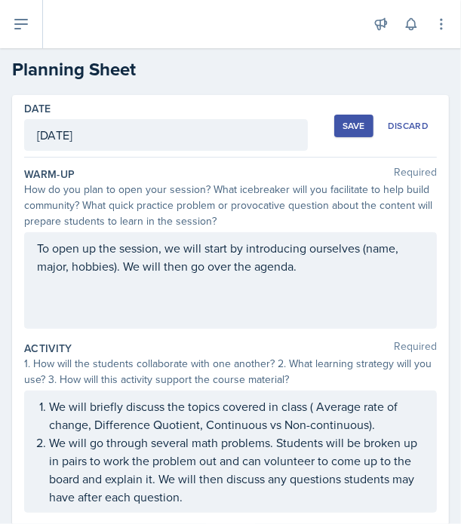
click at [347, 126] on div "Save" at bounding box center [353, 126] width 23 height 12
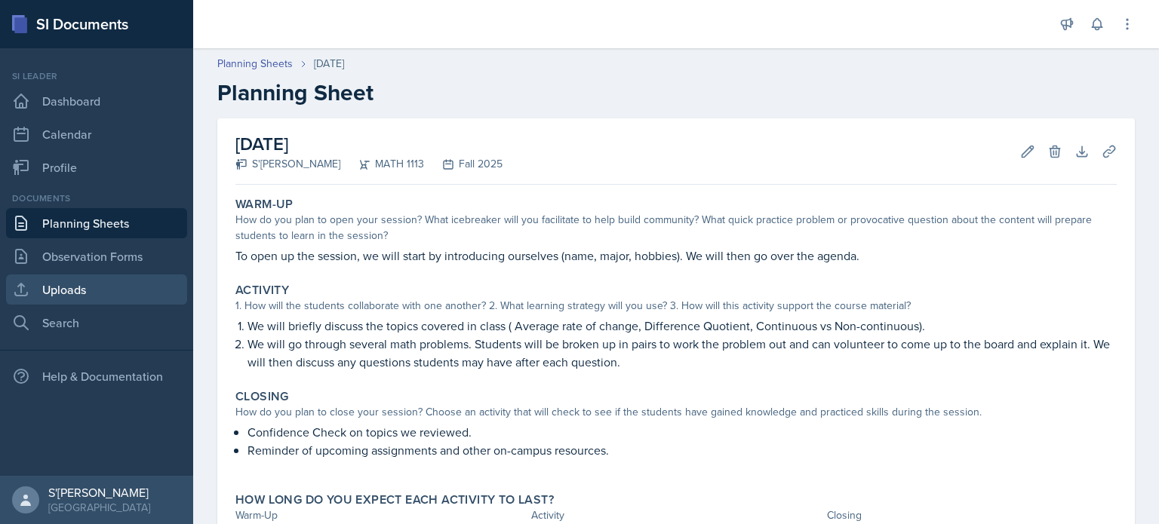
click at [91, 287] on link "Uploads" at bounding box center [96, 290] width 181 height 30
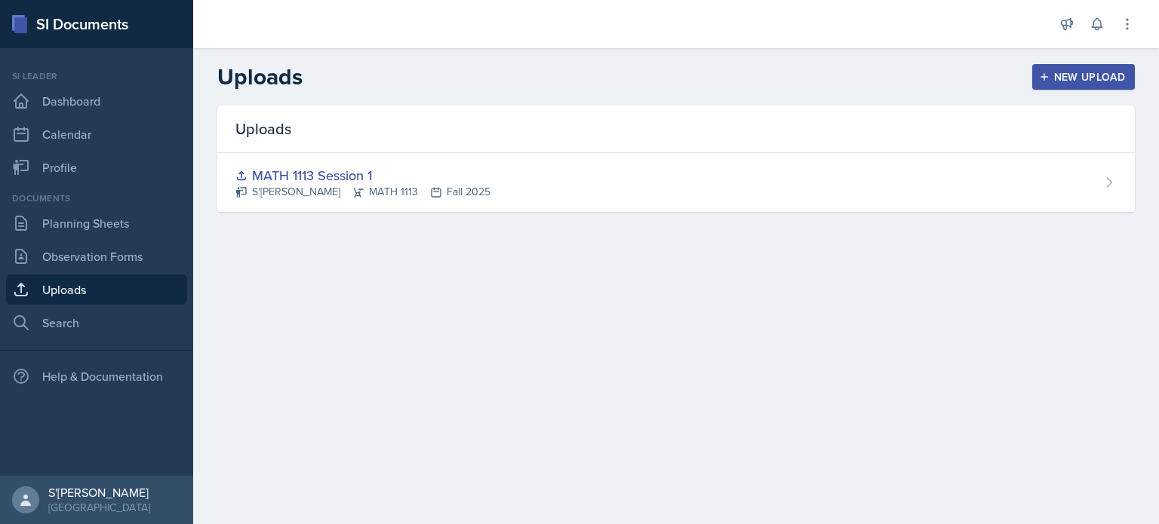
click at [460, 72] on div "New Upload" at bounding box center [1084, 77] width 84 height 12
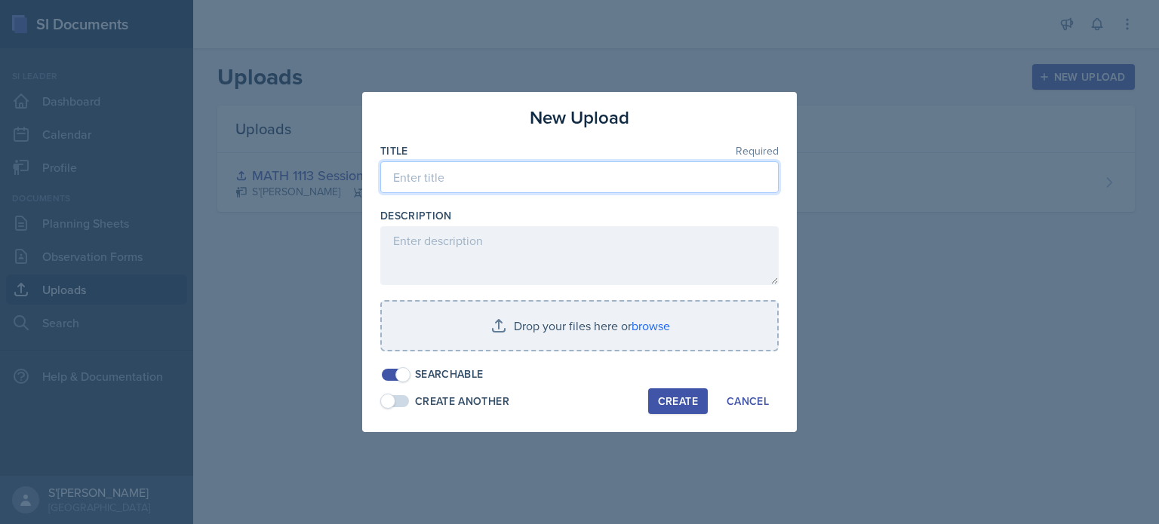
click at [460, 170] on input at bounding box center [579, 177] width 398 height 32
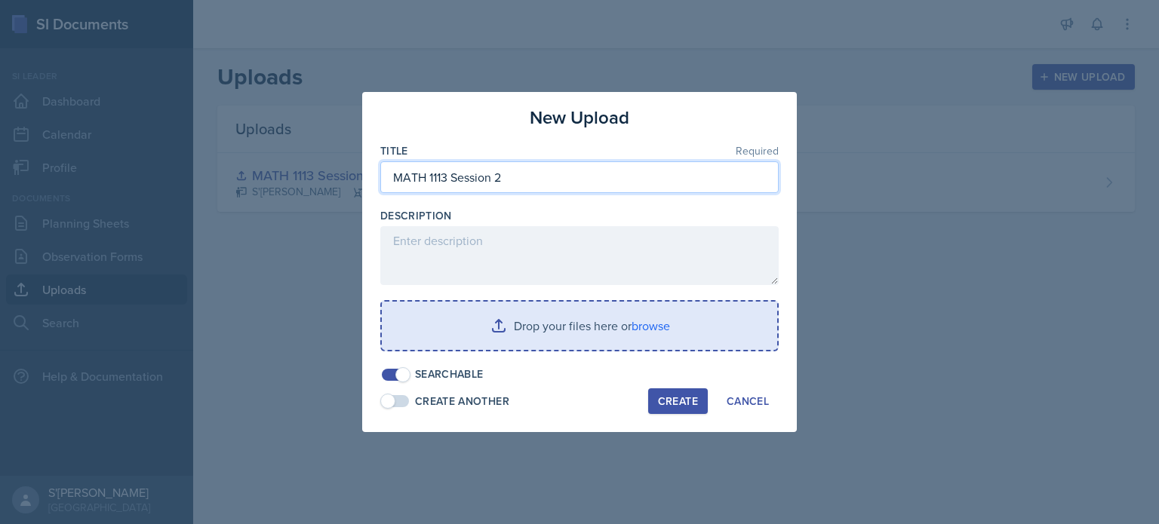
type input "MATH 1113 Session 2"
click at [460, 326] on input "file" at bounding box center [579, 326] width 395 height 48
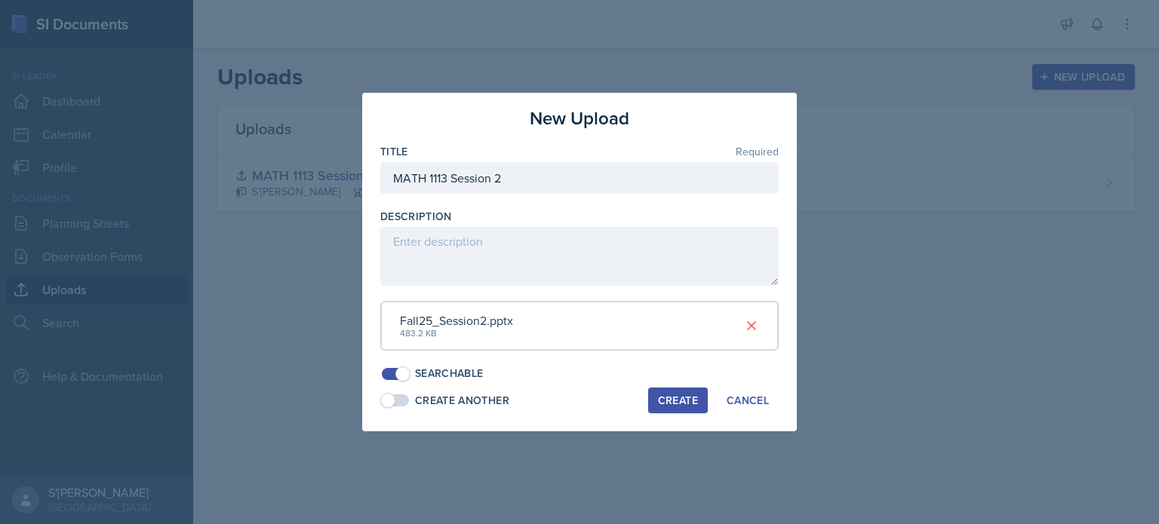
click at [460, 396] on div "Create" at bounding box center [678, 401] width 40 height 12
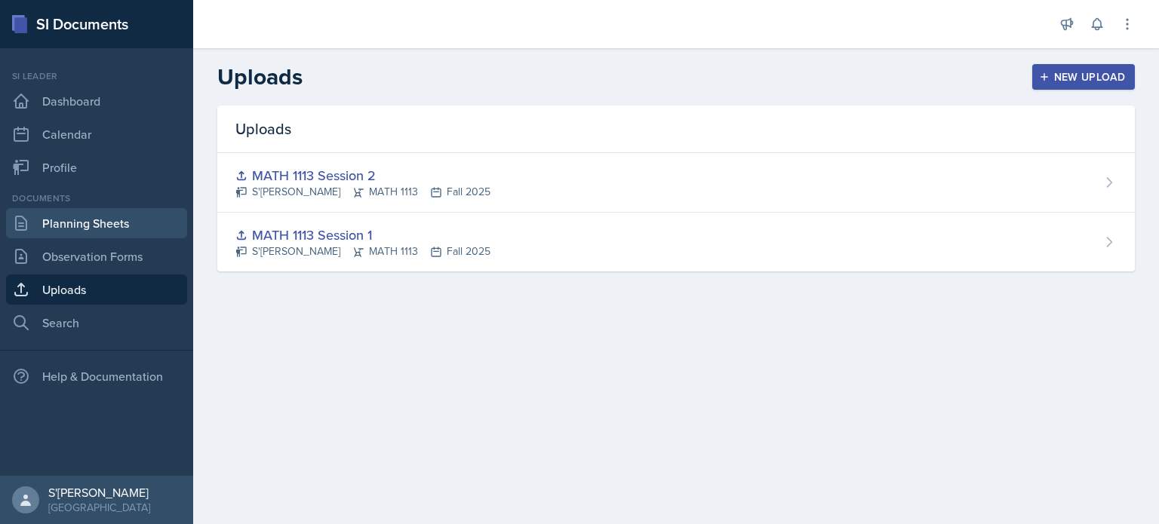
click at [72, 223] on link "Planning Sheets" at bounding box center [96, 223] width 181 height 30
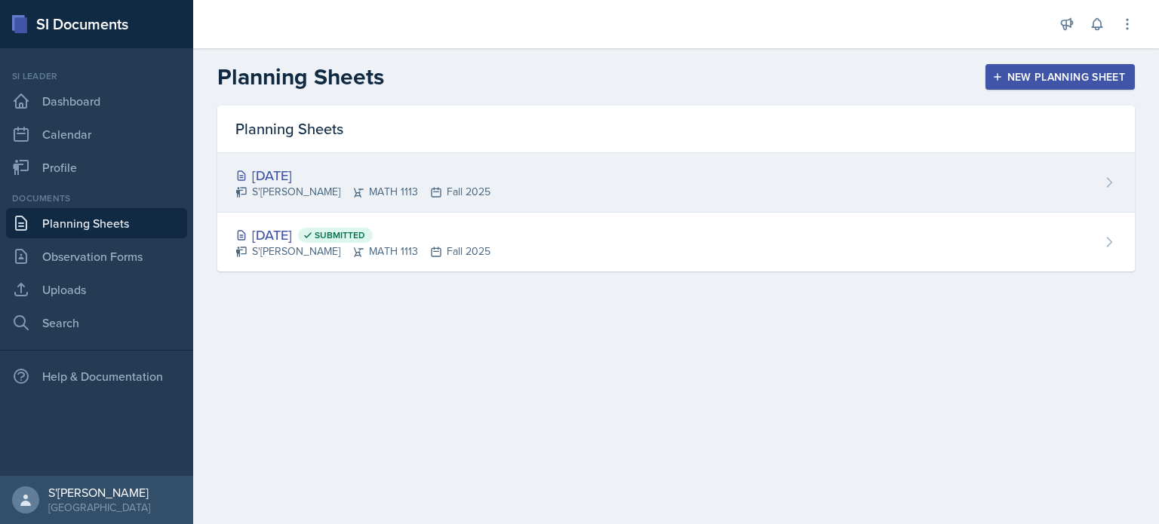
click at [329, 179] on div "[DATE]" at bounding box center [362, 175] width 255 height 20
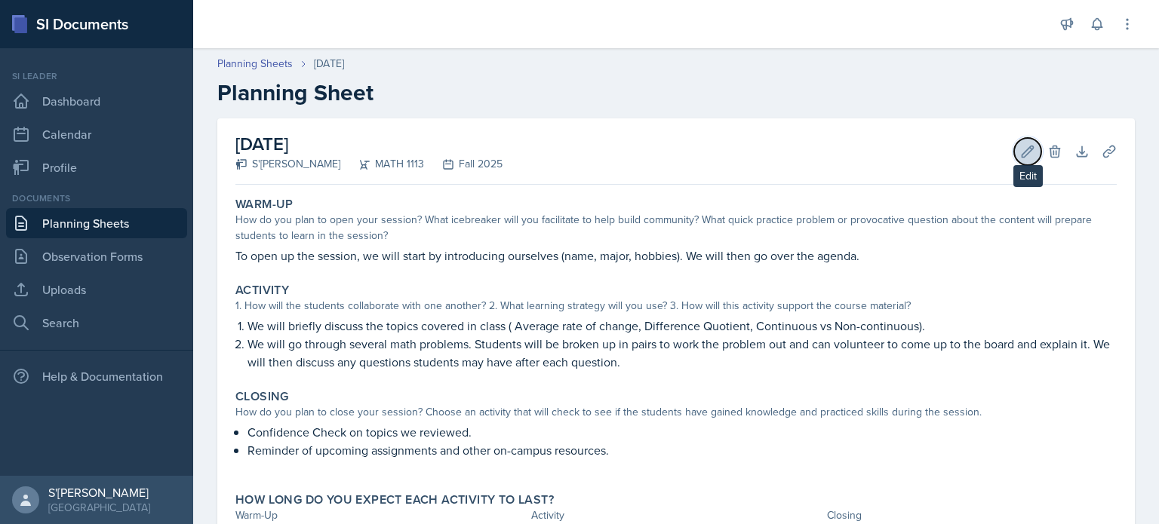
click at [460, 144] on icon at bounding box center [1027, 151] width 15 height 15
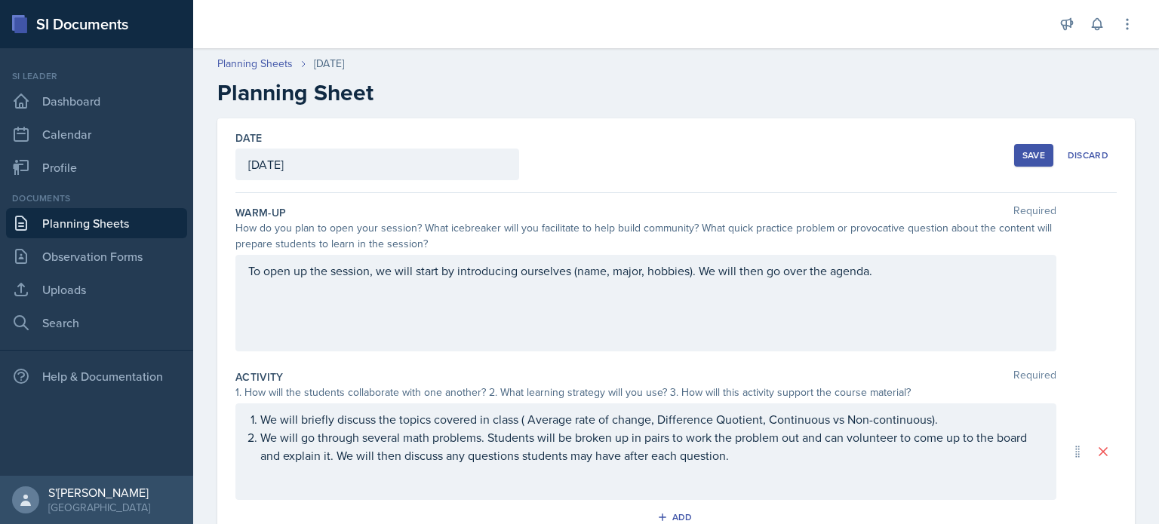
click at [460, 150] on button "Save" at bounding box center [1033, 155] width 39 height 23
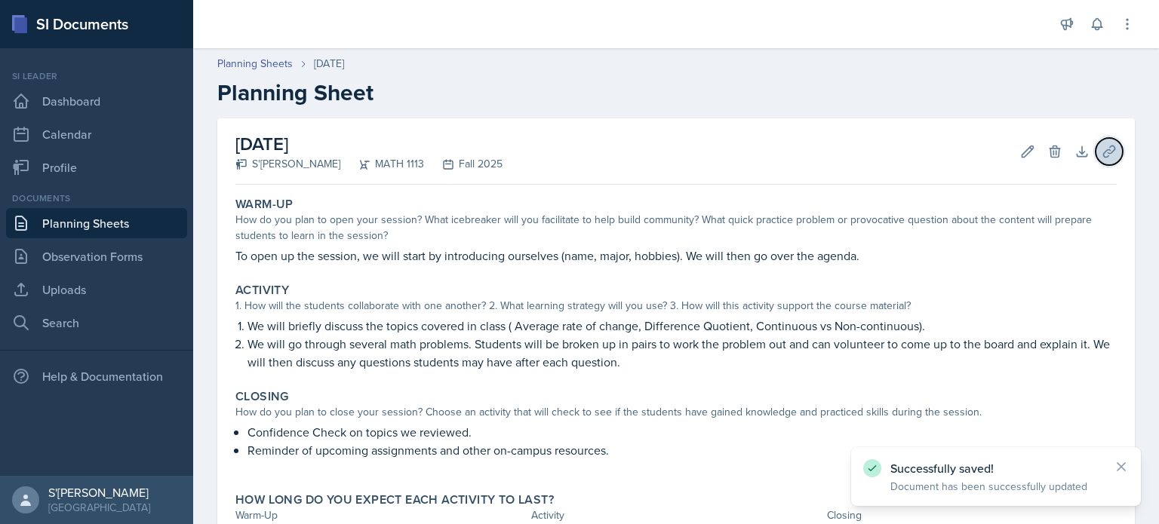
click at [460, 150] on icon at bounding box center [1108, 151] width 11 height 11
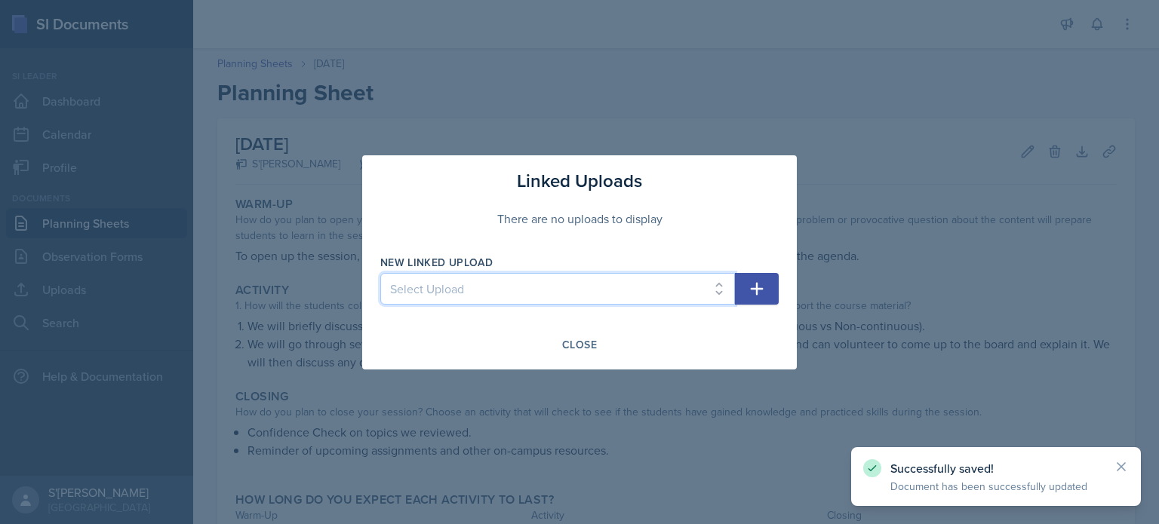
click at [460, 293] on select "Select Upload MATH 1113 Session 1 MATH 1113 Session 2" at bounding box center [557, 289] width 355 height 32
select select "df949db8-44b3-474b-a1f8-97988d3ba920"
click at [380, 273] on select "Select Upload MATH 1113 Session 1 MATH 1113 Session 2" at bounding box center [557, 289] width 355 height 32
click at [460, 290] on icon "button" at bounding box center [757, 289] width 18 height 18
select select
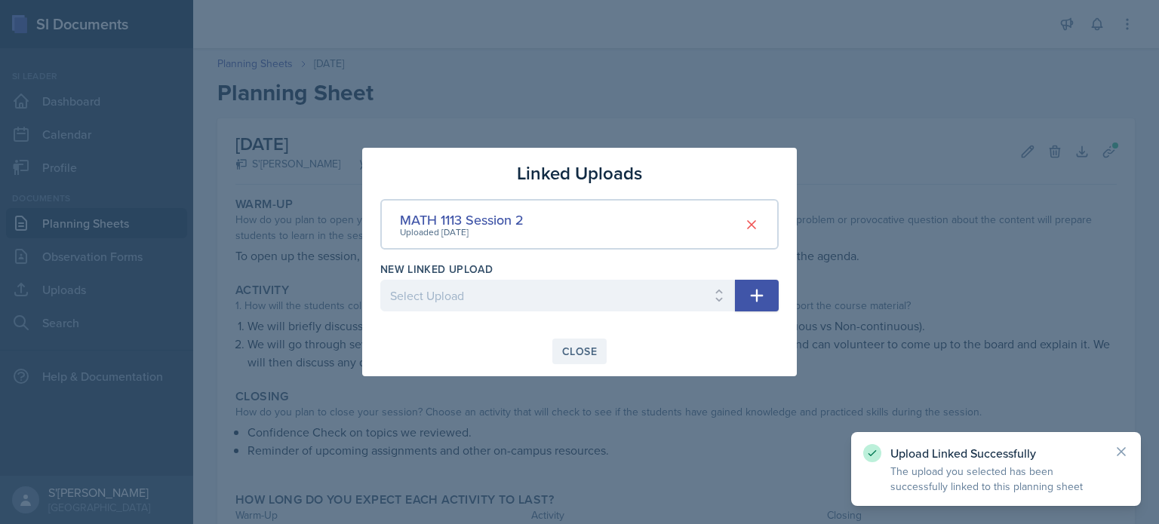
click at [460, 352] on div "Close" at bounding box center [579, 351] width 35 height 12
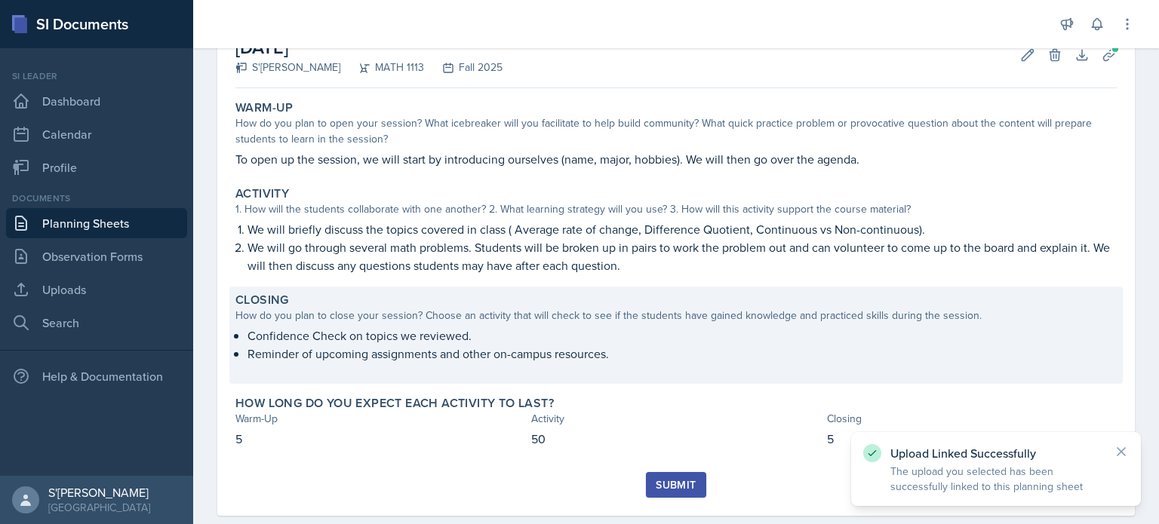
scroll to position [124, 0]
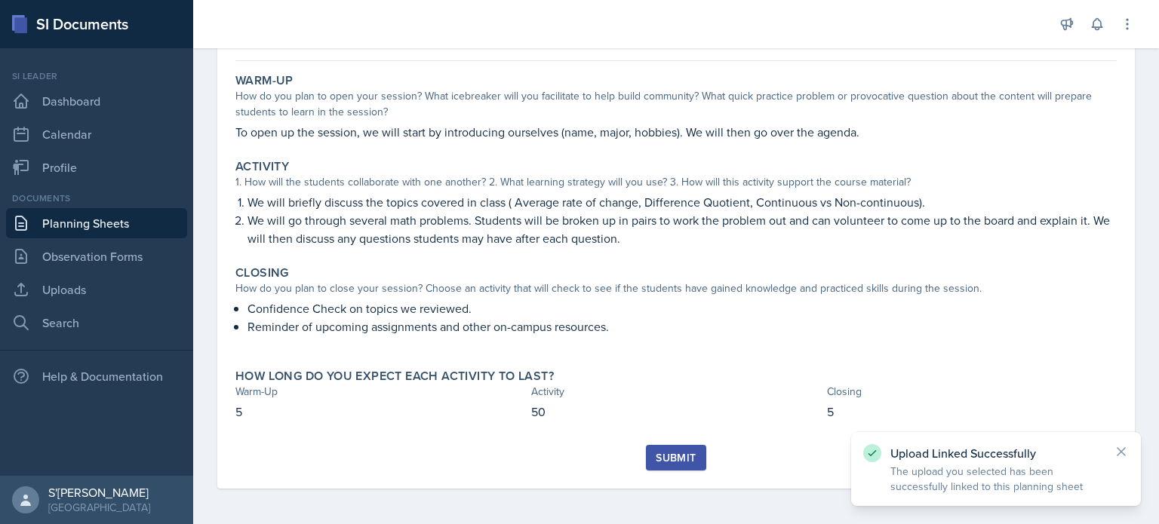
click at [460, 452] on div "Submit" at bounding box center [676, 458] width 40 height 12
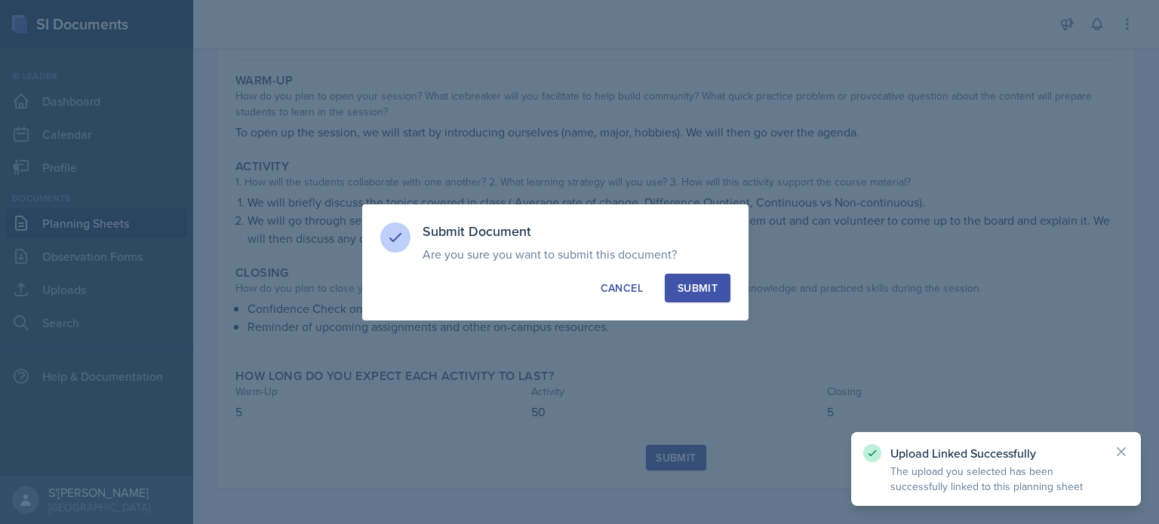
click at [460, 284] on button "Submit" at bounding box center [698, 288] width 66 height 29
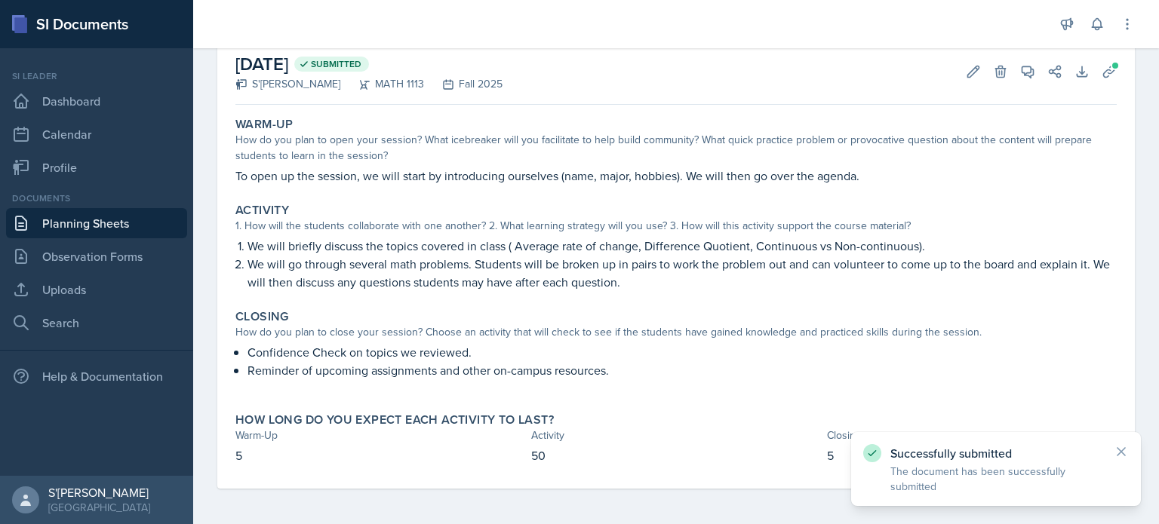
click at [118, 222] on link "Planning Sheets" at bounding box center [96, 223] width 181 height 30
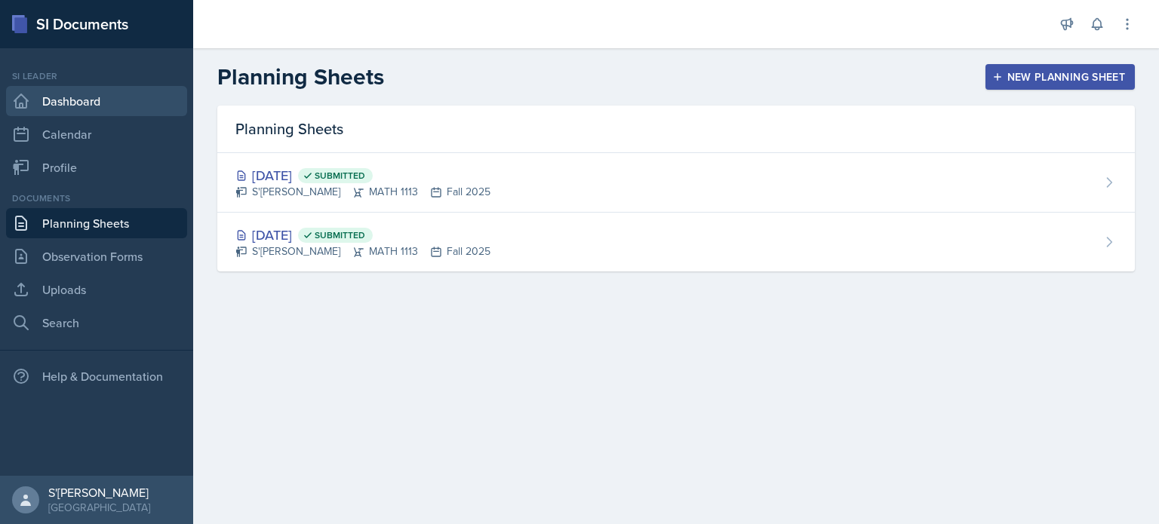
click at [81, 106] on link "Dashboard" at bounding box center [96, 101] width 181 height 30
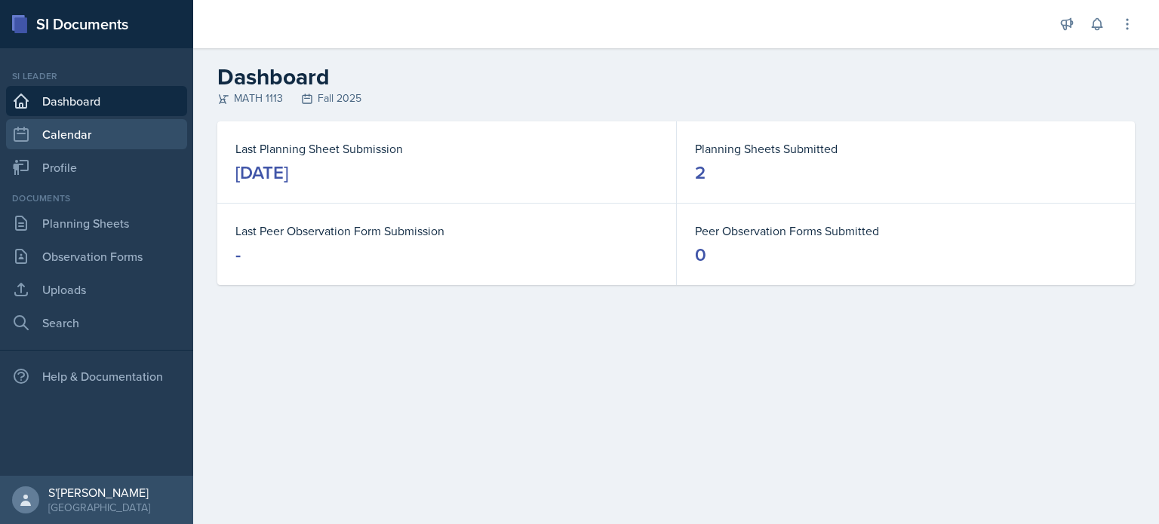
click at [90, 135] on link "Calendar" at bounding box center [96, 134] width 181 height 30
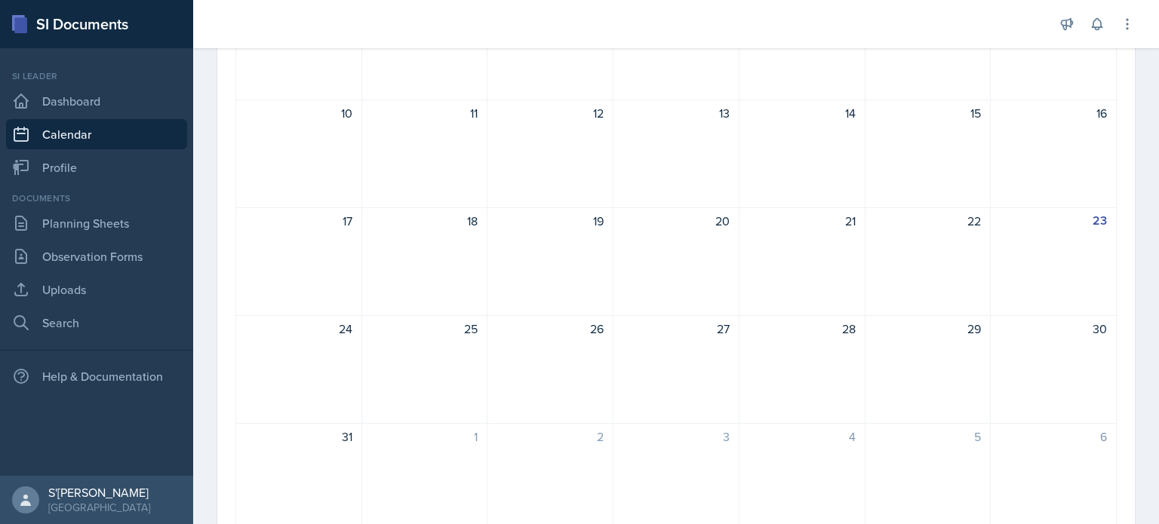
scroll to position [377, 0]
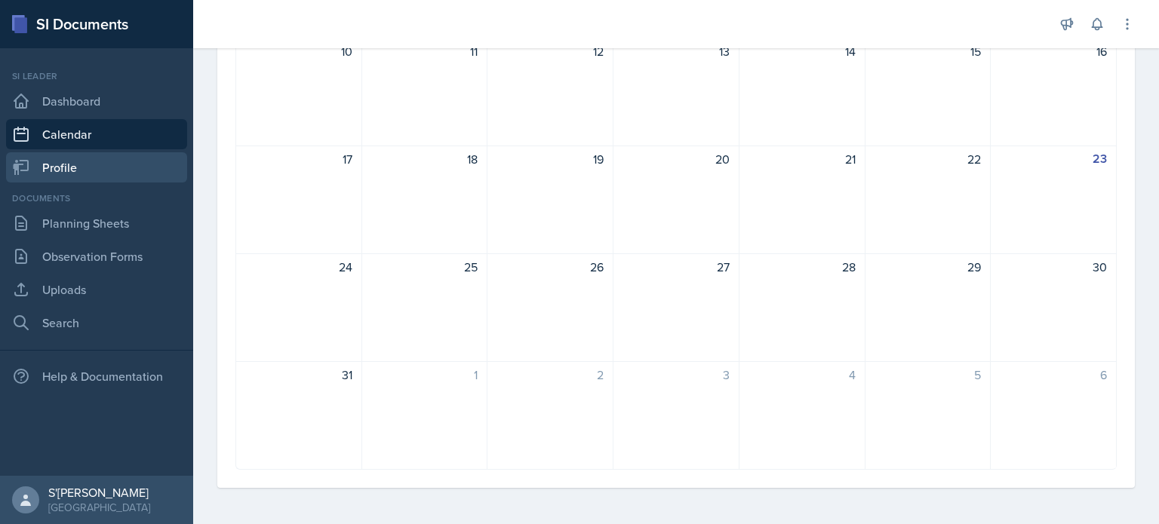
click at [124, 168] on link "Profile" at bounding box center [96, 167] width 181 height 30
